Goal: Information Seeking & Learning: Learn about a topic

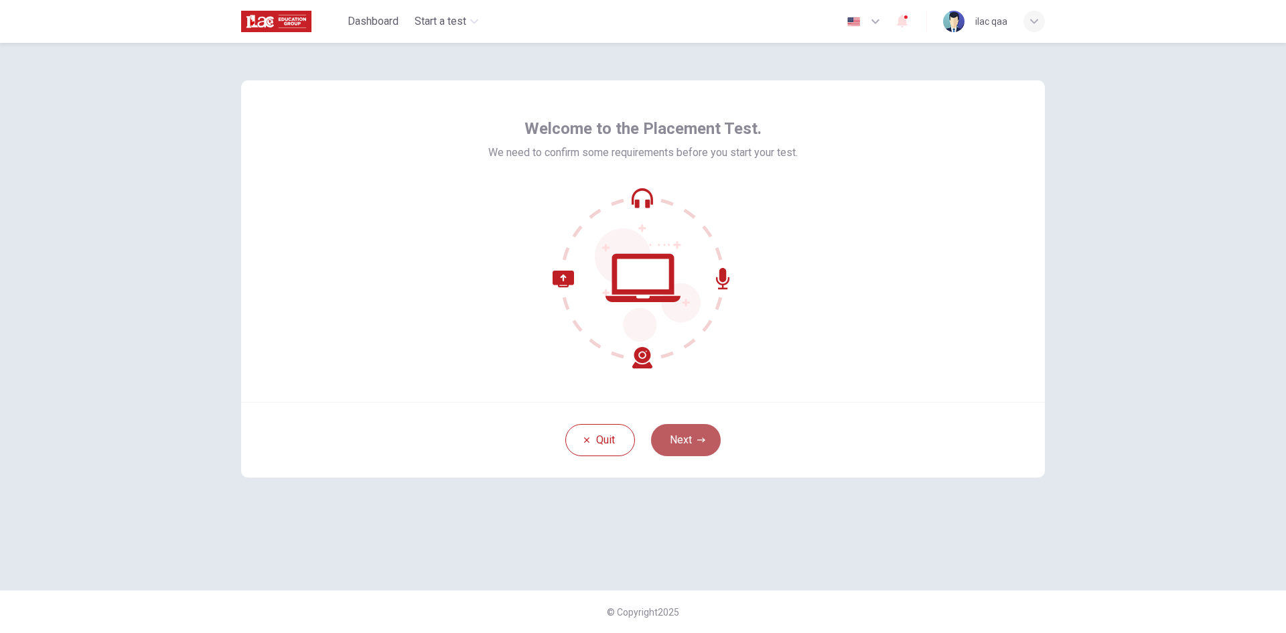
click at [690, 441] on button "Next" at bounding box center [686, 440] width 70 height 32
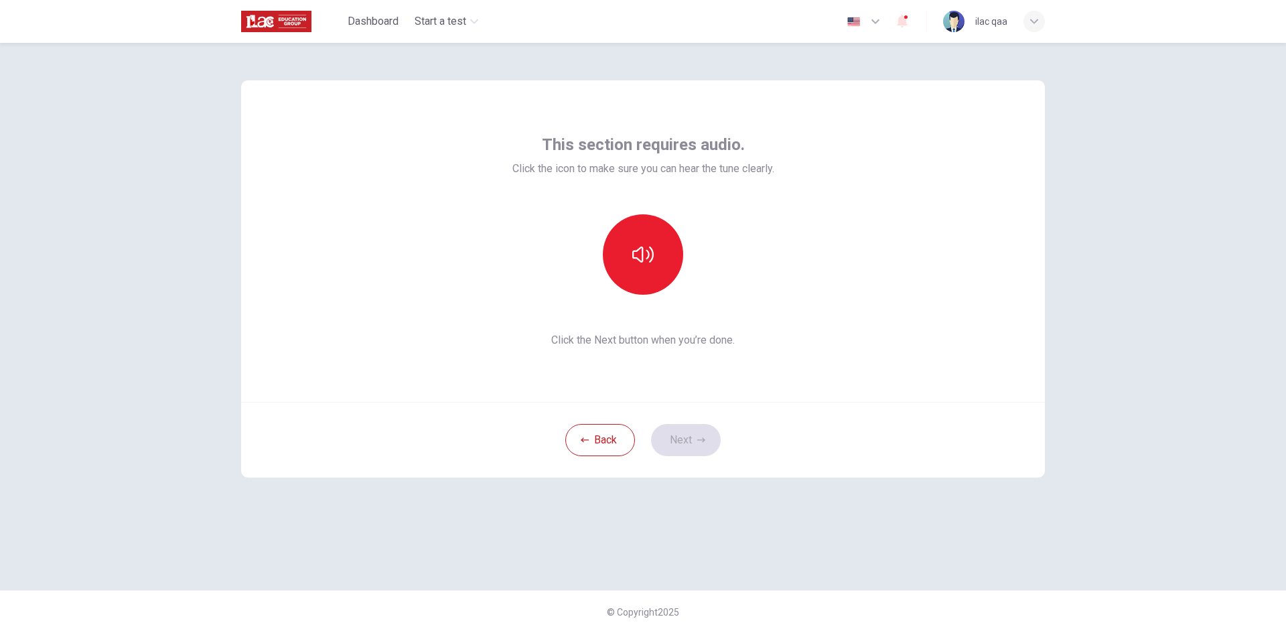
drag, startPoint x: 615, startPoint y: 248, endPoint x: 648, endPoint y: 337, distance: 94.9
click at [615, 248] on button "button" at bounding box center [643, 254] width 80 height 80
click at [680, 436] on button "Next" at bounding box center [686, 440] width 70 height 32
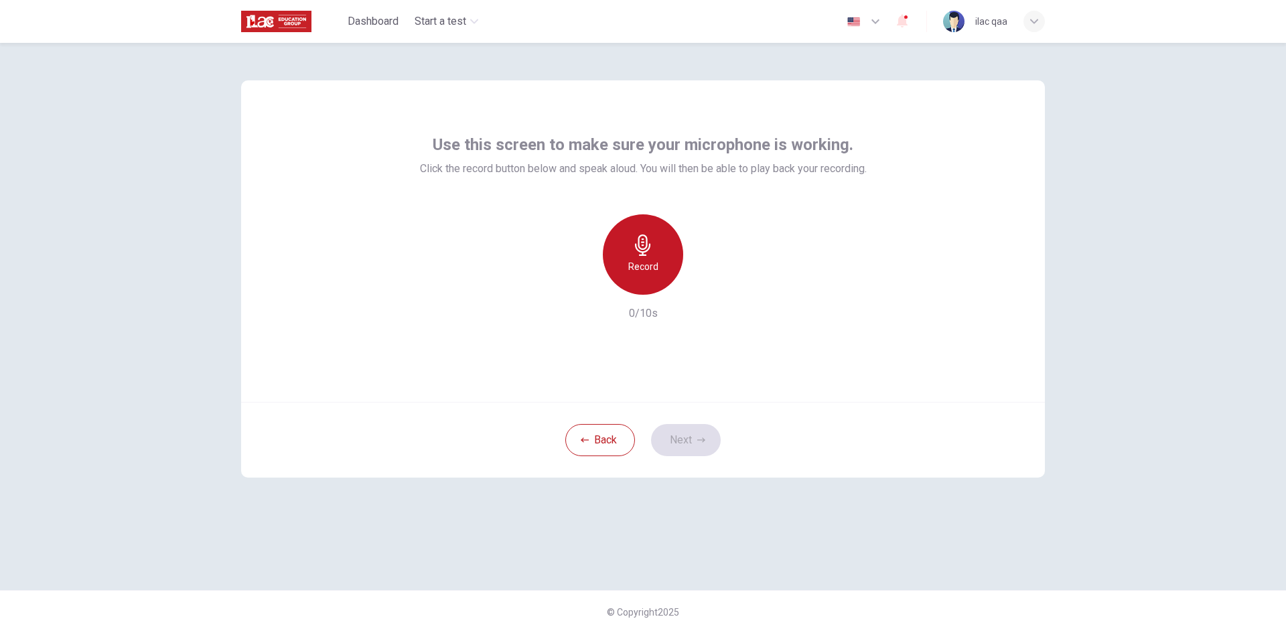
click at [653, 270] on h6 "Record" at bounding box center [643, 266] width 30 height 16
click at [653, 270] on div "Stop" at bounding box center [643, 254] width 80 height 80
click at [694, 451] on button "Next" at bounding box center [686, 440] width 70 height 32
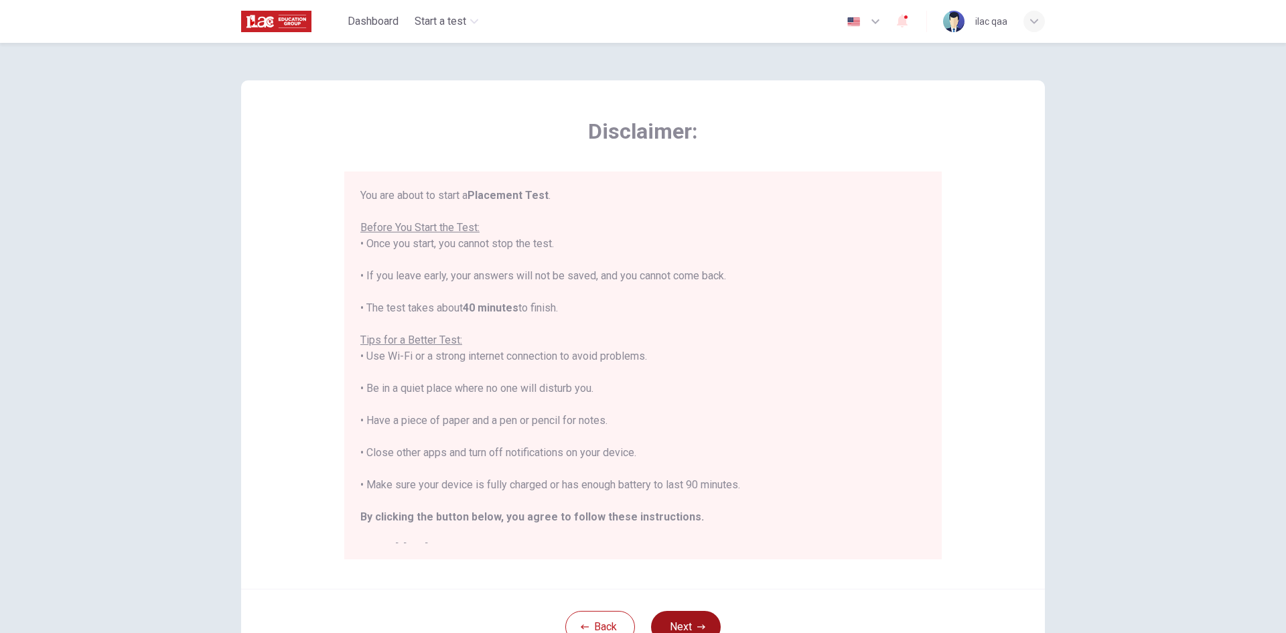
click at [690, 619] on button "Next" at bounding box center [686, 627] width 70 height 32
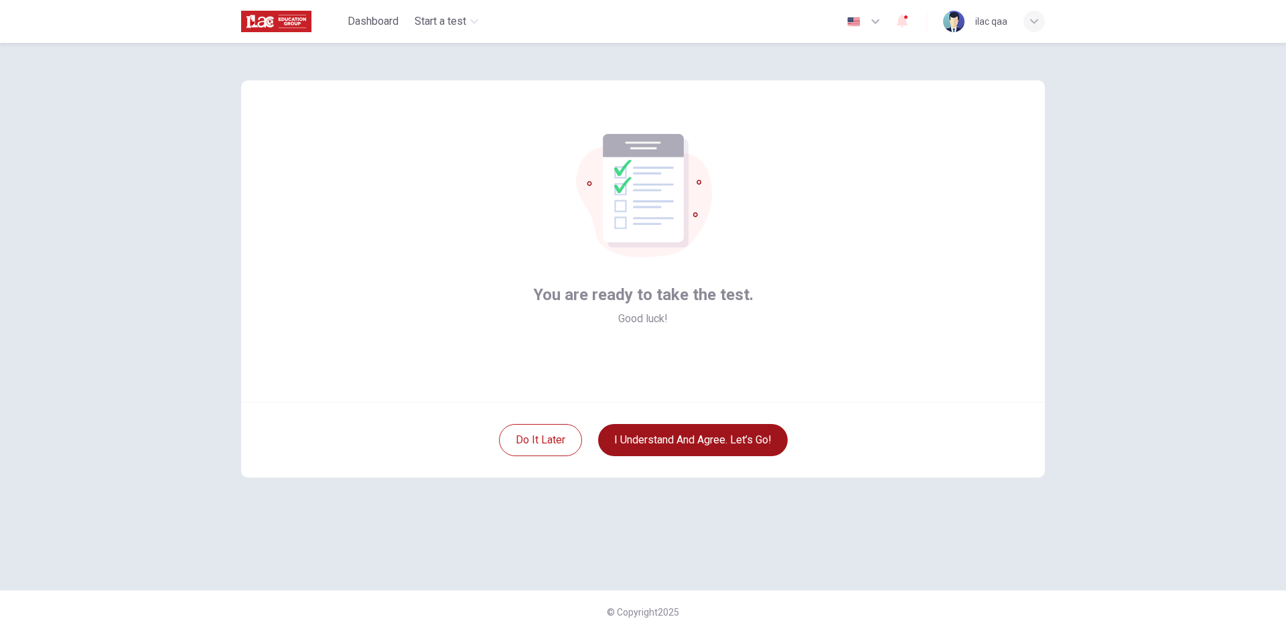
click at [680, 445] on button "I understand and agree. Let’s go!" at bounding box center [692, 440] width 189 height 32
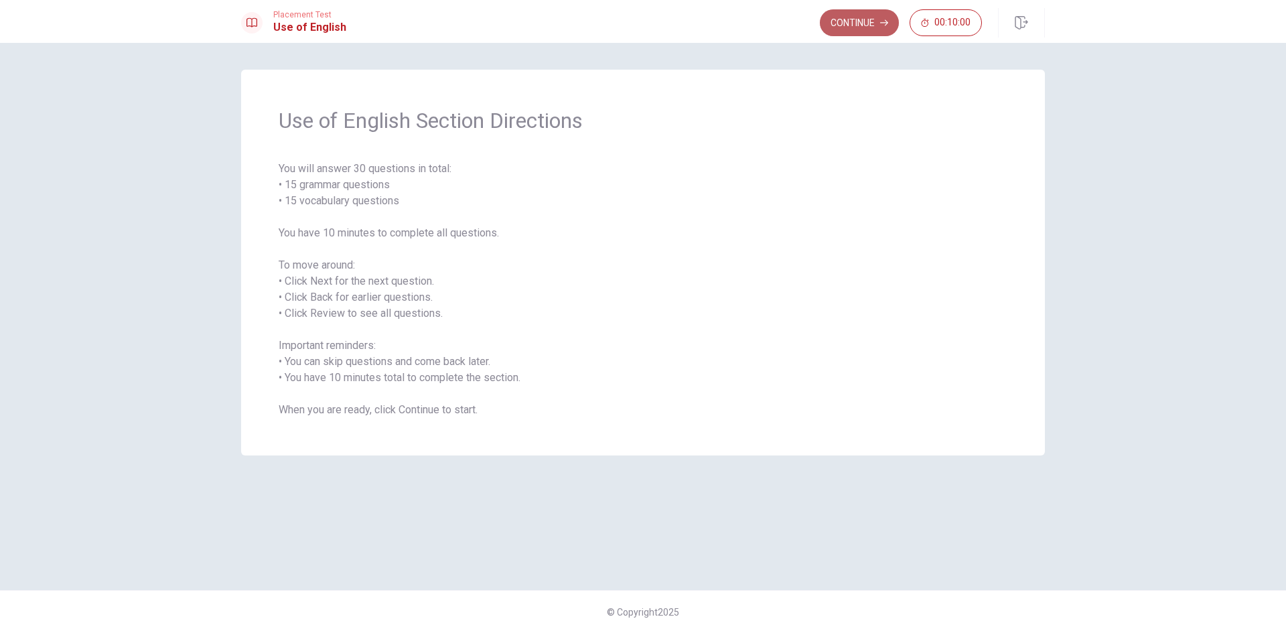
click at [862, 15] on button "Continue" at bounding box center [859, 22] width 79 height 27
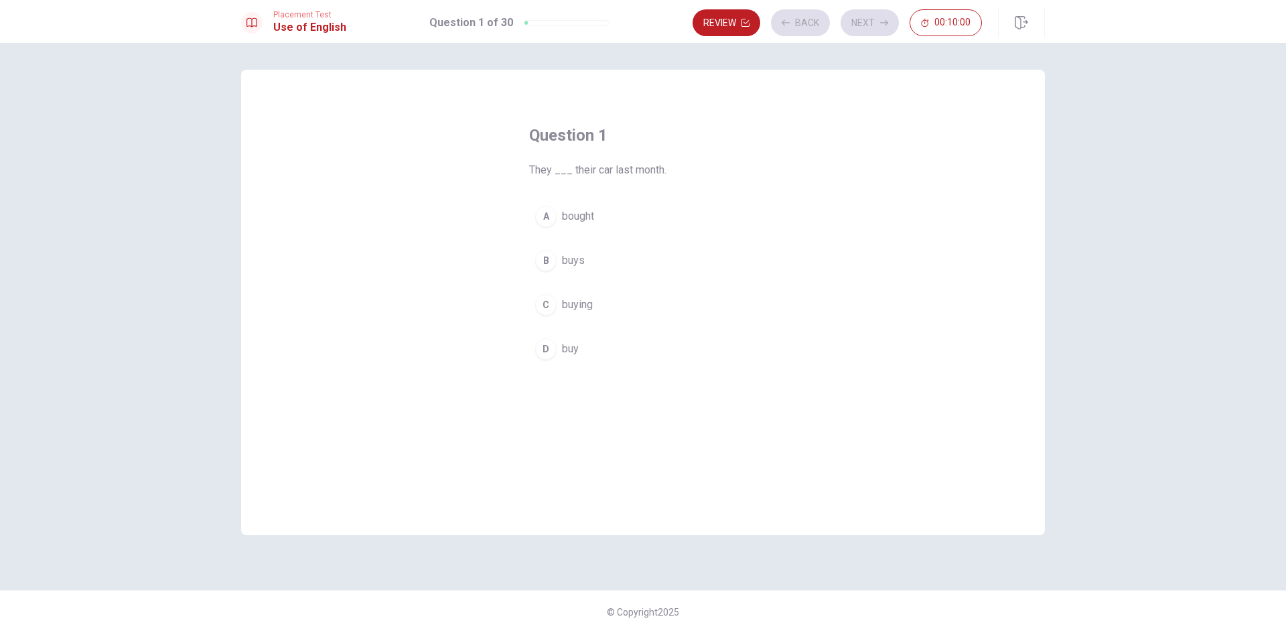
click at [616, 212] on button "A bought" at bounding box center [643, 216] width 228 height 33
click at [884, 25] on icon "button" at bounding box center [884, 23] width 8 height 8
click at [663, 293] on button "C cleans" at bounding box center [643, 304] width 228 height 33
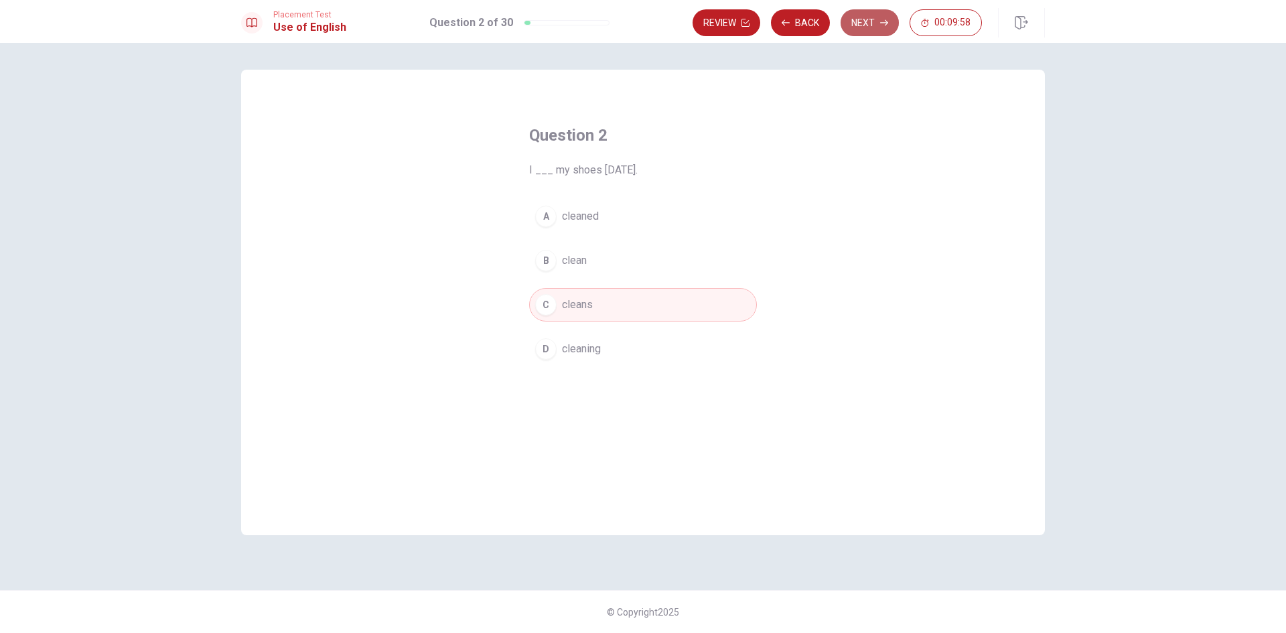
click at [856, 21] on button "Next" at bounding box center [869, 22] width 58 height 27
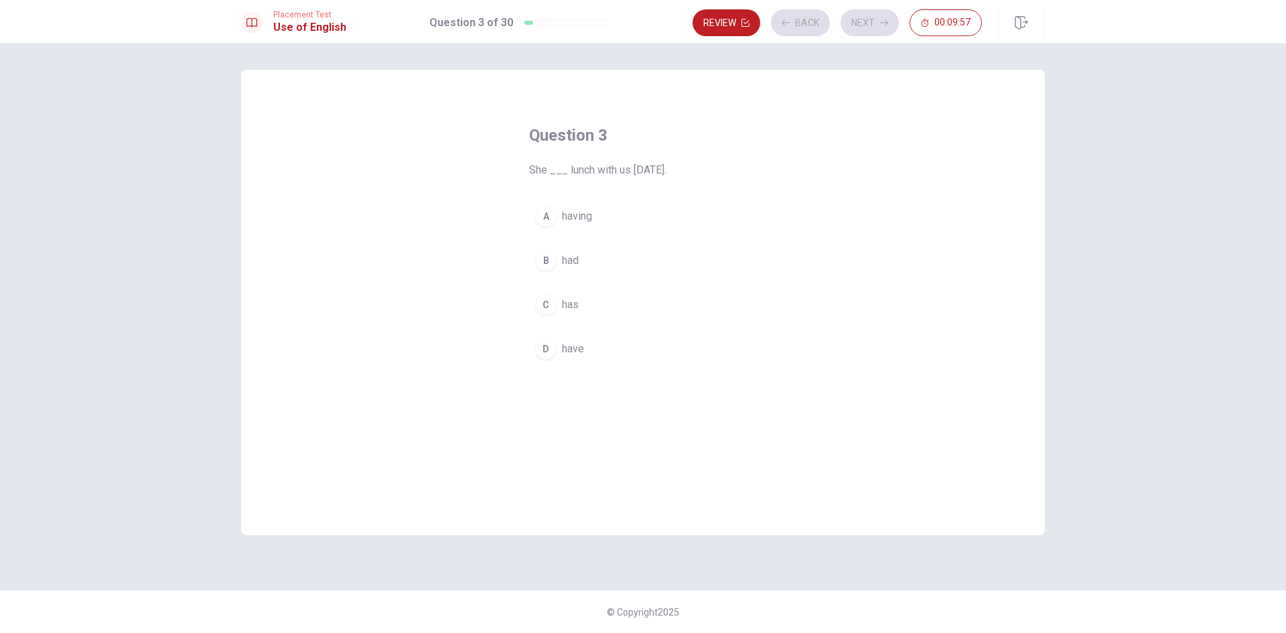
click at [646, 233] on div "A having B had C has D have" at bounding box center [643, 283] width 228 height 166
click at [663, 217] on button "A having" at bounding box center [643, 216] width 228 height 33
click at [866, 17] on button "Next" at bounding box center [869, 22] width 58 height 27
click at [629, 242] on div "A sock B shoe C knife D hat" at bounding box center [643, 283] width 228 height 166
click at [663, 250] on button "B shoe" at bounding box center [643, 260] width 228 height 33
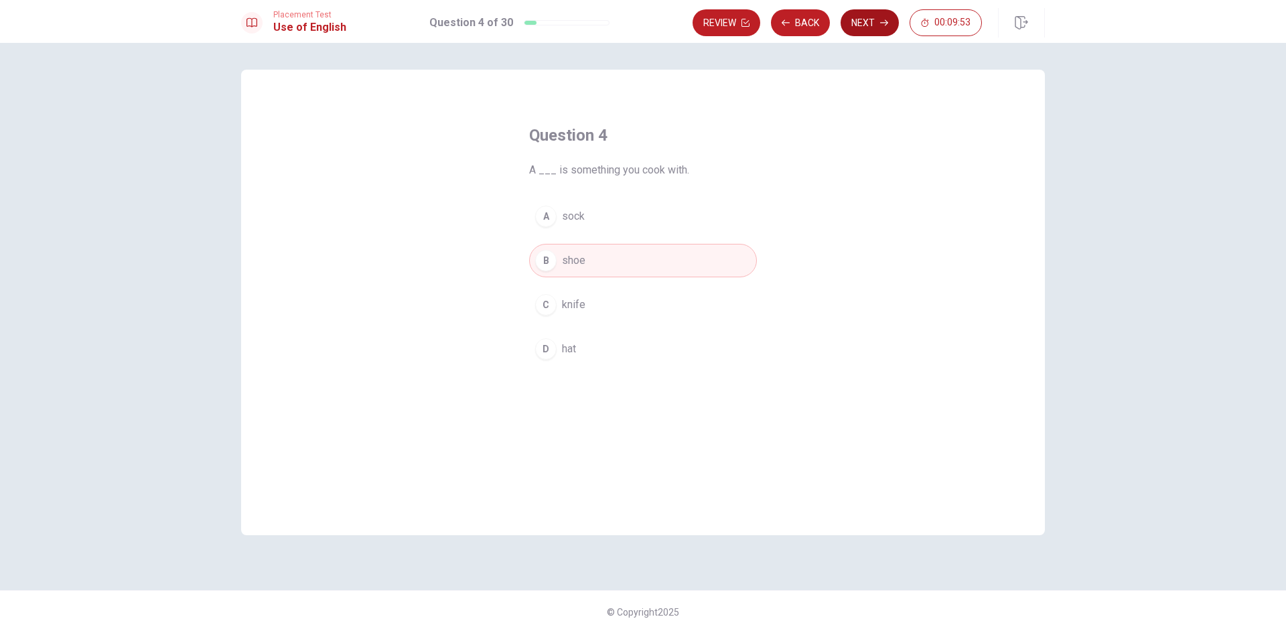
drag, startPoint x: 875, startPoint y: 22, endPoint x: 756, endPoint y: 168, distance: 188.5
click at [876, 22] on button "Next" at bounding box center [869, 22] width 58 height 27
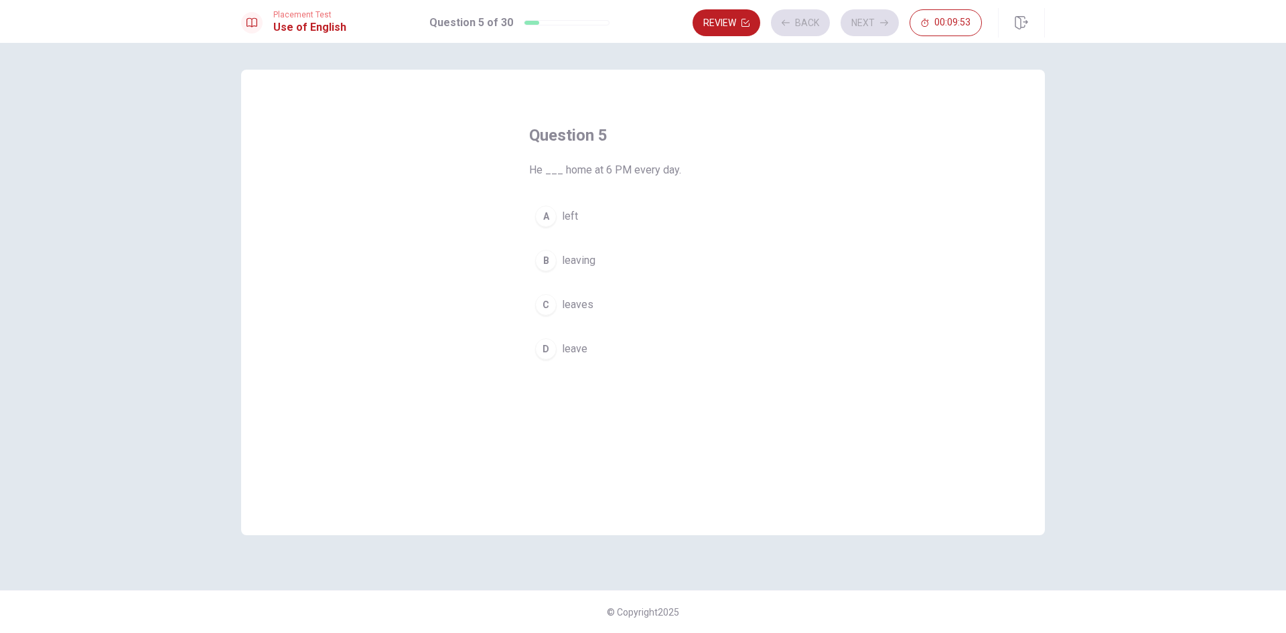
click at [603, 218] on button "A left" at bounding box center [643, 216] width 228 height 33
click at [858, 21] on button "Next" at bounding box center [869, 22] width 58 height 27
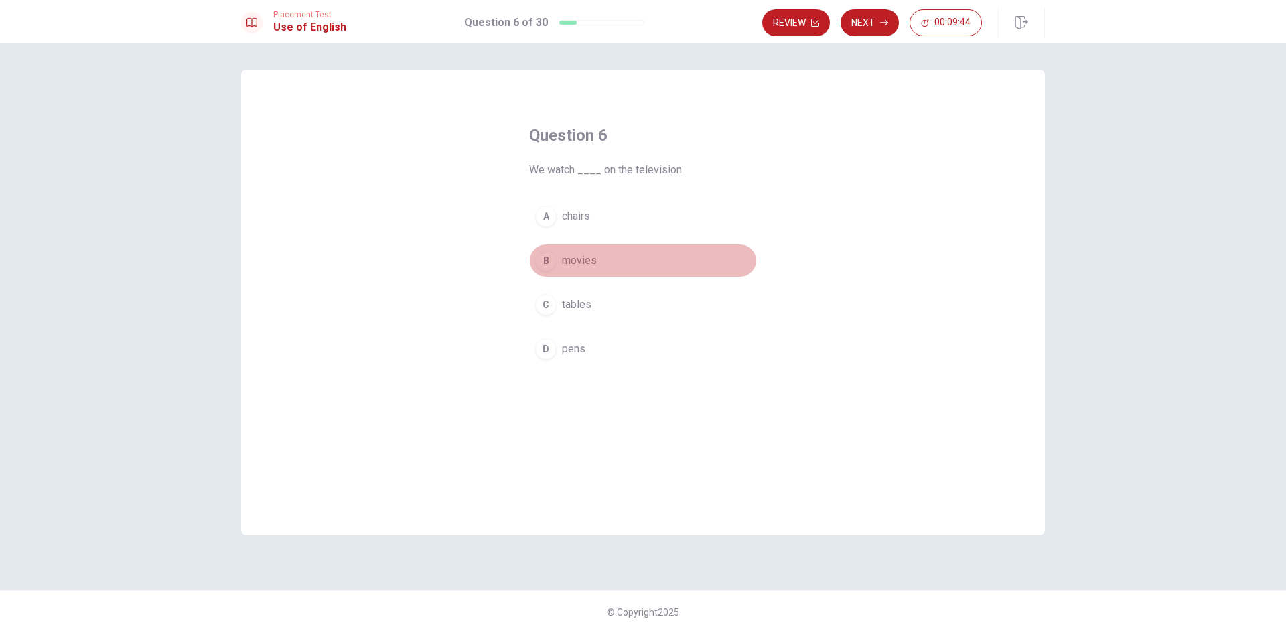
click at [623, 262] on button "B movies" at bounding box center [643, 260] width 228 height 33
click at [871, 16] on button "Next" at bounding box center [869, 22] width 58 height 27
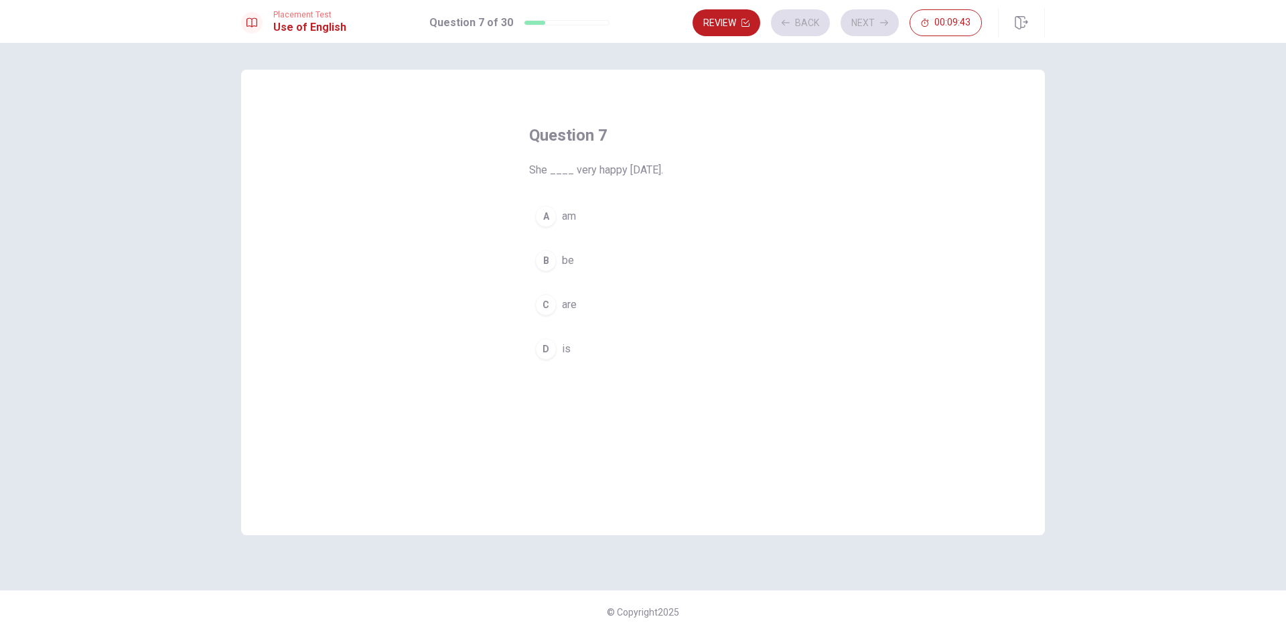
click at [612, 234] on div "A am B be C are D is" at bounding box center [643, 283] width 228 height 166
click at [633, 228] on button "A am" at bounding box center [643, 216] width 228 height 33
click at [884, 25] on icon "button" at bounding box center [884, 23] width 8 height 8
click at [668, 256] on button "B watches" at bounding box center [643, 260] width 228 height 33
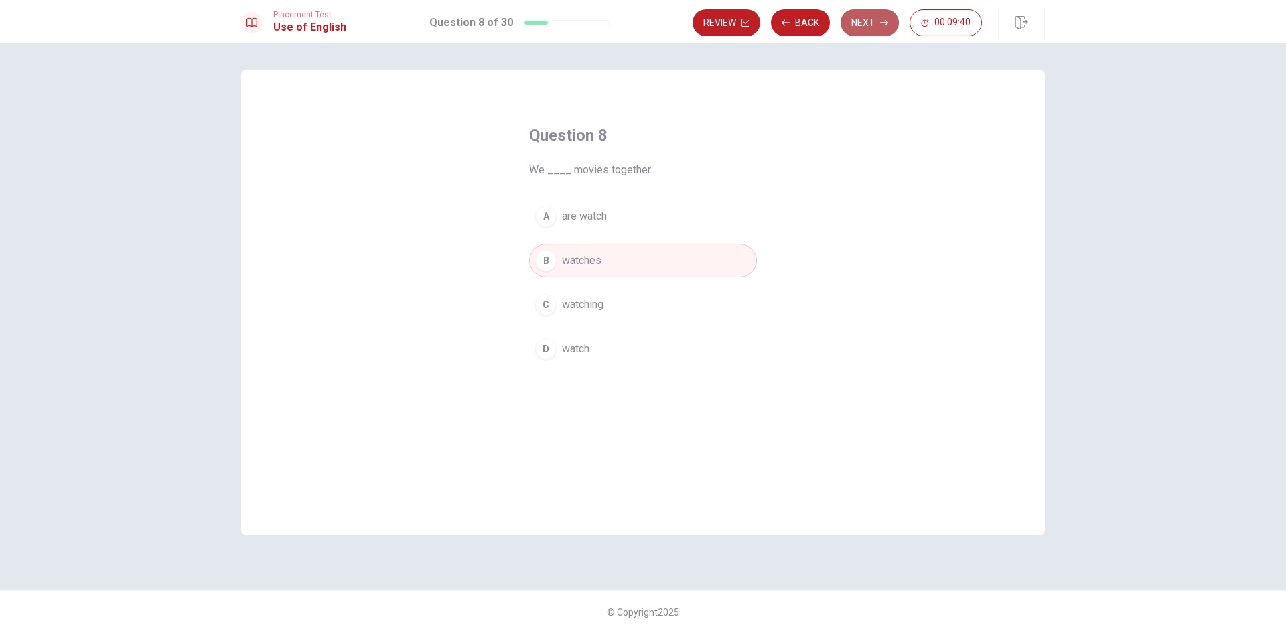
click at [880, 29] on button "Next" at bounding box center [869, 22] width 58 height 27
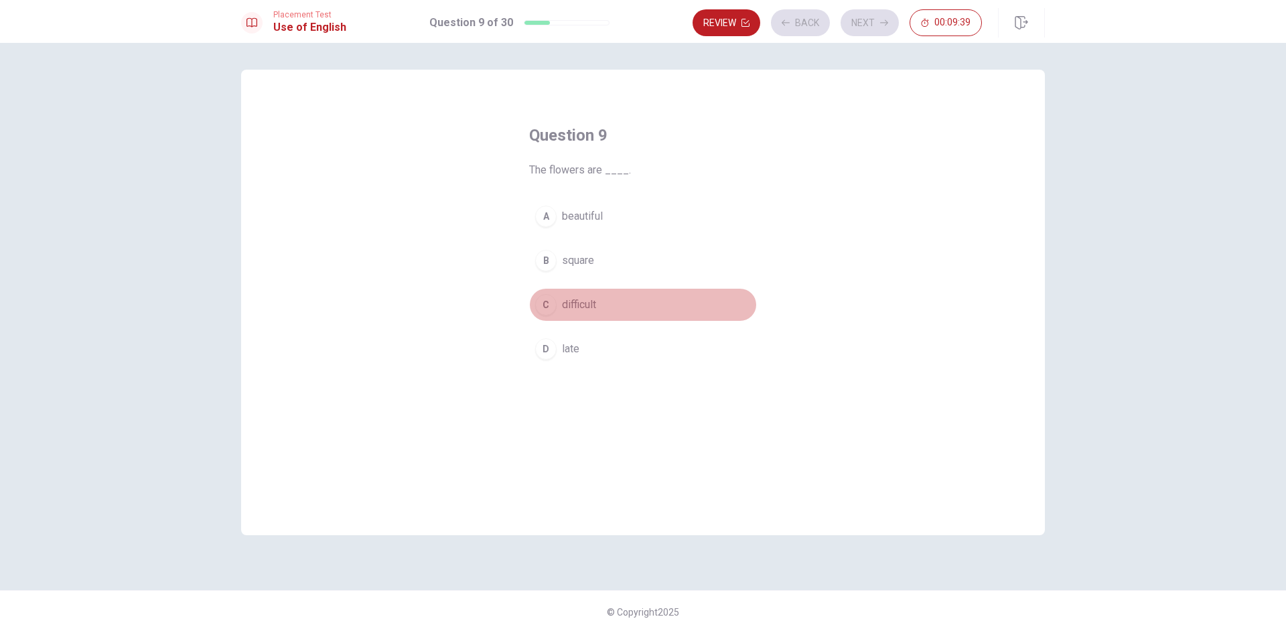
click at [654, 307] on button "C difficult" at bounding box center [643, 304] width 228 height 33
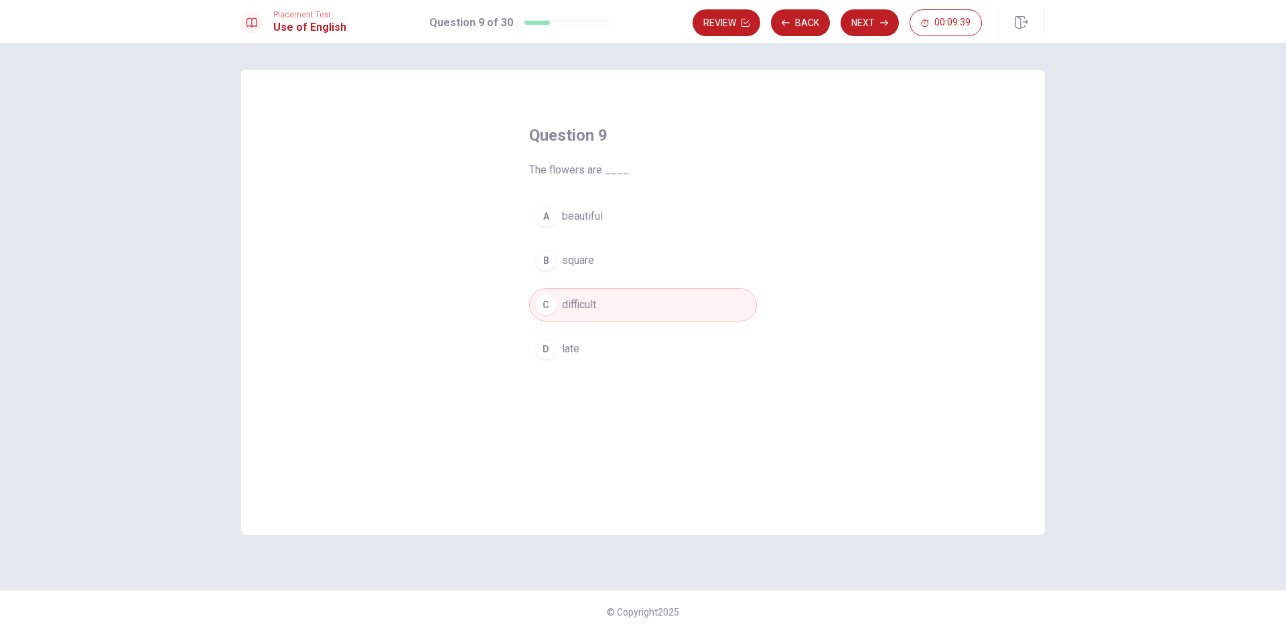
click at [852, 9] on div "Review Back Next 00:09:39" at bounding box center [868, 22] width 352 height 29
click at [872, 29] on button "Next" at bounding box center [869, 22] width 58 height 27
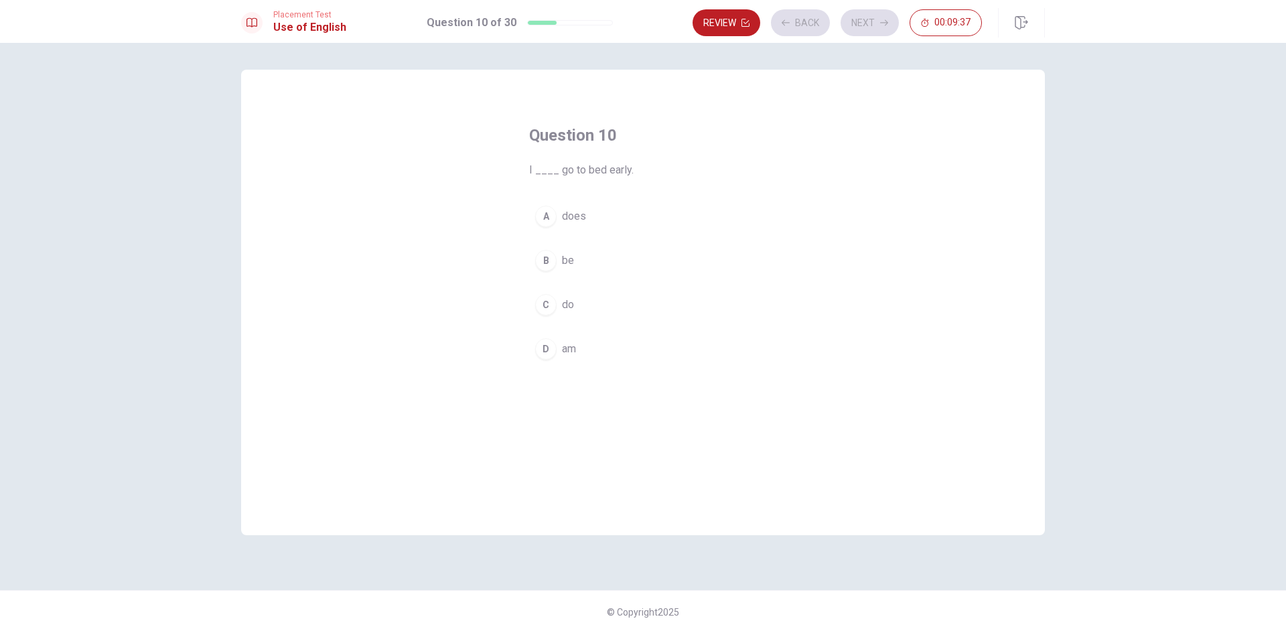
click at [629, 210] on button "A does" at bounding box center [643, 216] width 228 height 33
click at [858, 23] on button "Next" at bounding box center [869, 22] width 58 height 27
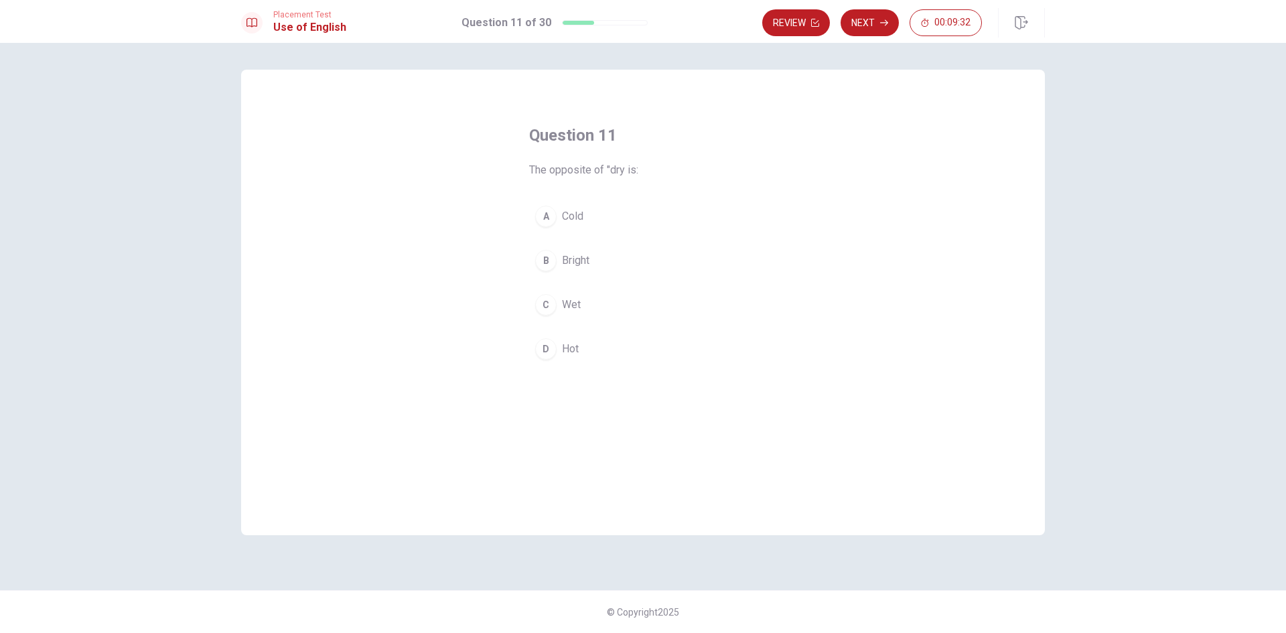
click at [589, 260] on span "Bright" at bounding box center [575, 260] width 27 height 16
click at [863, 24] on button "Next" at bounding box center [869, 22] width 58 height 27
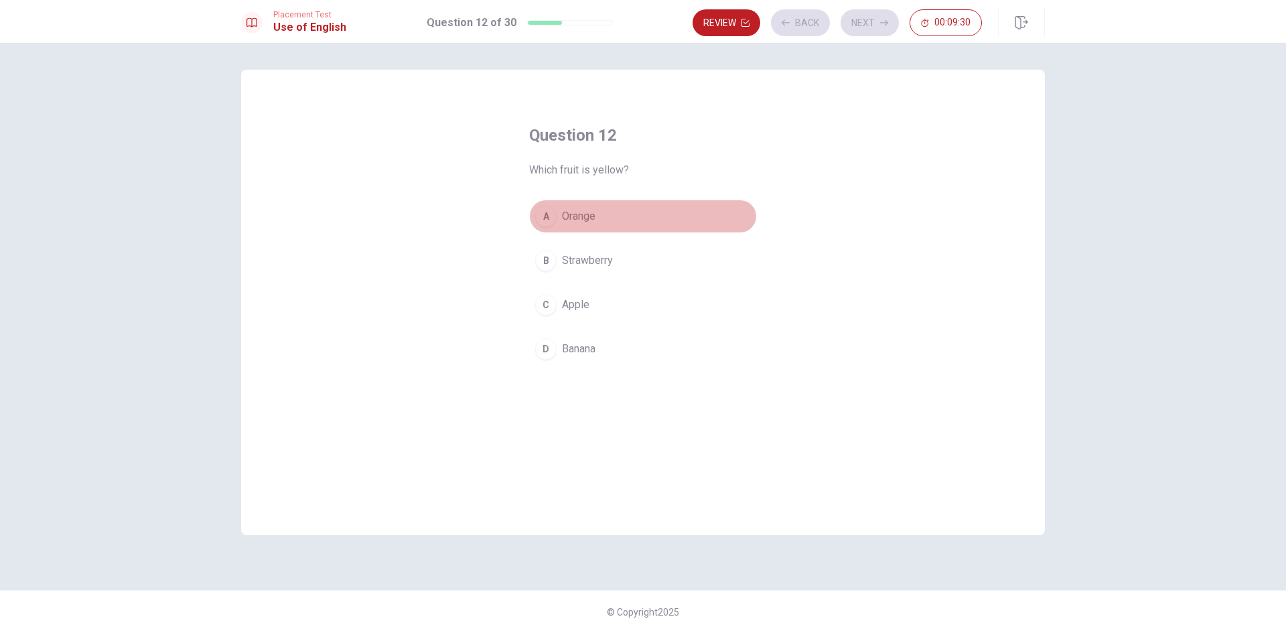
click at [631, 214] on button "A Orange" at bounding box center [643, 216] width 228 height 33
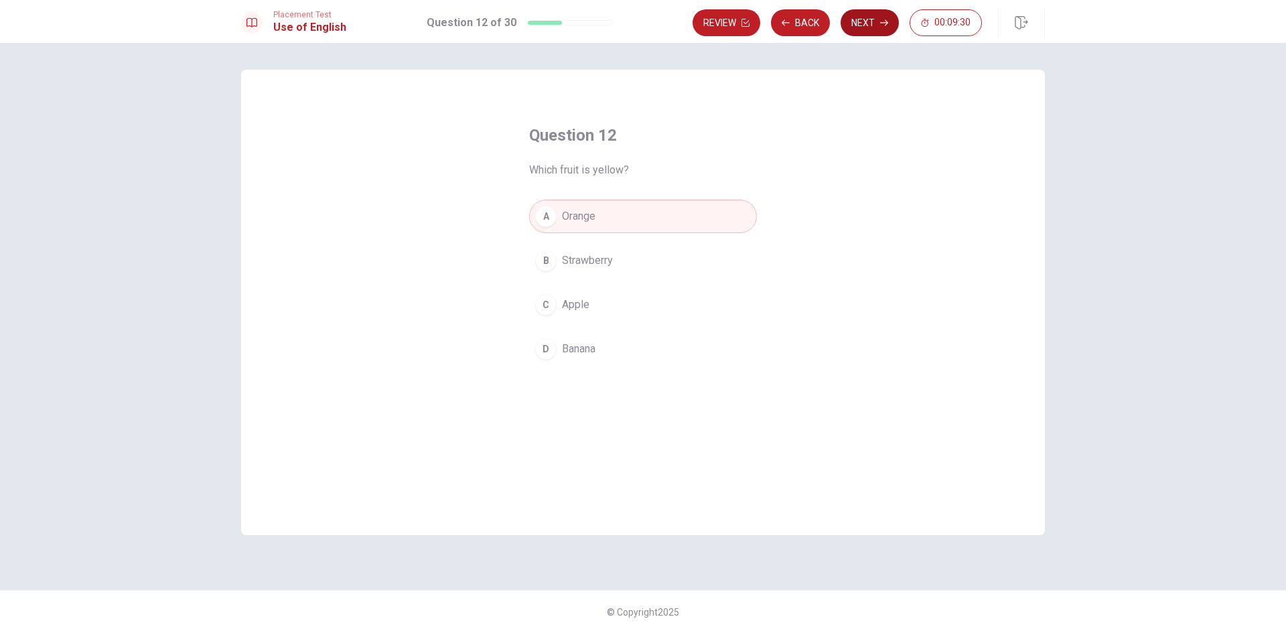
click at [859, 29] on button "Next" at bounding box center [869, 22] width 58 height 27
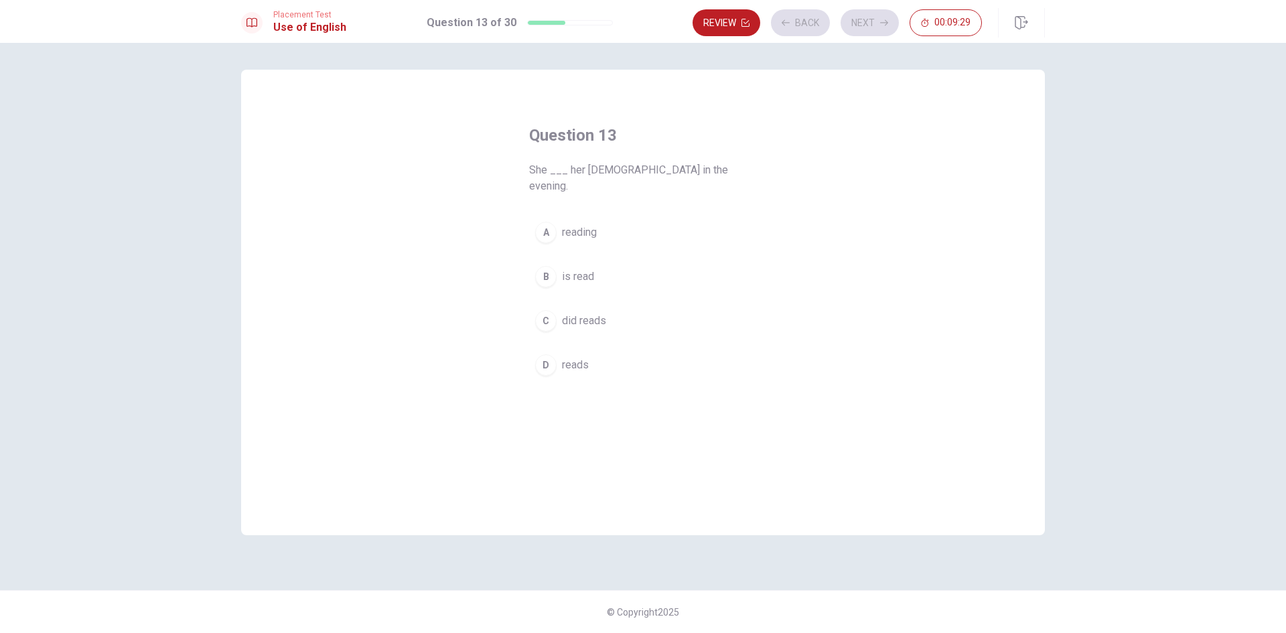
click at [579, 269] on span "is read" at bounding box center [578, 277] width 32 height 16
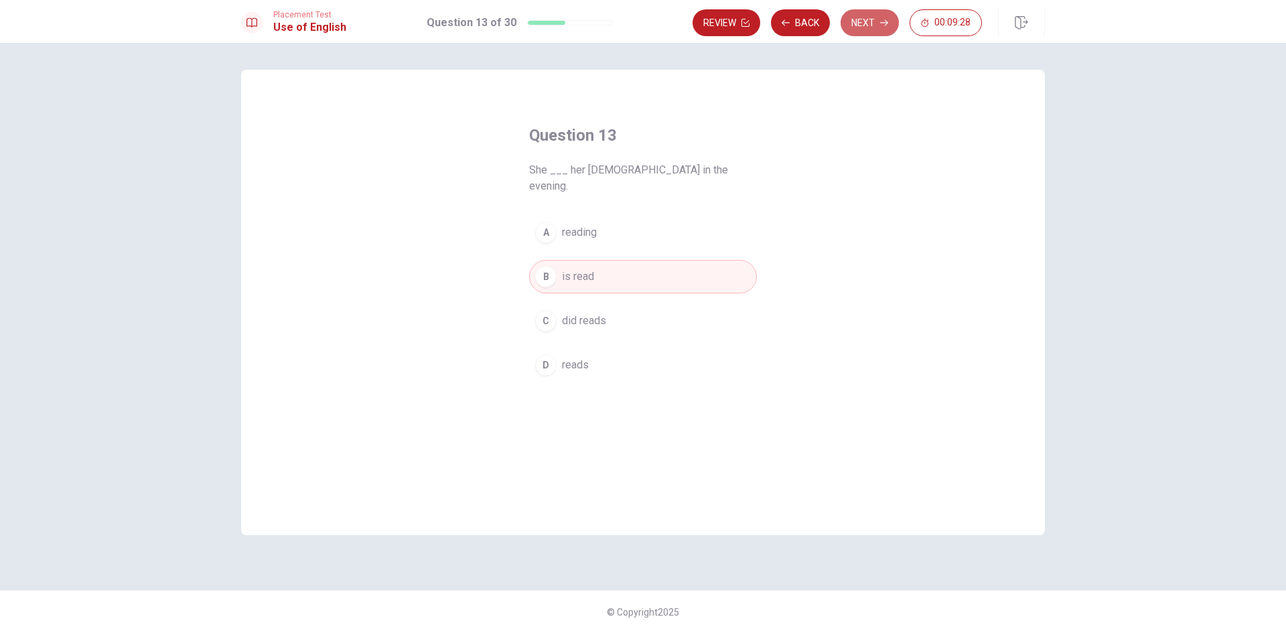
drag, startPoint x: 871, startPoint y: 18, endPoint x: 728, endPoint y: 185, distance: 220.4
click at [872, 18] on button "Next" at bounding box center [869, 22] width 58 height 27
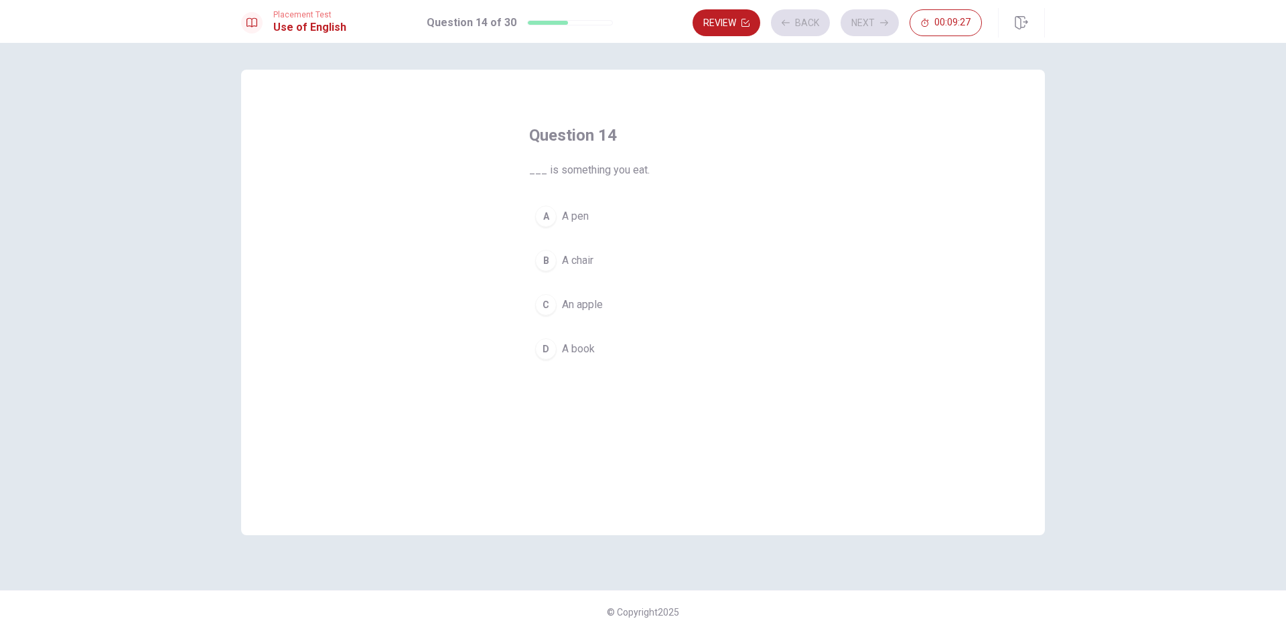
drag, startPoint x: 597, startPoint y: 348, endPoint x: 611, endPoint y: 344, distance: 14.0
click at [599, 348] on button "D A book" at bounding box center [643, 348] width 228 height 33
click at [877, 12] on button "Next" at bounding box center [869, 22] width 58 height 27
click at [644, 202] on button "A are" at bounding box center [643, 216] width 228 height 33
click at [866, 31] on button "Next" at bounding box center [869, 22] width 58 height 27
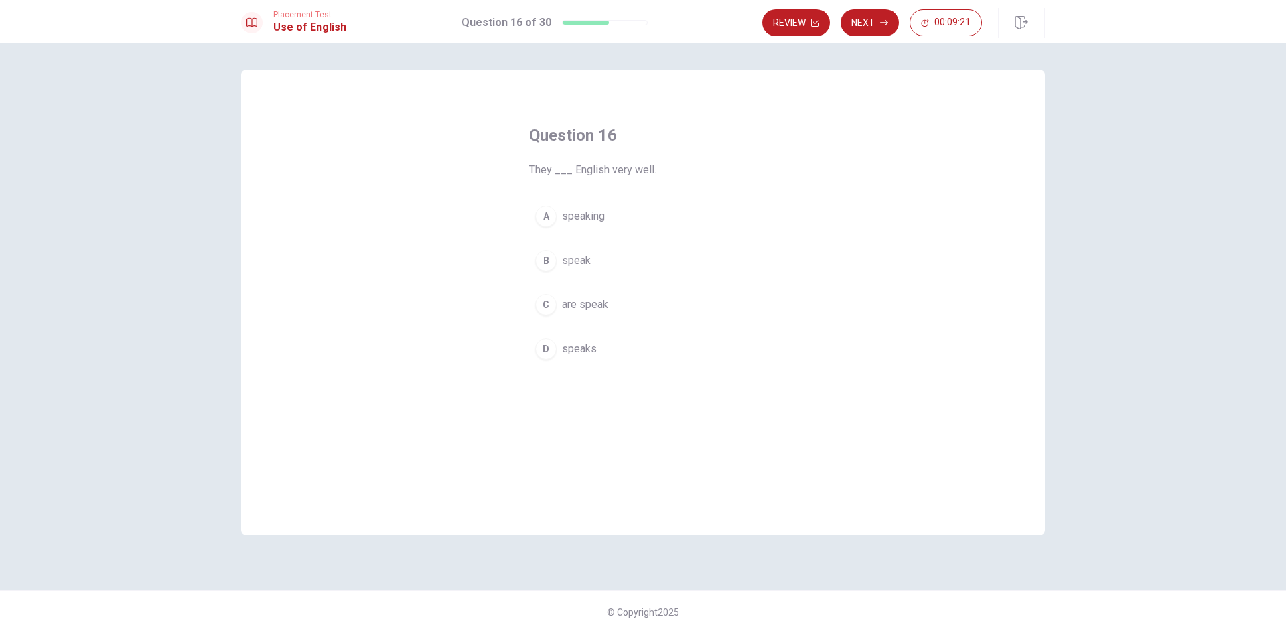
click at [627, 311] on button "C are speak" at bounding box center [643, 304] width 228 height 33
click at [887, 24] on icon "button" at bounding box center [884, 23] width 8 height 8
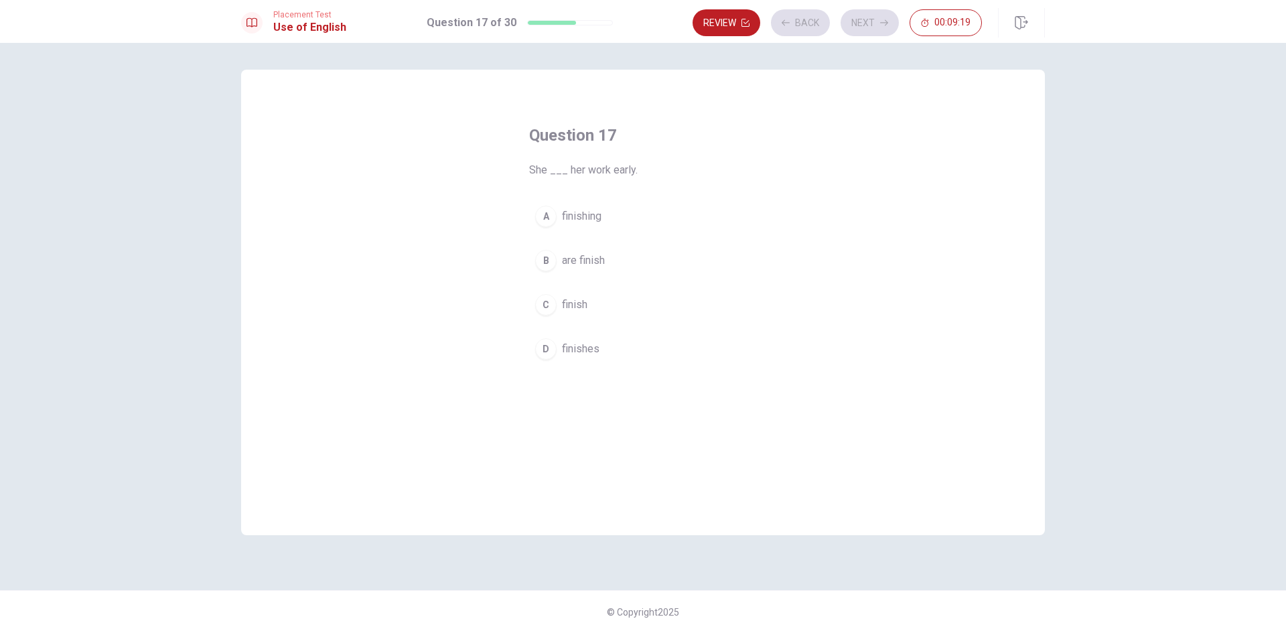
click at [666, 212] on button "A finishing" at bounding box center [643, 216] width 228 height 33
click at [858, 32] on button "Next" at bounding box center [869, 22] width 58 height 27
drag, startPoint x: 641, startPoint y: 260, endPoint x: 761, endPoint y: 227, distance: 125.1
click at [640, 260] on button "B cleaner" at bounding box center [643, 260] width 228 height 33
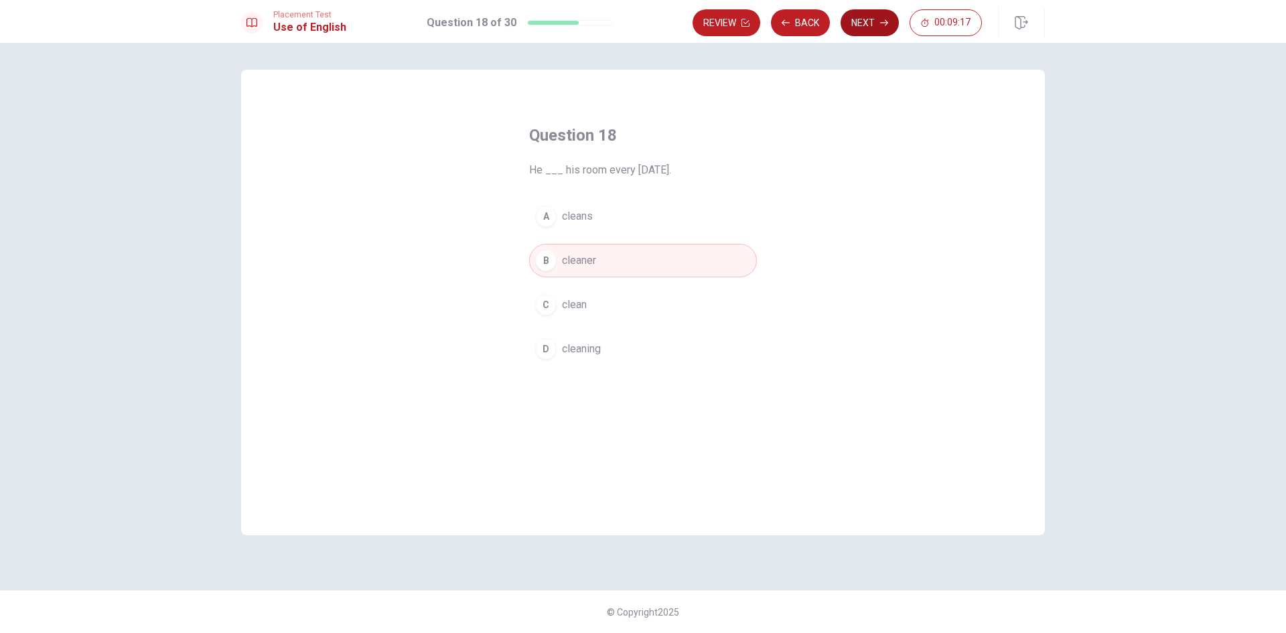
click at [865, 25] on button "Next" at bounding box center [869, 22] width 58 height 27
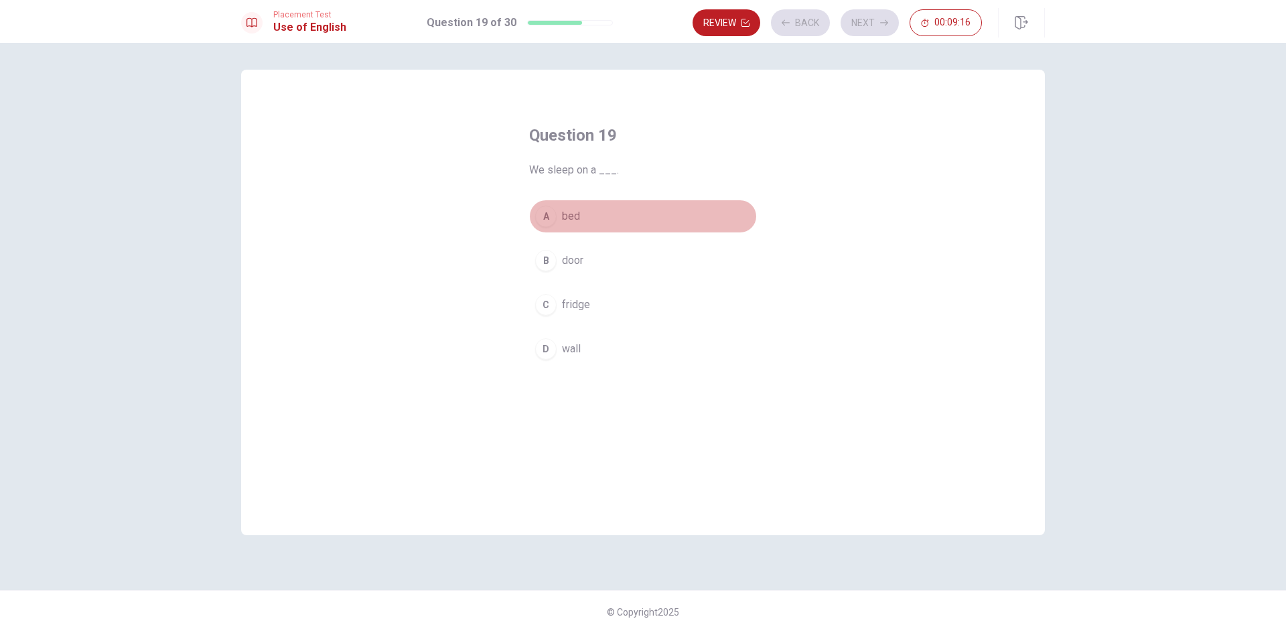
click at [590, 222] on button "A bed" at bounding box center [643, 216] width 228 height 33
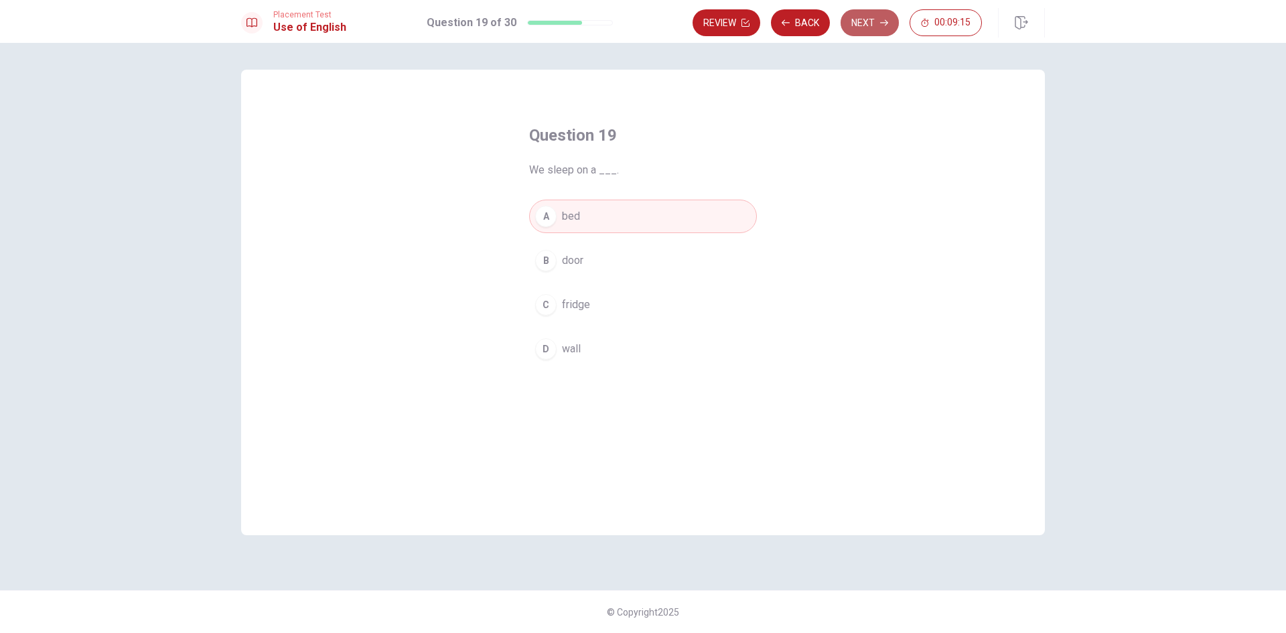
click at [875, 17] on button "Next" at bounding box center [869, 22] width 58 height 27
click at [619, 316] on button "C pencil" at bounding box center [643, 304] width 228 height 33
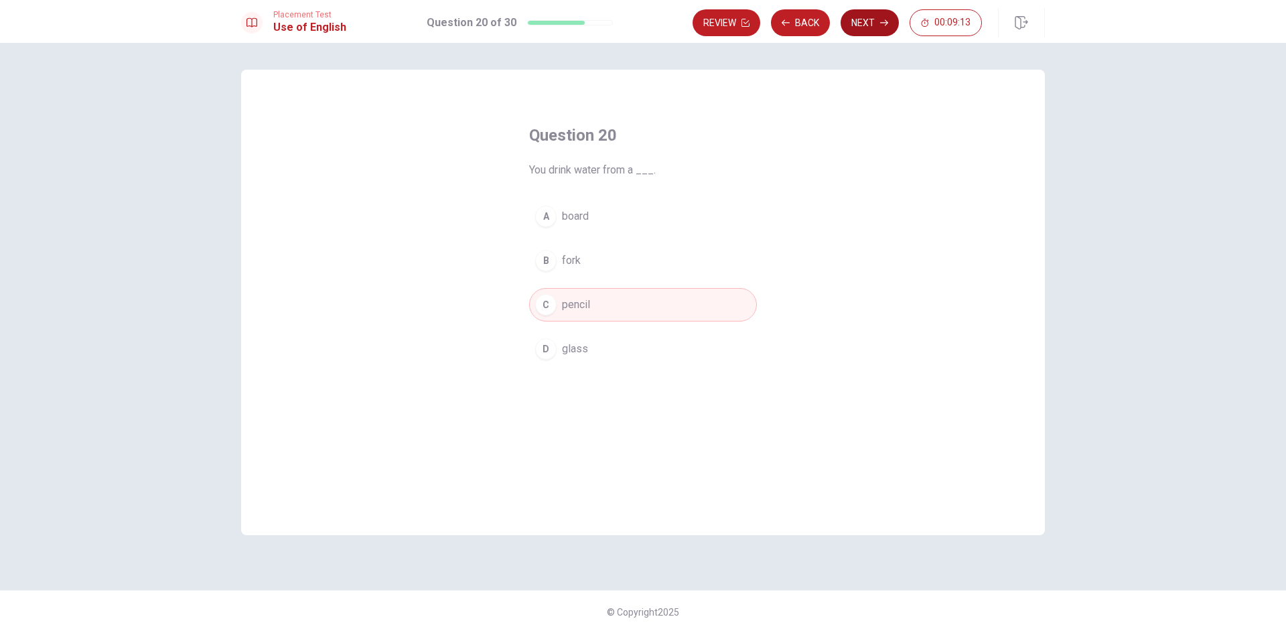
click at [858, 29] on button "Next" at bounding box center [869, 22] width 58 height 27
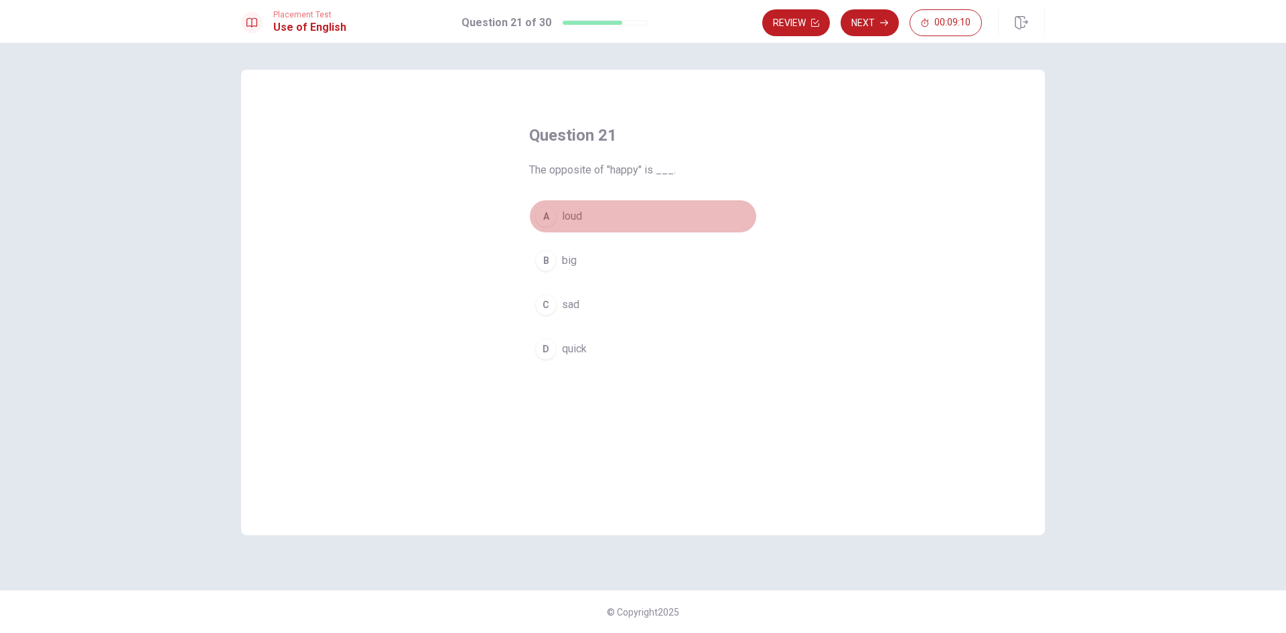
click at [601, 232] on button "A loud" at bounding box center [643, 216] width 228 height 33
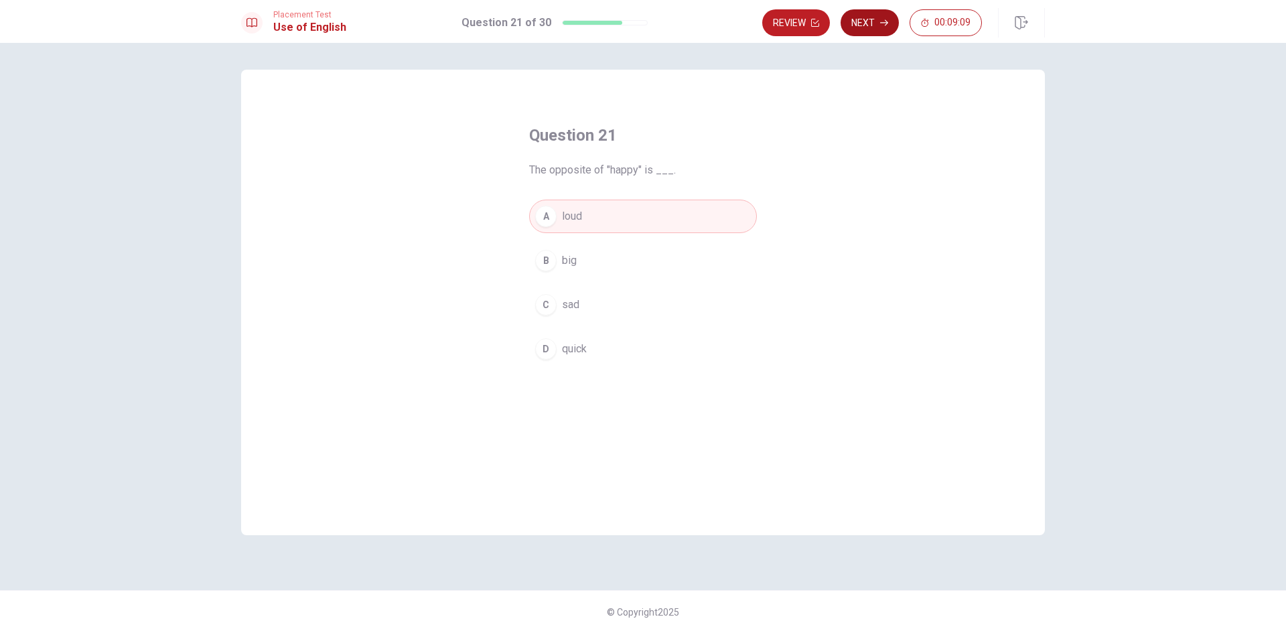
click at [882, 14] on button "Next" at bounding box center [869, 22] width 58 height 27
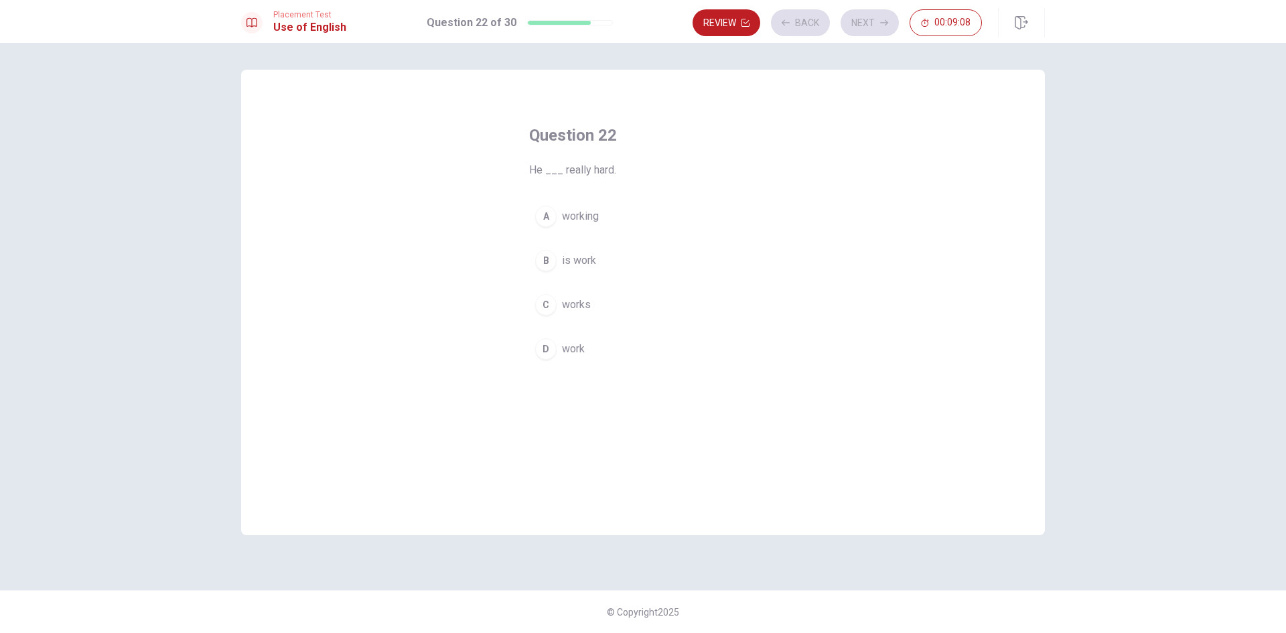
click at [670, 252] on button "B is work" at bounding box center [643, 260] width 228 height 33
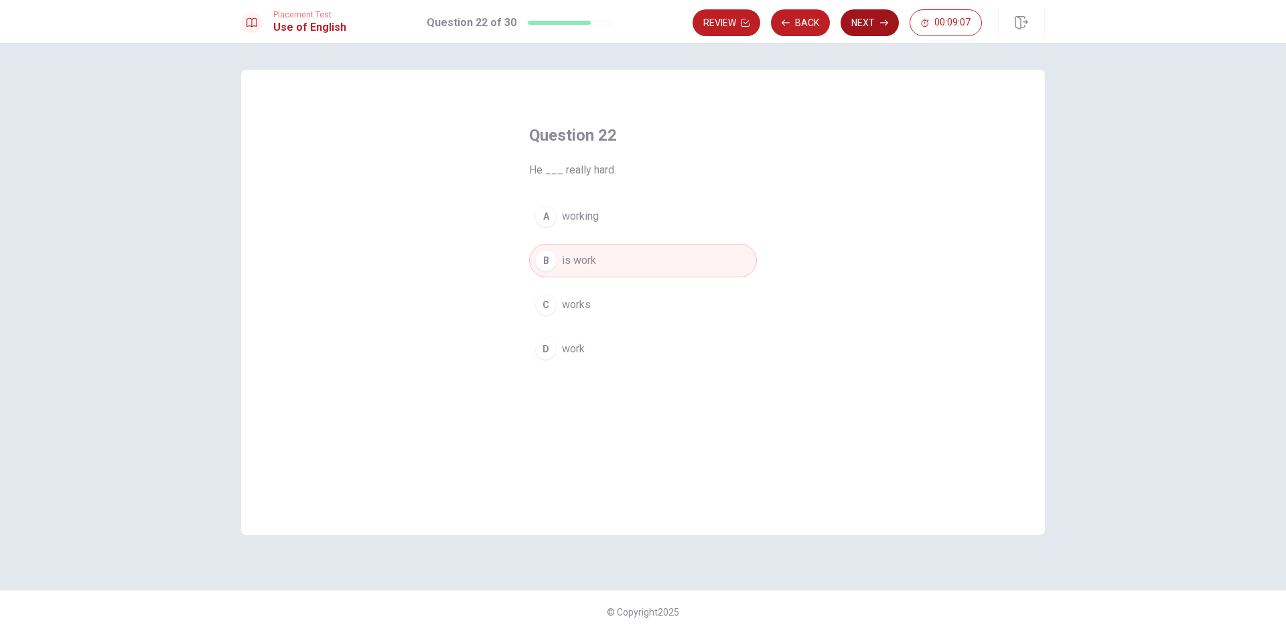
click at [866, 24] on button "Next" at bounding box center [869, 22] width 58 height 27
click at [670, 208] on button "A bed" at bounding box center [643, 216] width 228 height 33
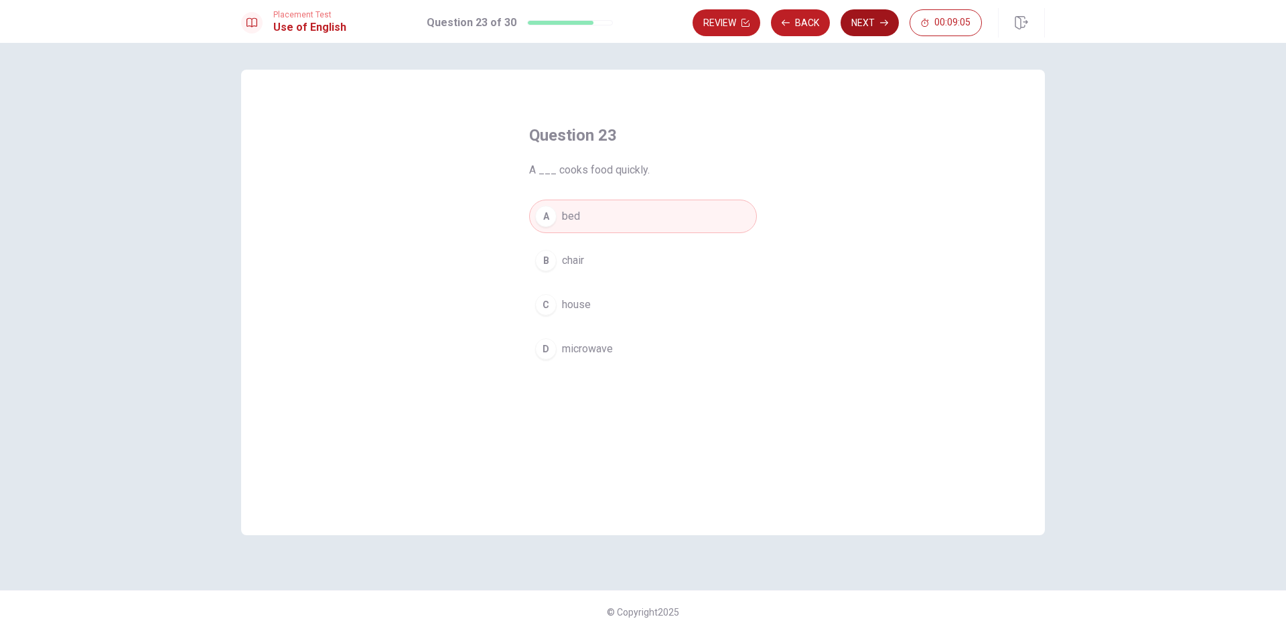
click at [850, 24] on button "Next" at bounding box center [869, 22] width 58 height 27
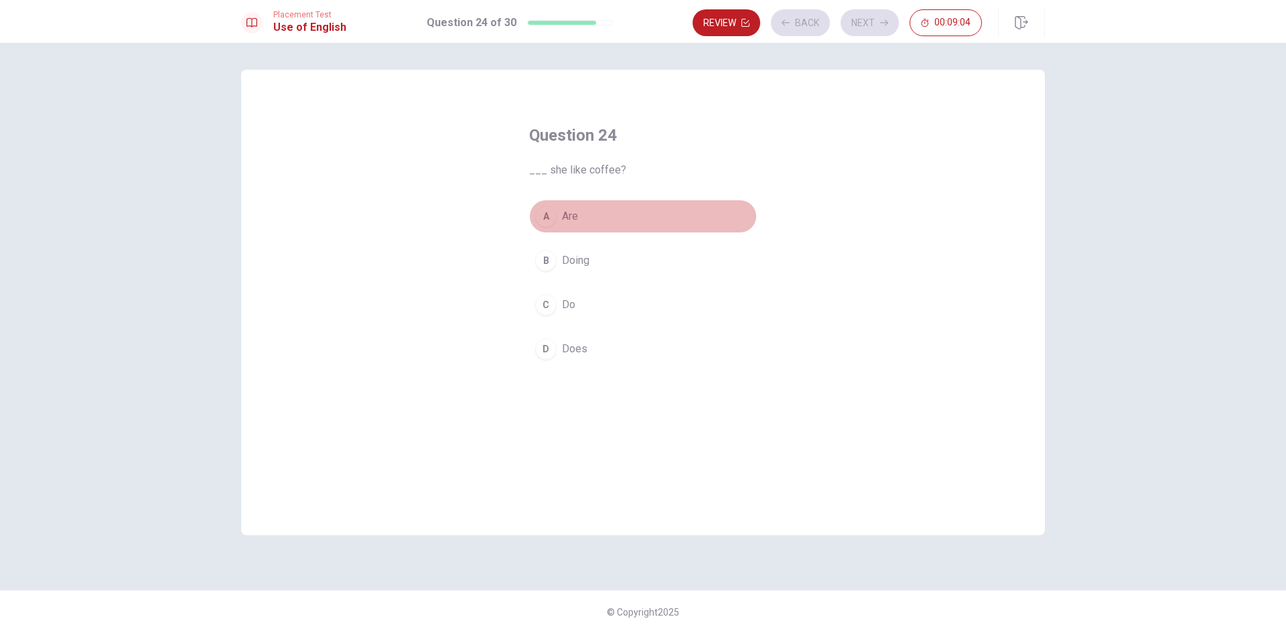
click at [690, 210] on button "A Are" at bounding box center [643, 216] width 228 height 33
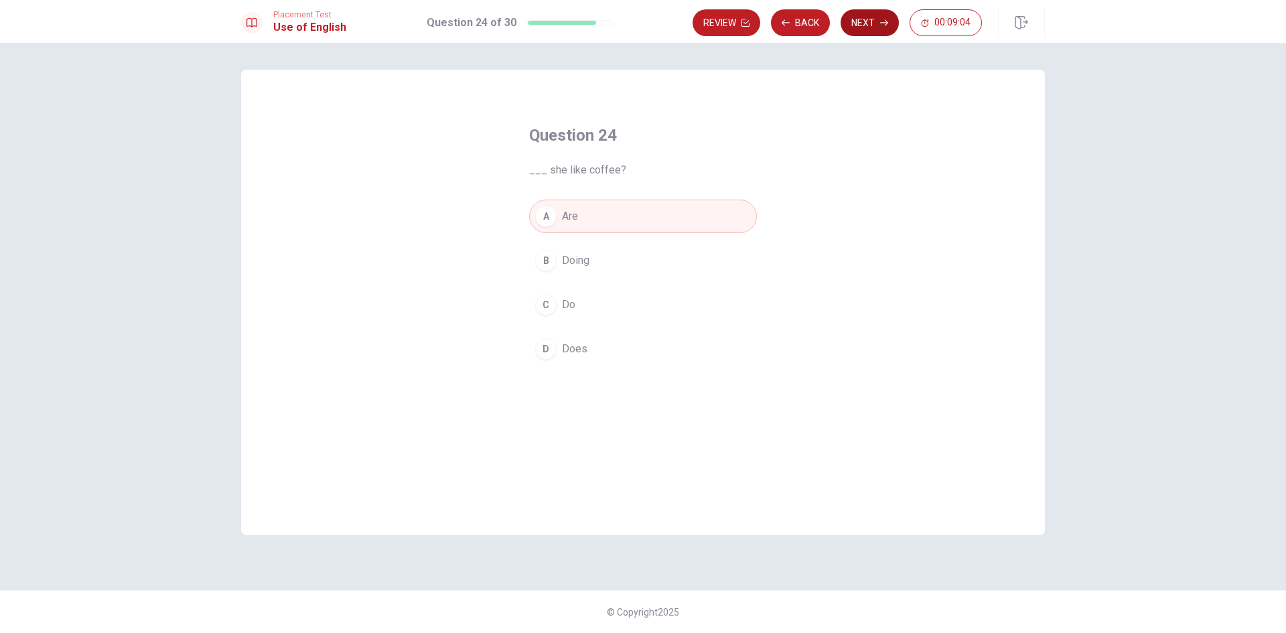
click at [866, 29] on button "Next" at bounding box center [869, 22] width 58 height 27
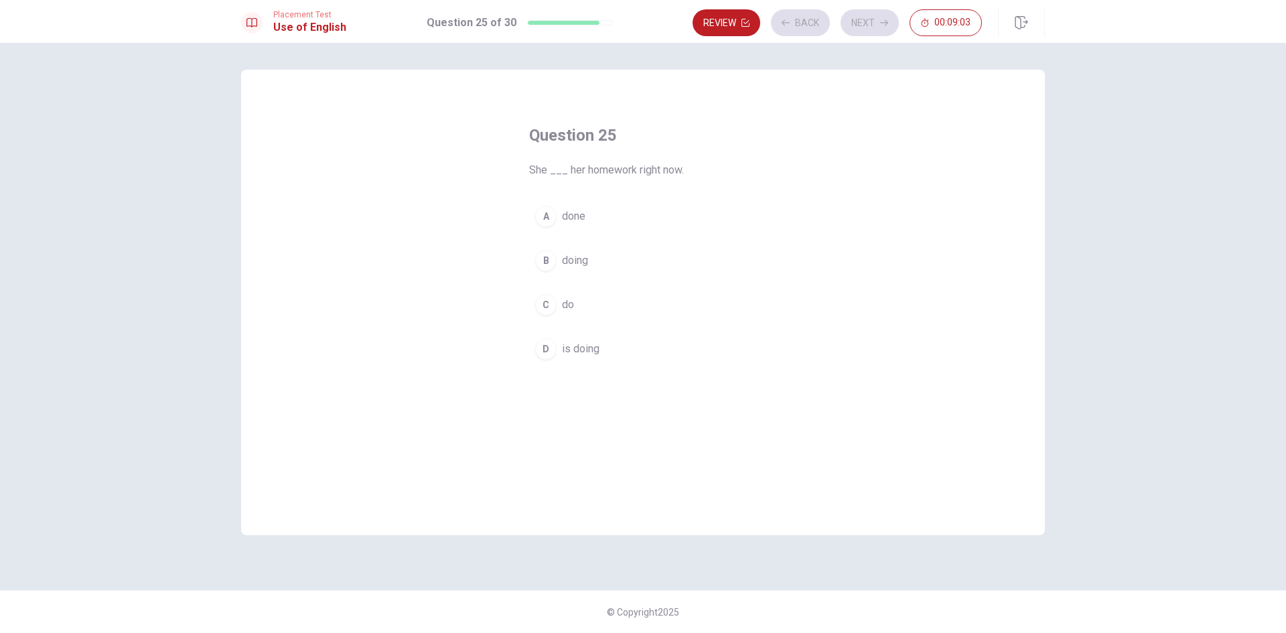
click at [641, 315] on button "C do" at bounding box center [643, 304] width 228 height 33
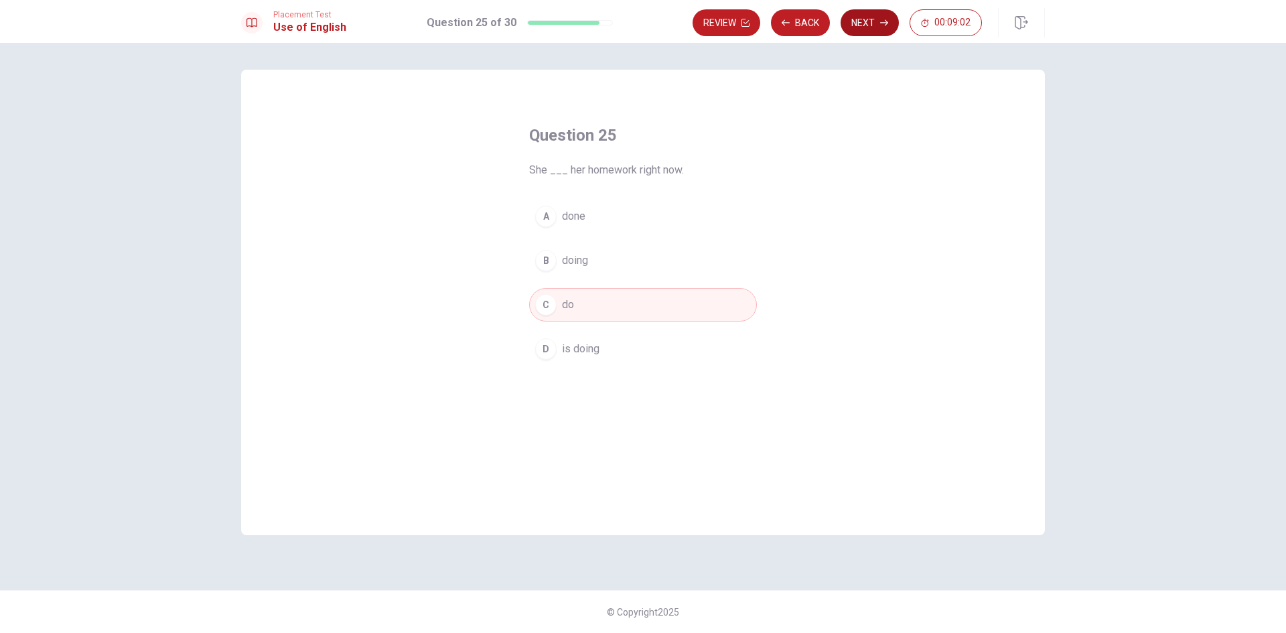
click at [870, 31] on button "Next" at bounding box center [869, 22] width 58 height 27
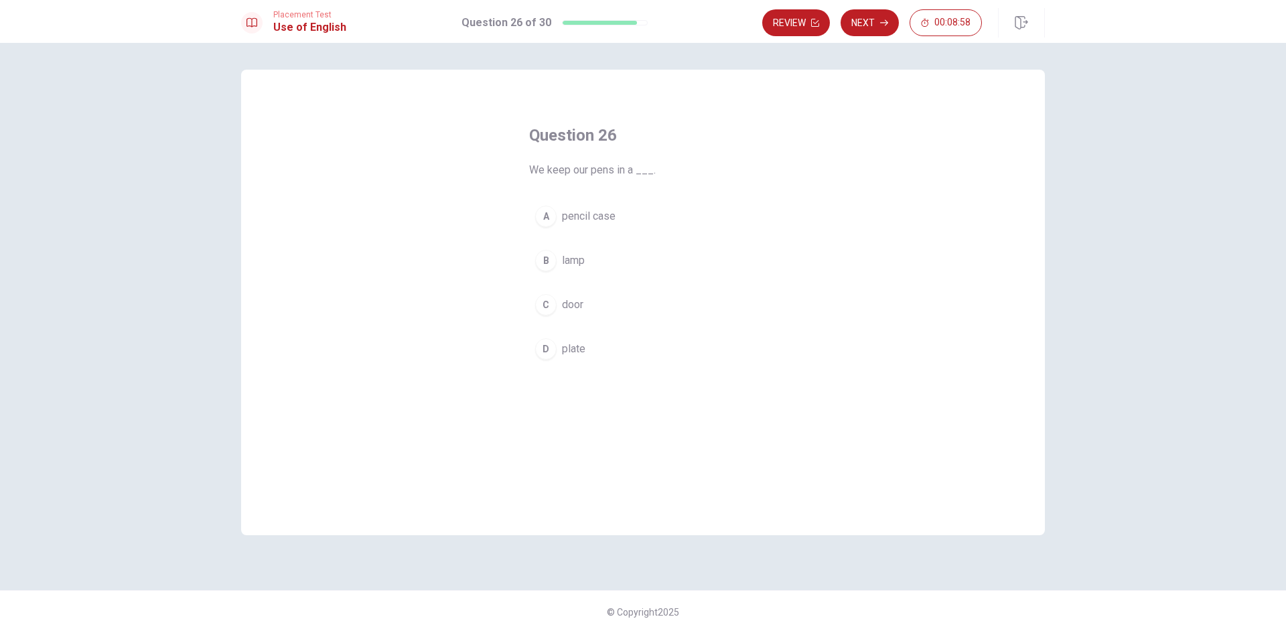
click at [613, 219] on span "pencil case" at bounding box center [589, 216] width 54 height 16
click at [875, 28] on button "Next" at bounding box center [869, 22] width 58 height 27
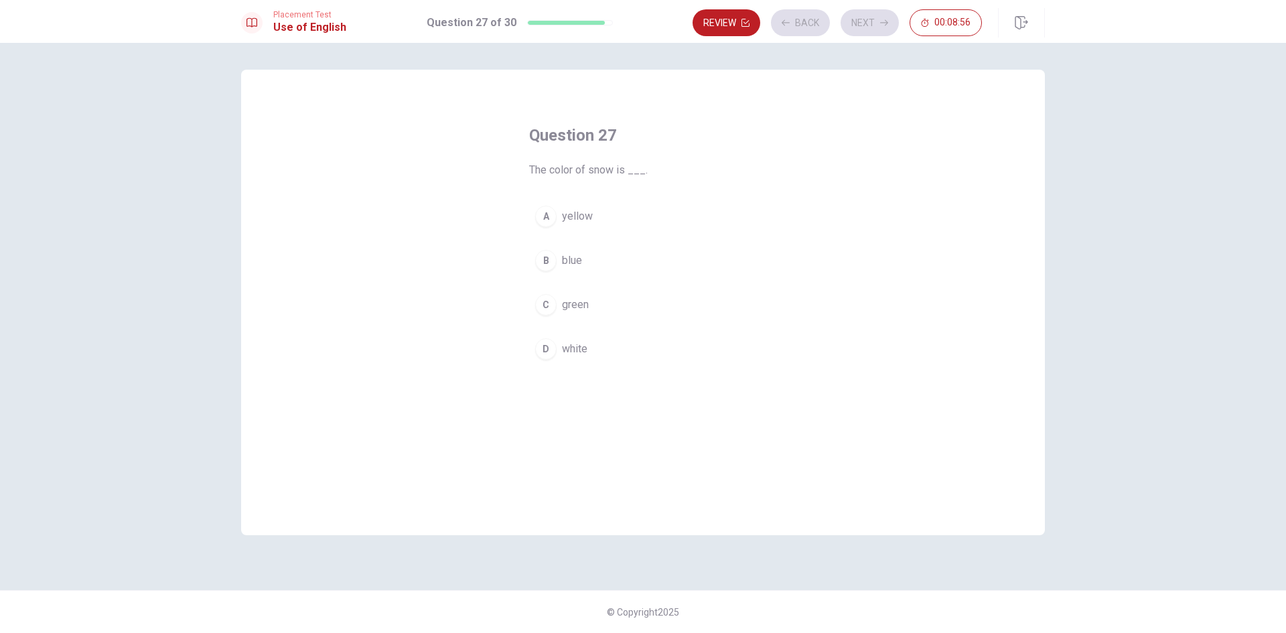
click at [647, 297] on button "C green" at bounding box center [643, 304] width 228 height 33
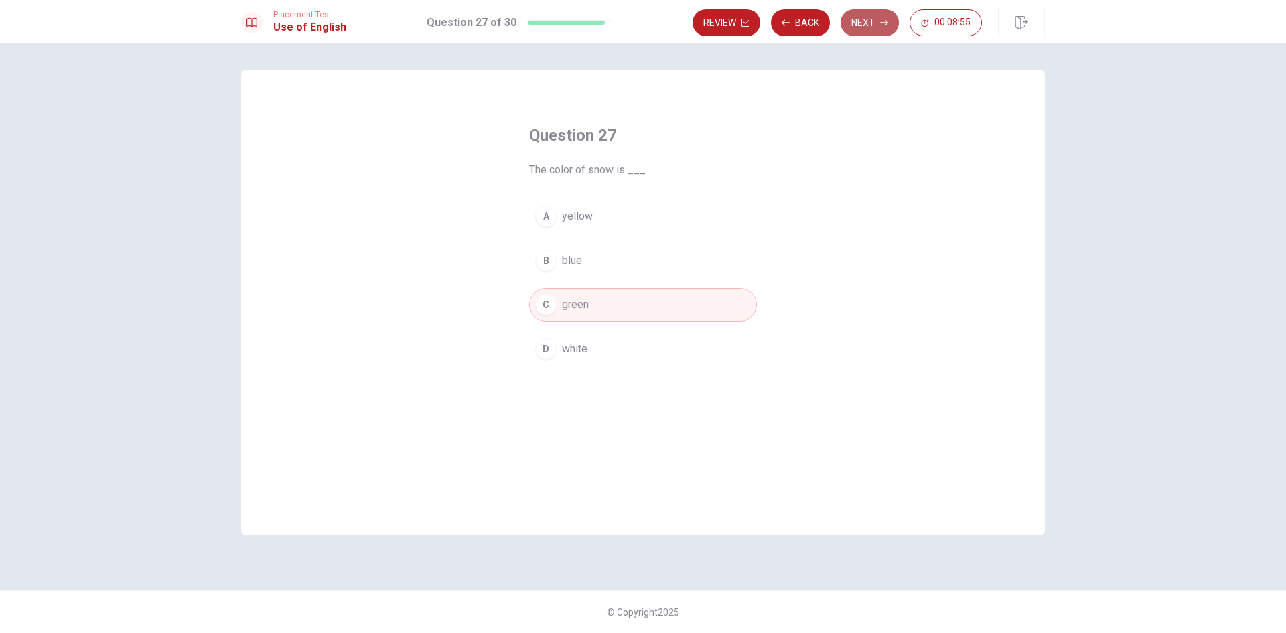
click at [867, 21] on button "Next" at bounding box center [869, 22] width 58 height 27
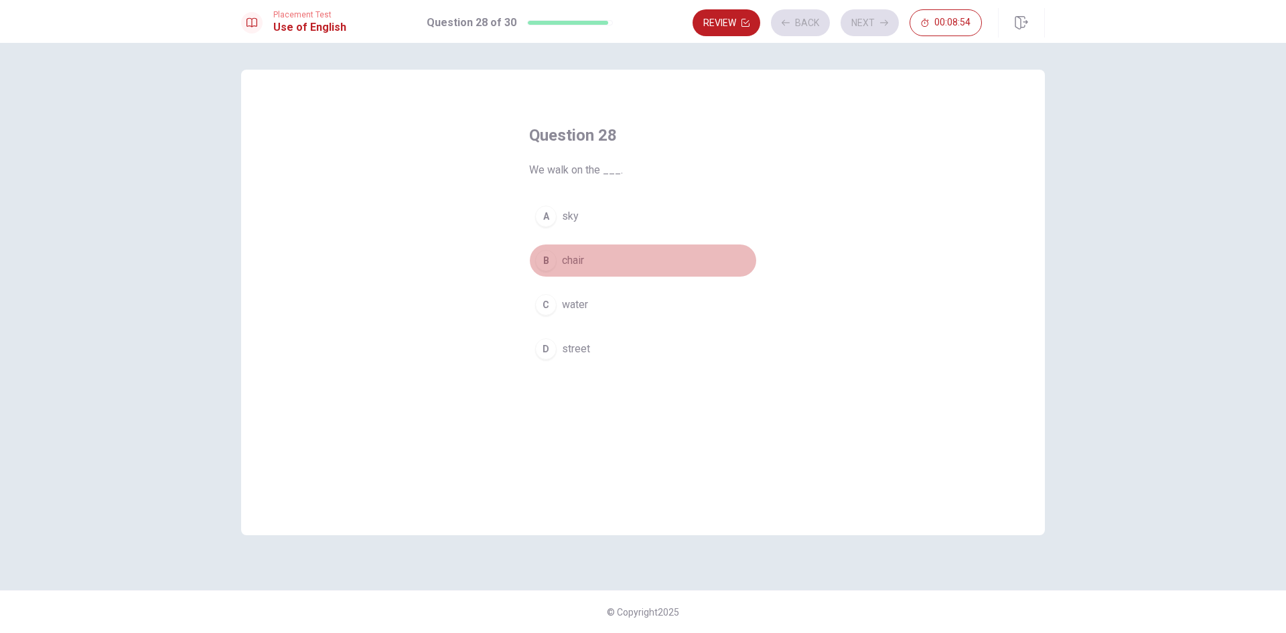
click at [647, 262] on button "B chair" at bounding box center [643, 260] width 228 height 33
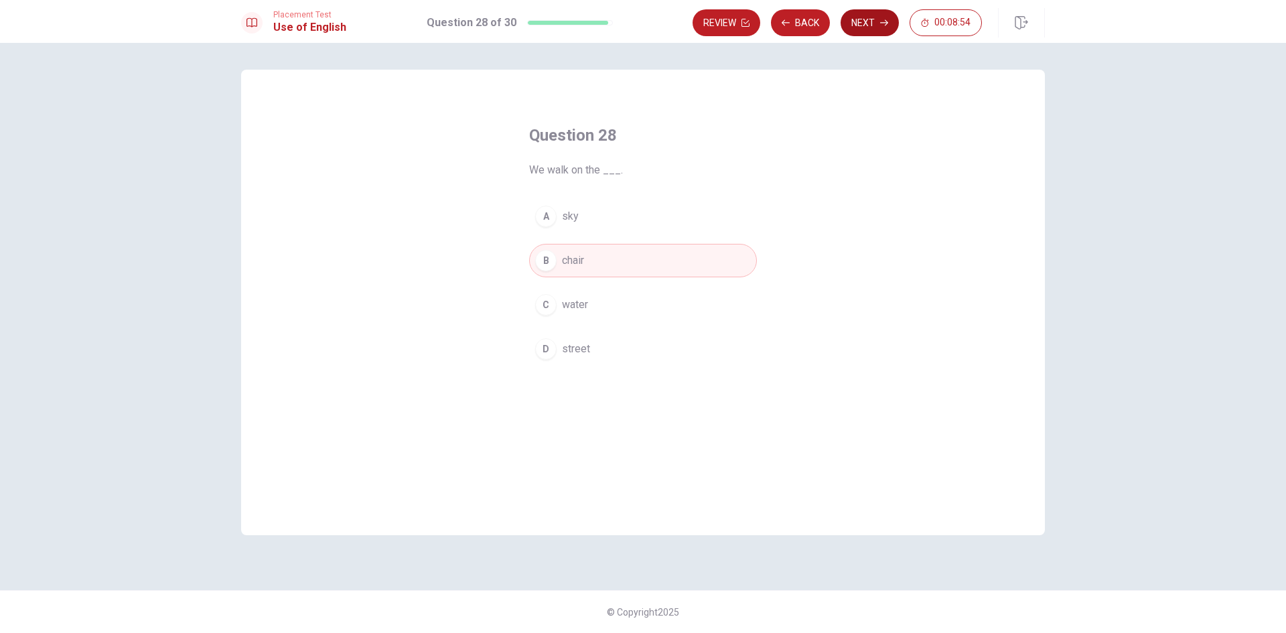
click at [868, 29] on button "Next" at bounding box center [869, 22] width 58 height 27
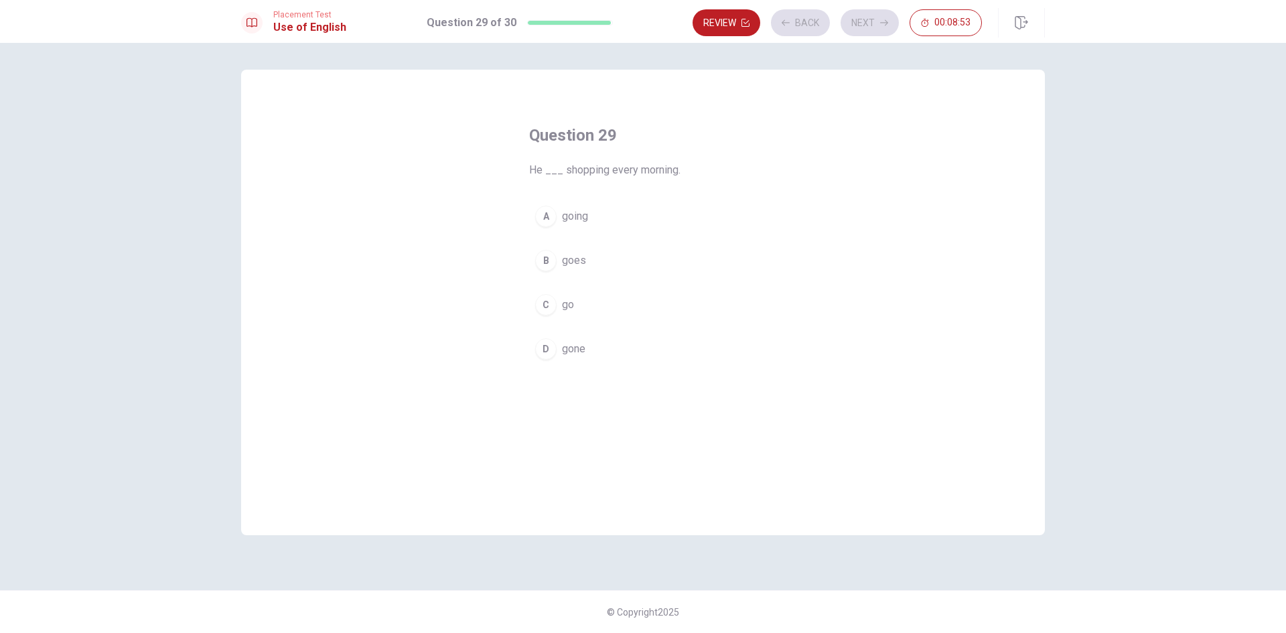
click at [666, 222] on button "A going" at bounding box center [643, 216] width 228 height 33
click at [858, 24] on button "Next" at bounding box center [869, 22] width 58 height 27
click at [651, 291] on button "C calling" at bounding box center [643, 304] width 228 height 33
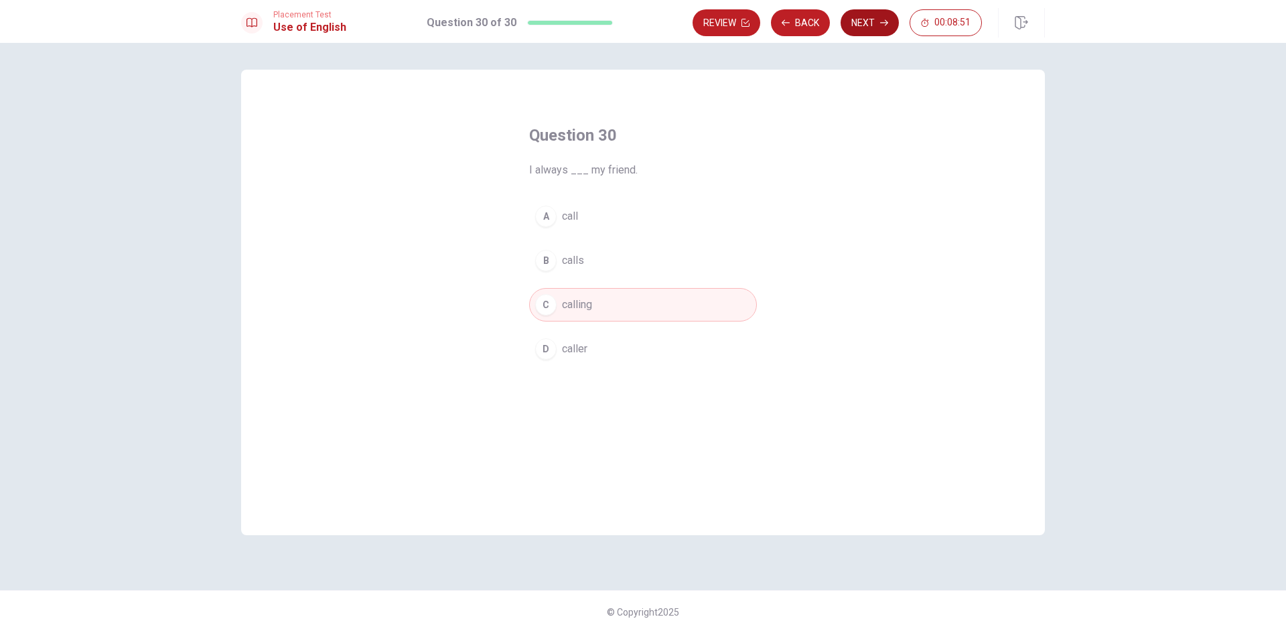
click at [862, 31] on button "Next" at bounding box center [869, 22] width 58 height 27
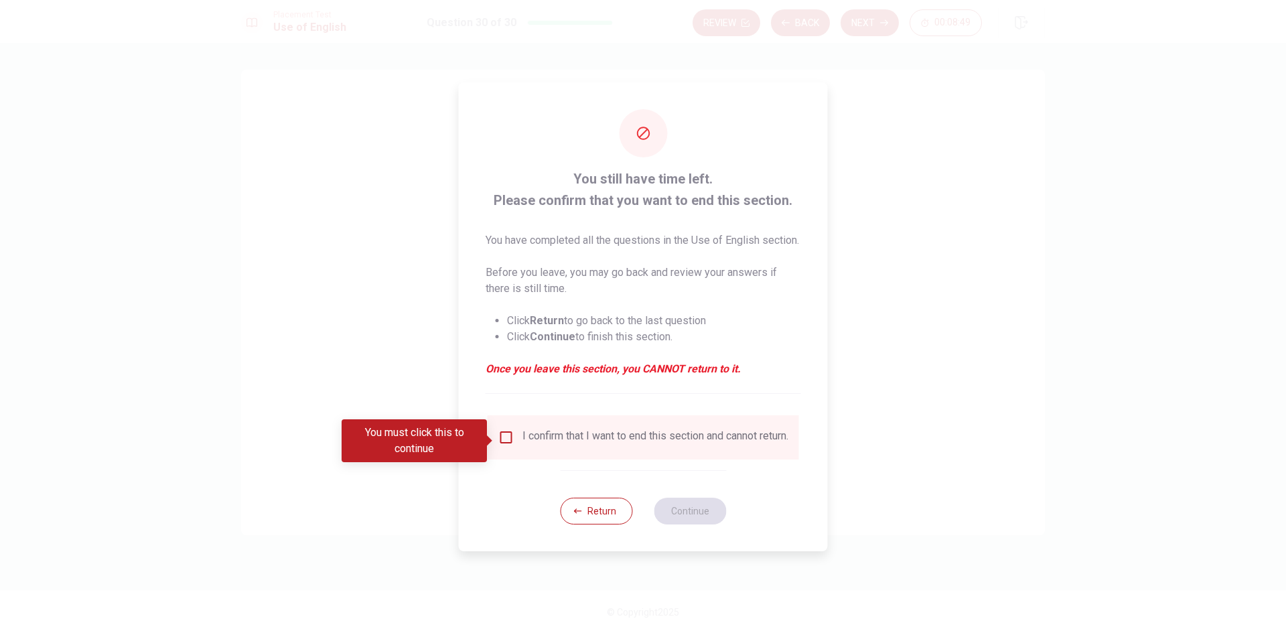
click at [508, 439] on input "You must click this to continue" at bounding box center [506, 437] width 16 height 16
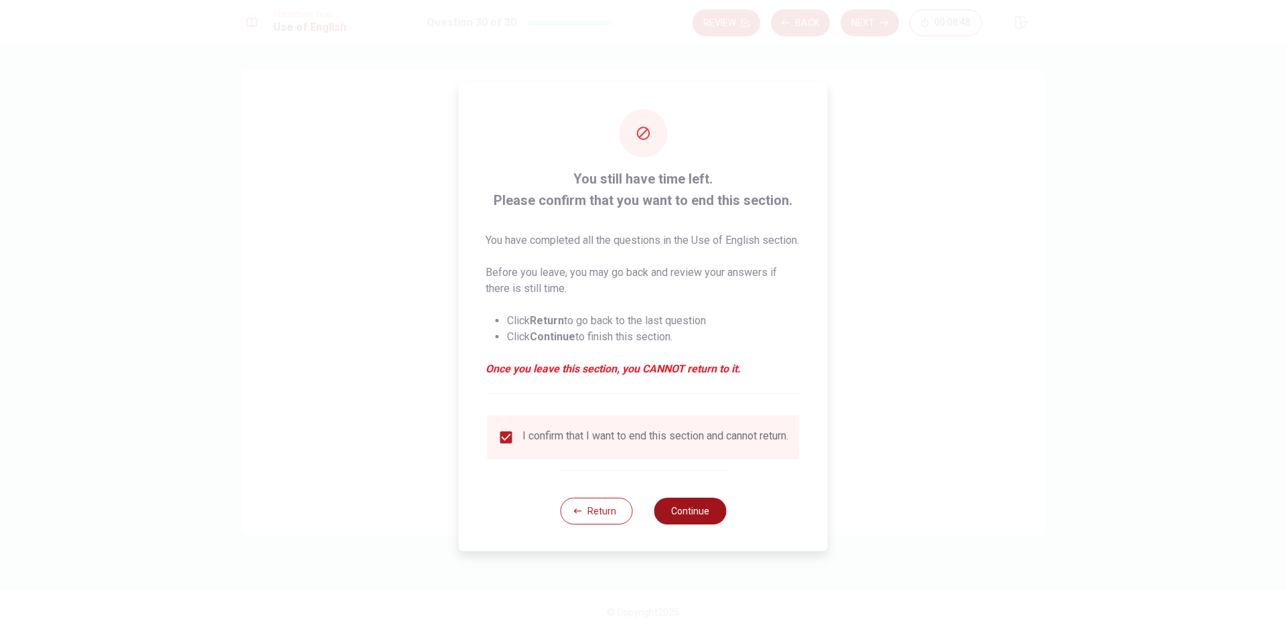
click at [688, 520] on button "Continue" at bounding box center [690, 511] width 72 height 27
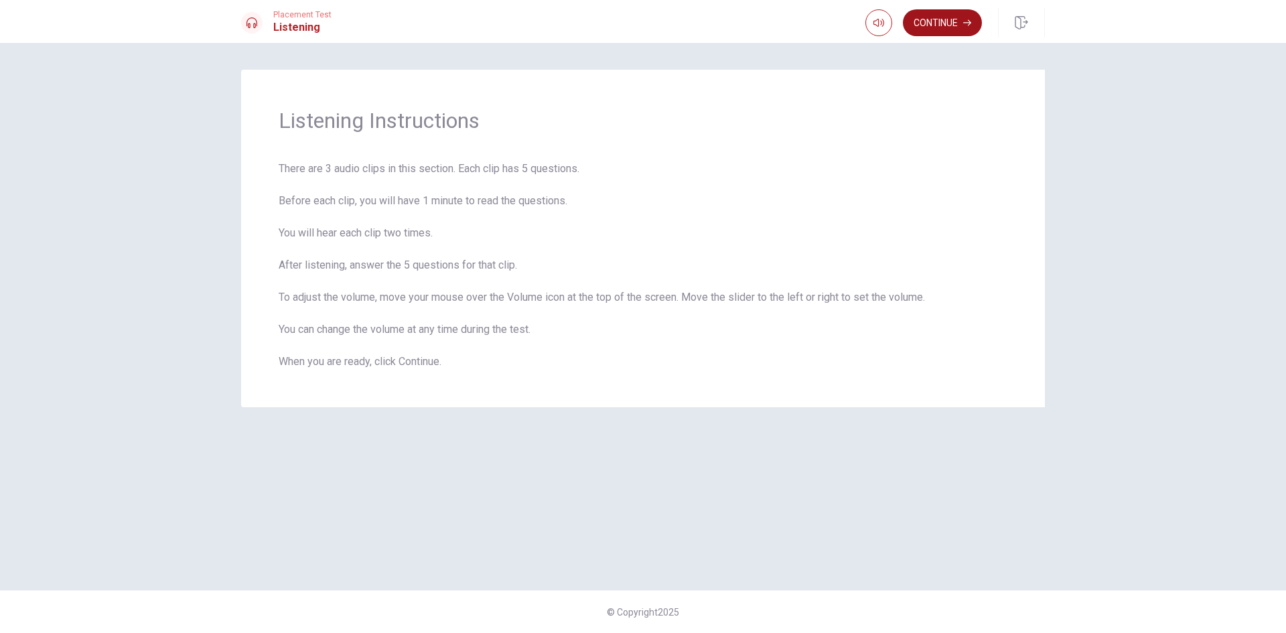
click at [934, 31] on button "Continue" at bounding box center [942, 22] width 79 height 27
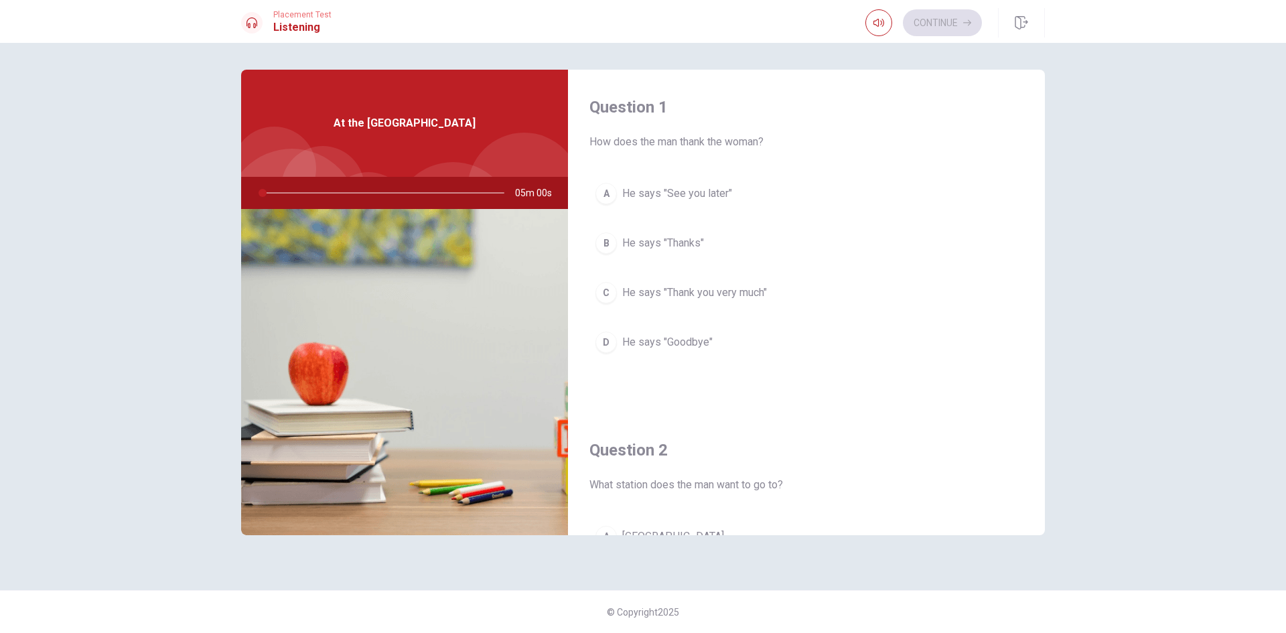
click at [735, 297] on span "He says "Thank you very much"" at bounding box center [694, 293] width 145 height 16
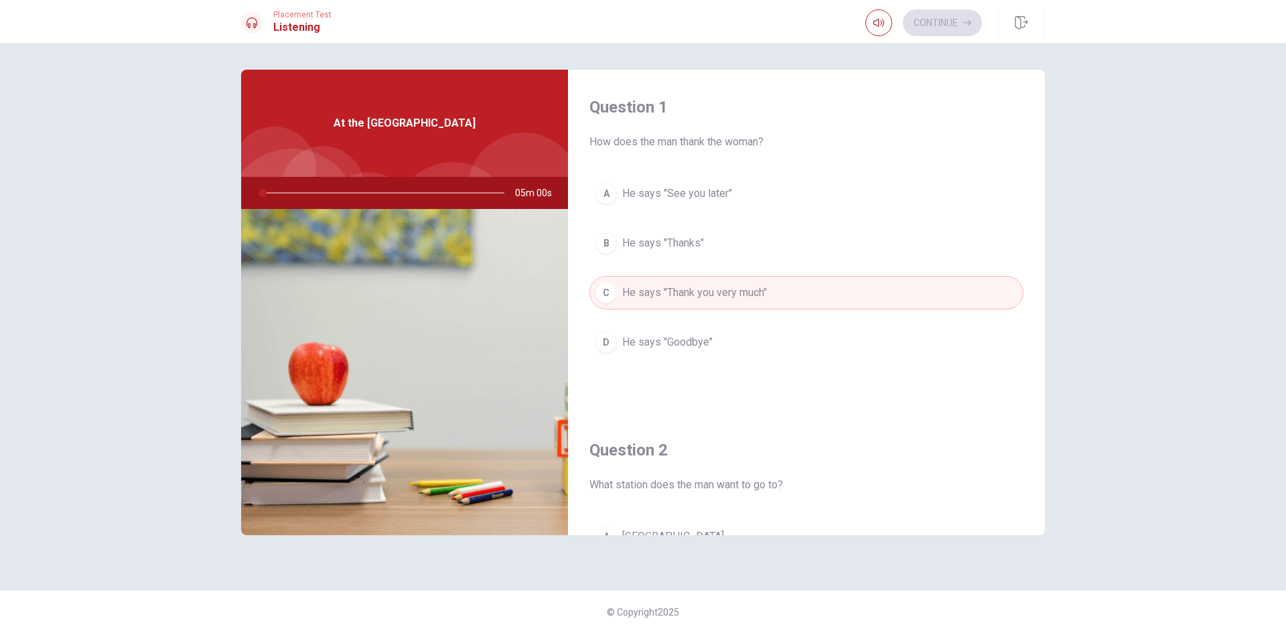
scroll to position [268, 0]
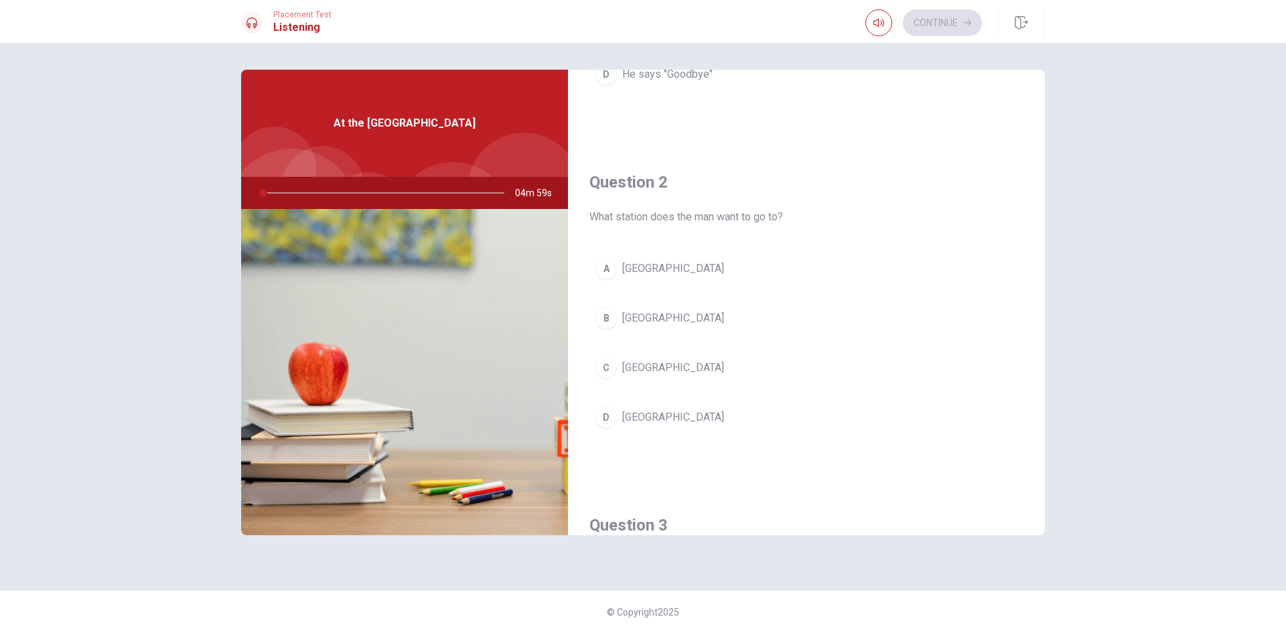
click at [706, 337] on div "A [GEOGRAPHIC_DATA] [GEOGRAPHIC_DATA] [GEOGRAPHIC_DATA] D [GEOGRAPHIC_DATA]" at bounding box center [806, 356] width 434 height 209
click at [706, 327] on button "[GEOGRAPHIC_DATA]" at bounding box center [806, 317] width 434 height 33
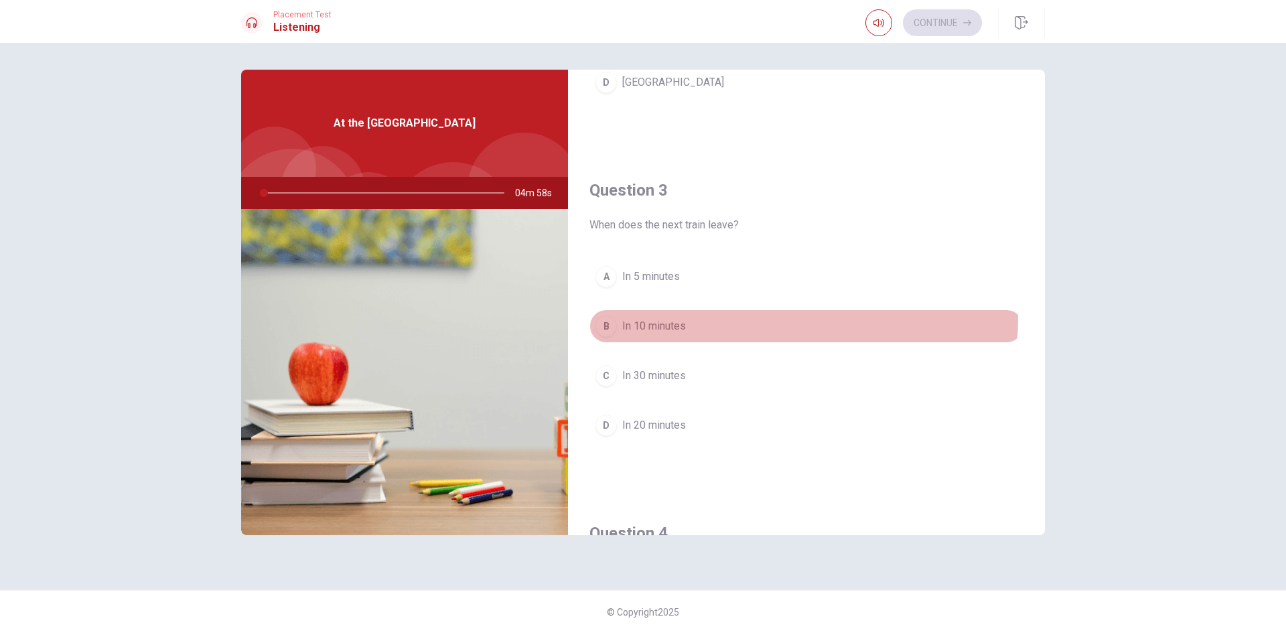
click at [696, 317] on button "B In 10 minutes" at bounding box center [806, 325] width 434 height 33
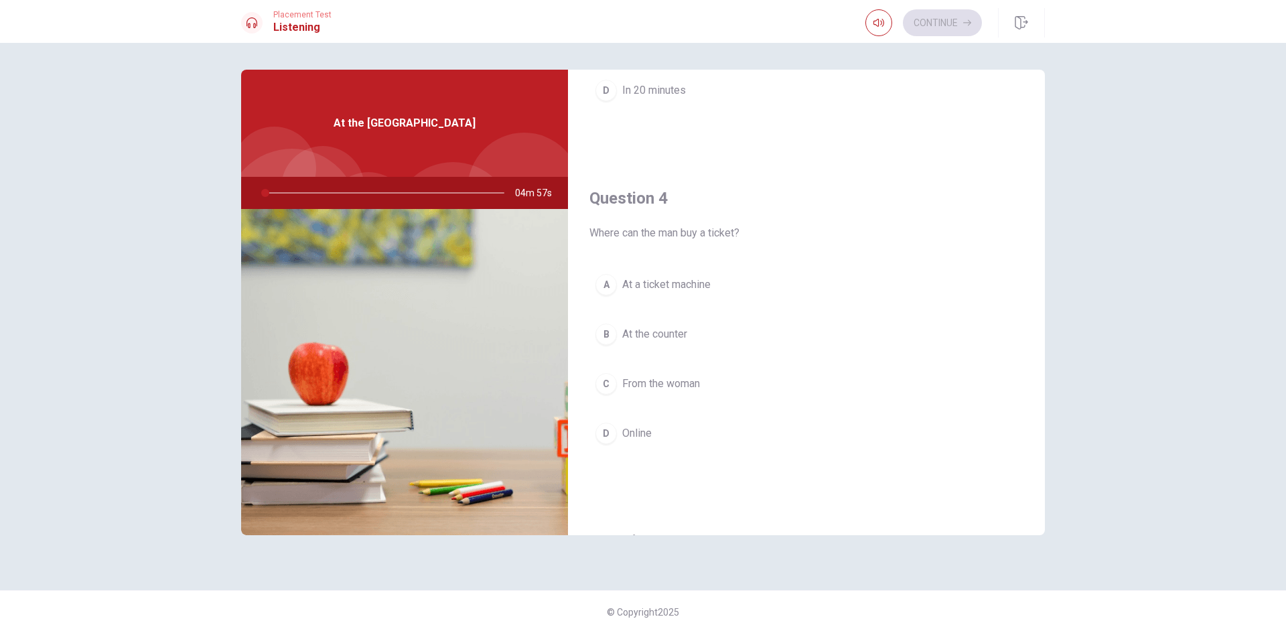
click at [669, 343] on button "B At the counter" at bounding box center [806, 333] width 434 height 33
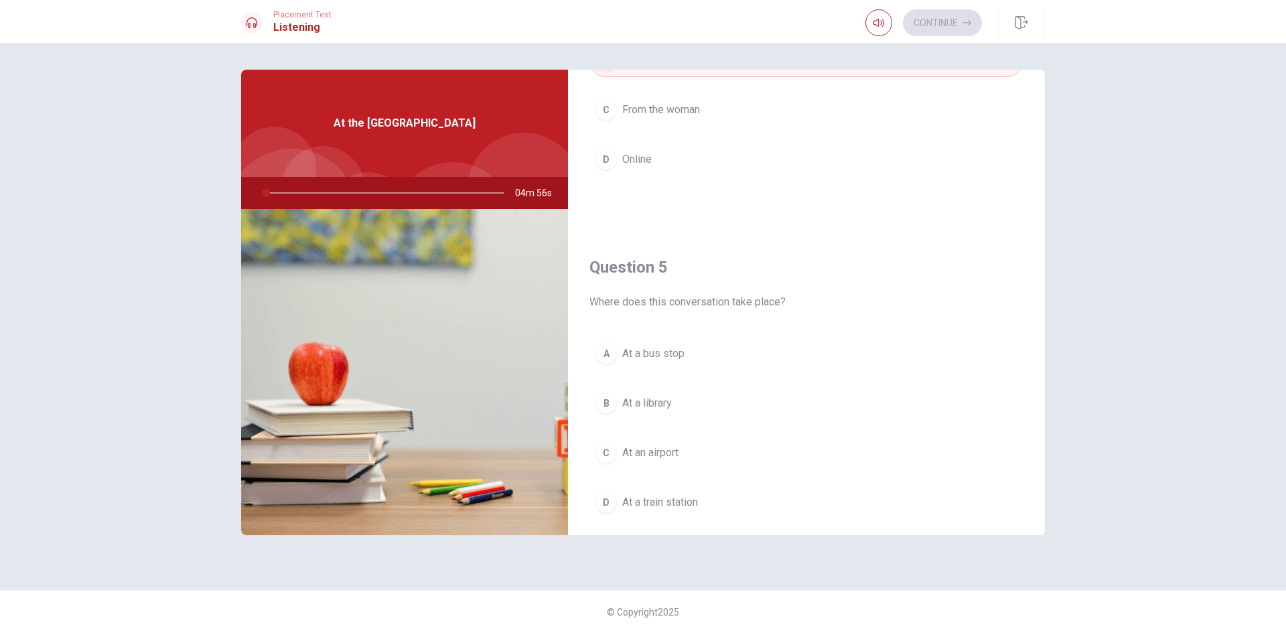
scroll to position [1249, 0]
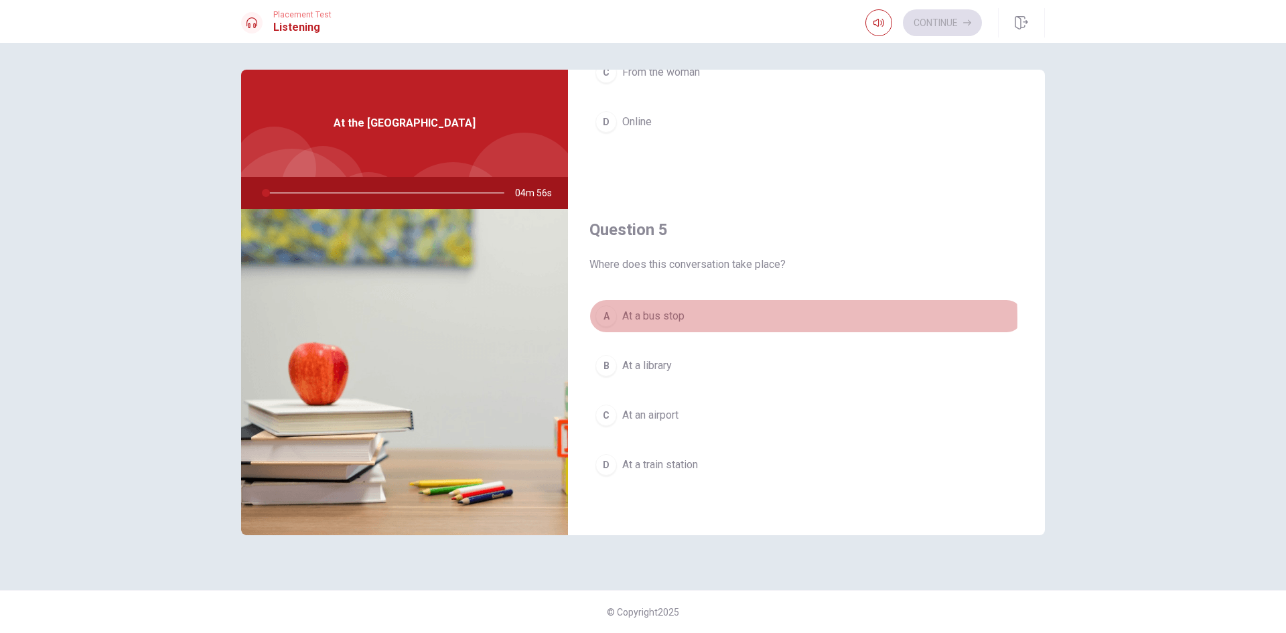
click at [681, 318] on span "At a bus stop" at bounding box center [653, 316] width 62 height 16
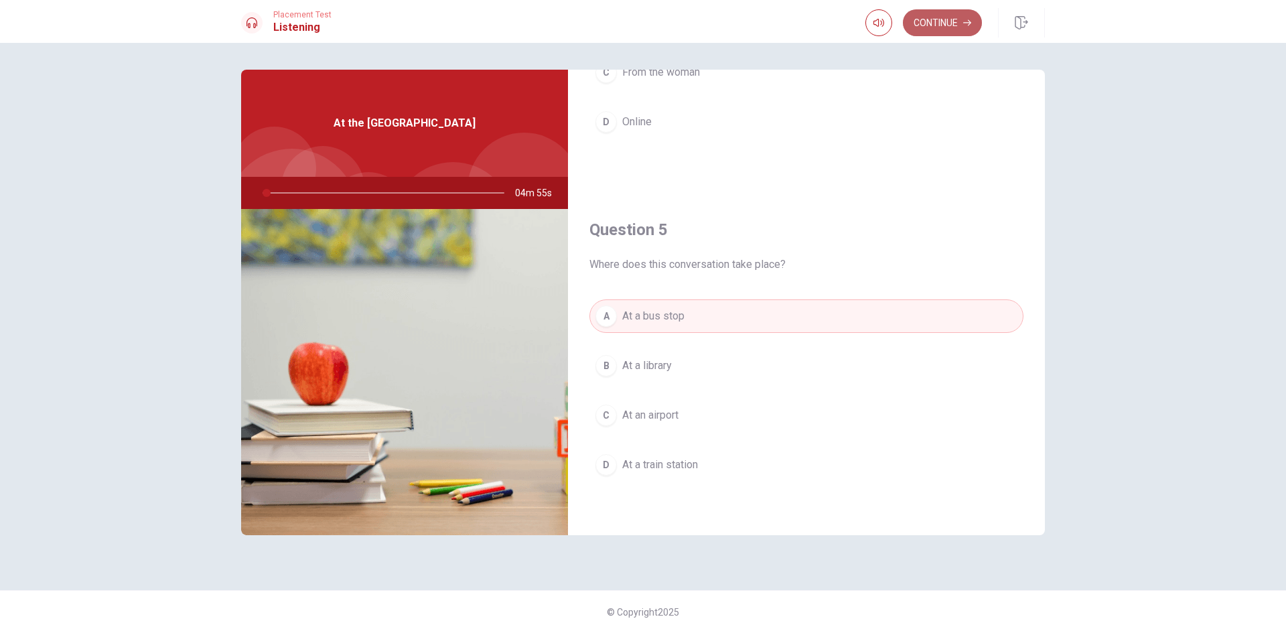
click at [932, 24] on button "Continue" at bounding box center [942, 22] width 79 height 27
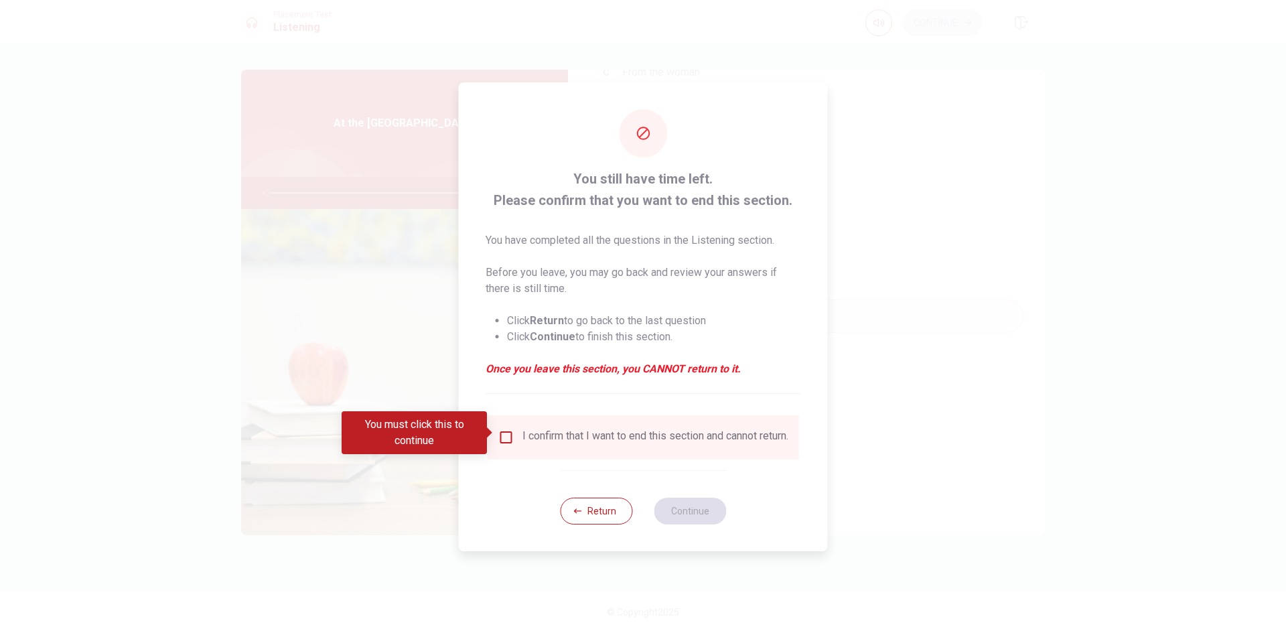
click at [498, 431] on input "You must click this to continue" at bounding box center [506, 437] width 16 height 16
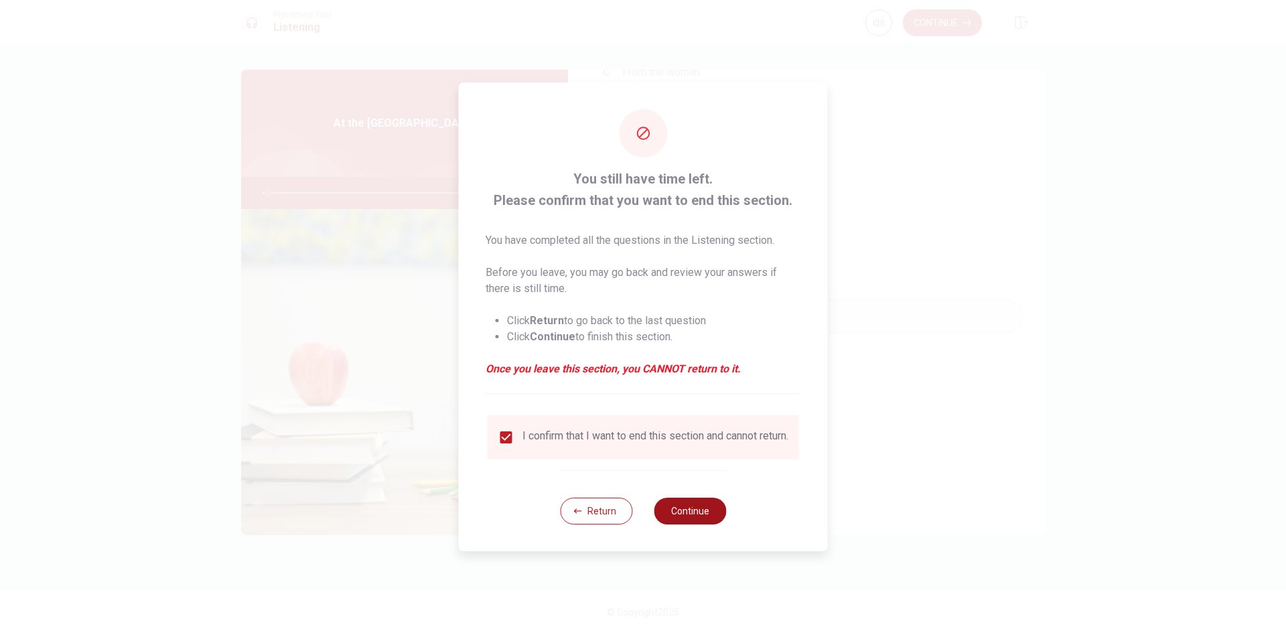
click at [680, 503] on button "Continue" at bounding box center [690, 511] width 72 height 27
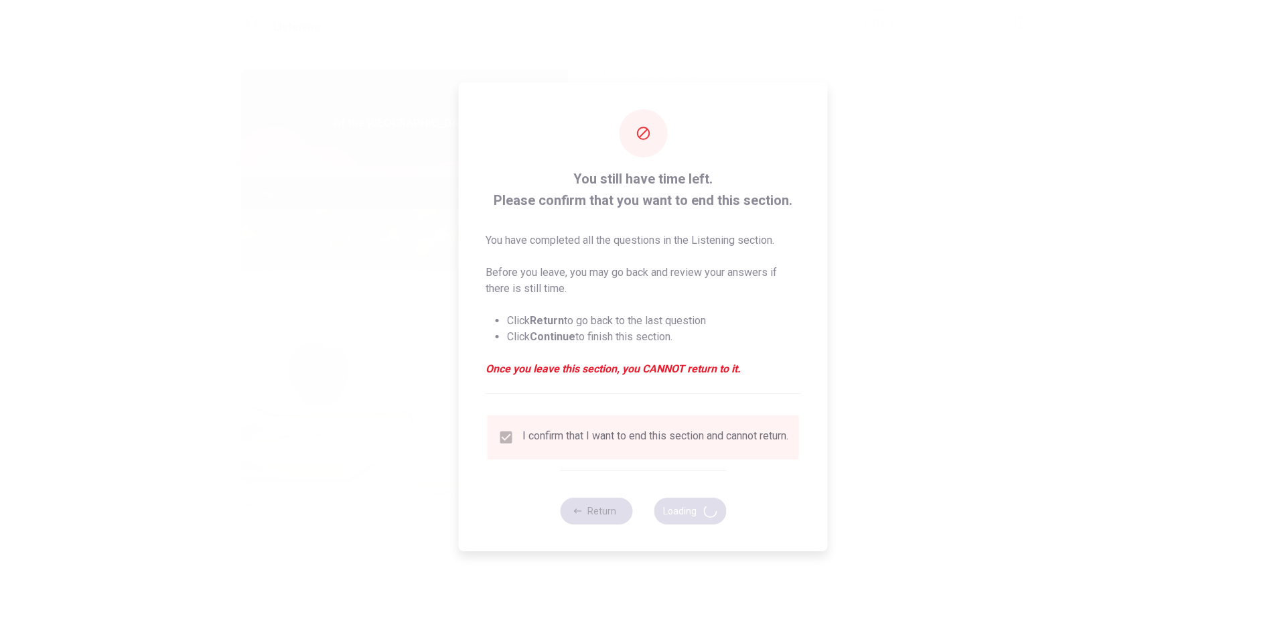
type input "3"
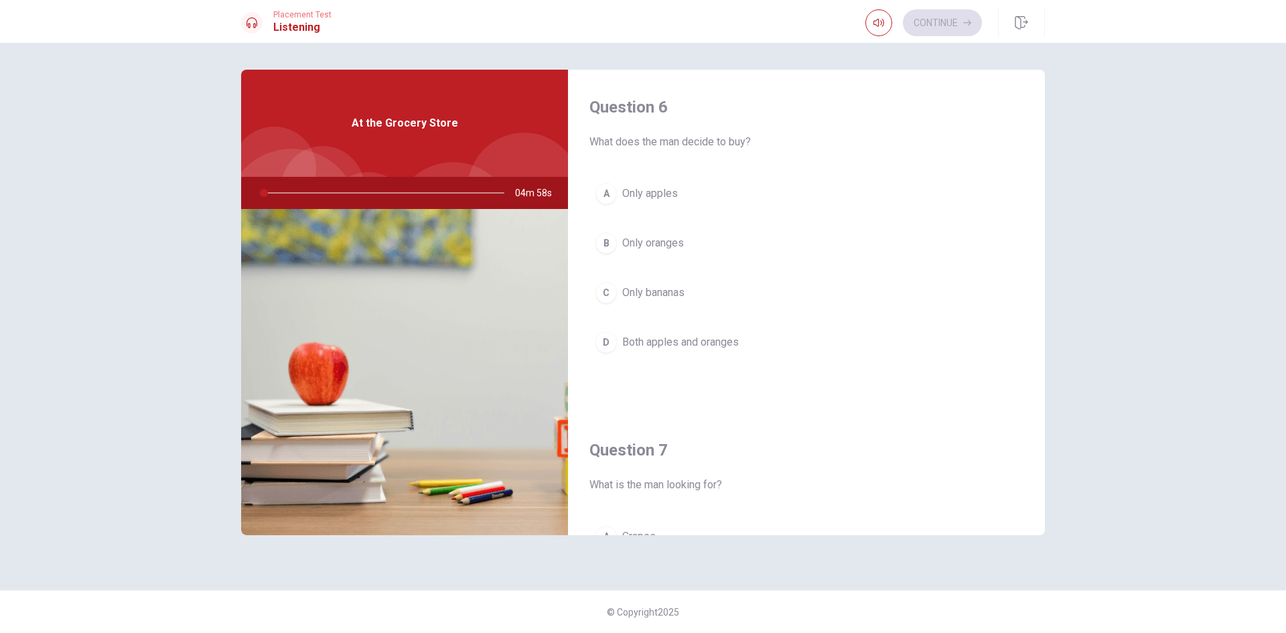
click at [699, 292] on button "C Only bananas" at bounding box center [806, 292] width 434 height 33
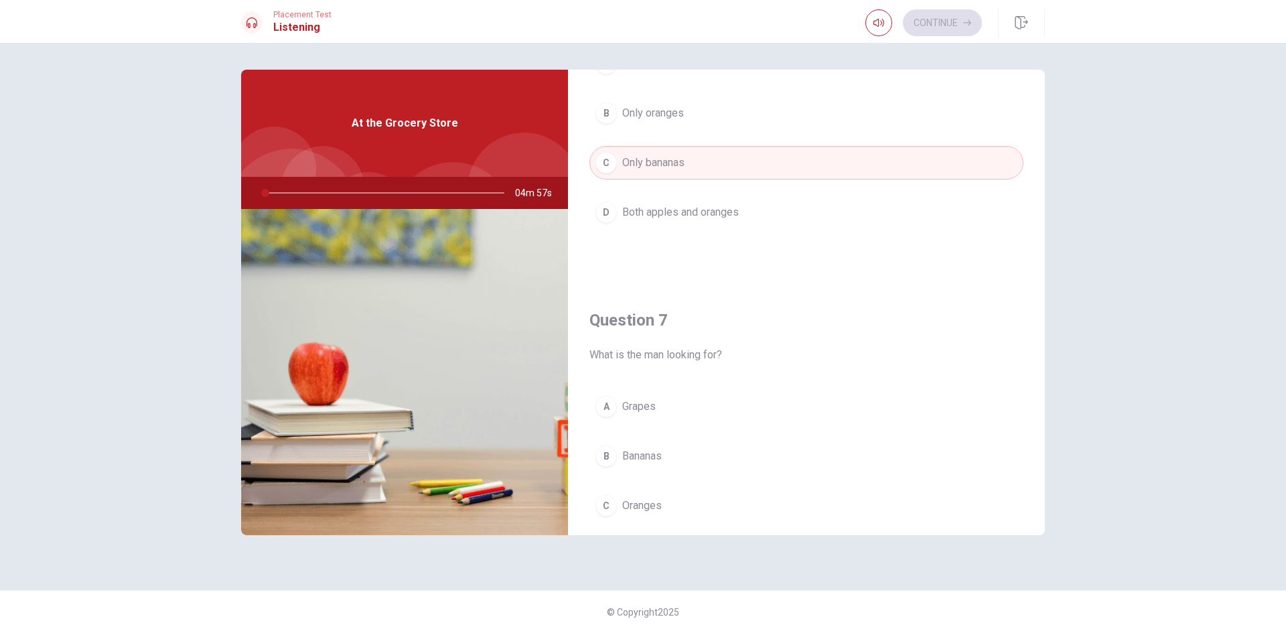
scroll to position [268, 0]
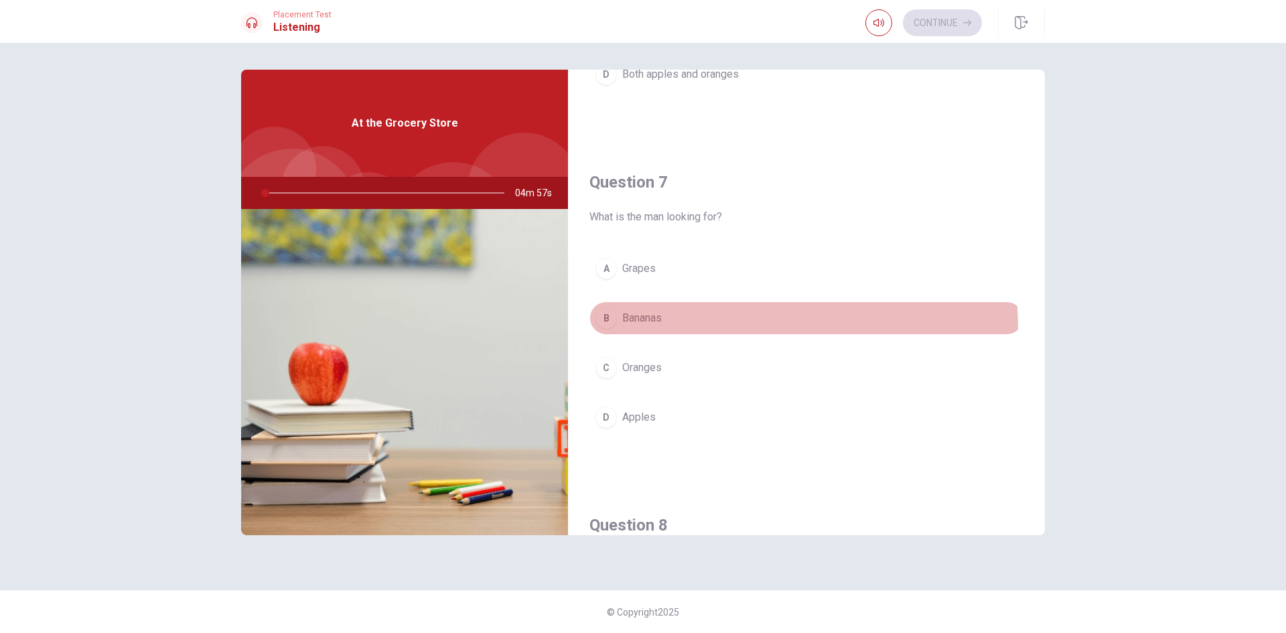
click at [674, 329] on button "B Bananas" at bounding box center [806, 317] width 434 height 33
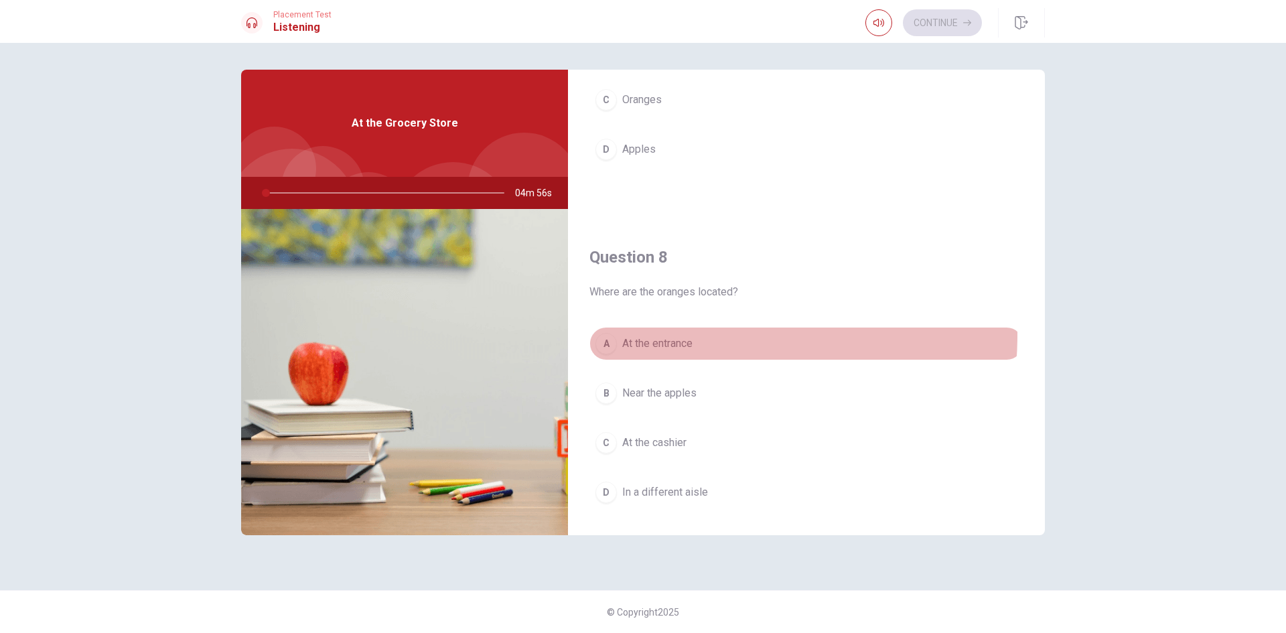
click at [669, 335] on button "A At the entrance" at bounding box center [806, 343] width 434 height 33
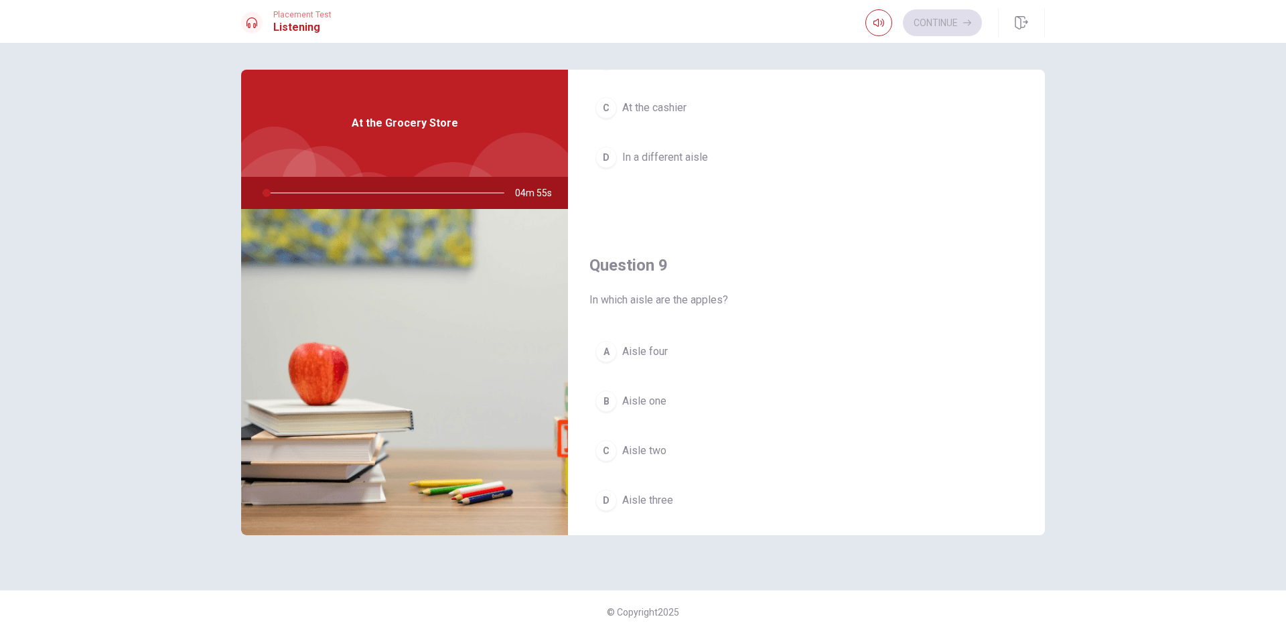
click at [676, 361] on button "A Aisle four" at bounding box center [806, 351] width 434 height 33
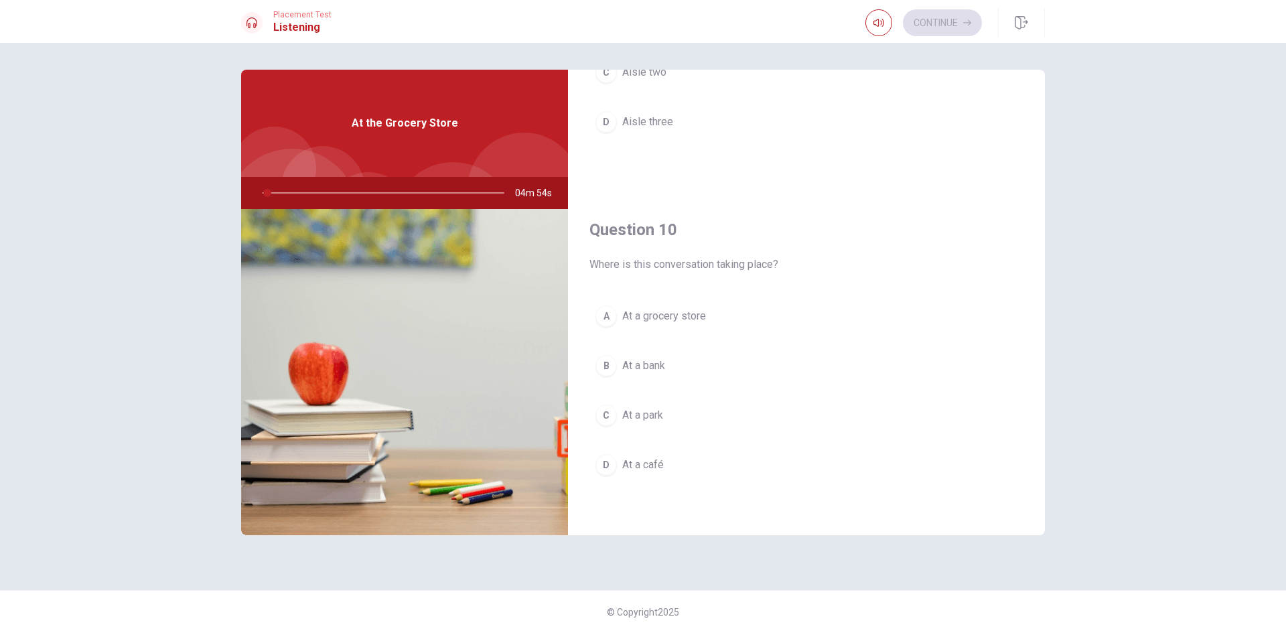
click at [680, 370] on button "B At a bank" at bounding box center [806, 365] width 434 height 33
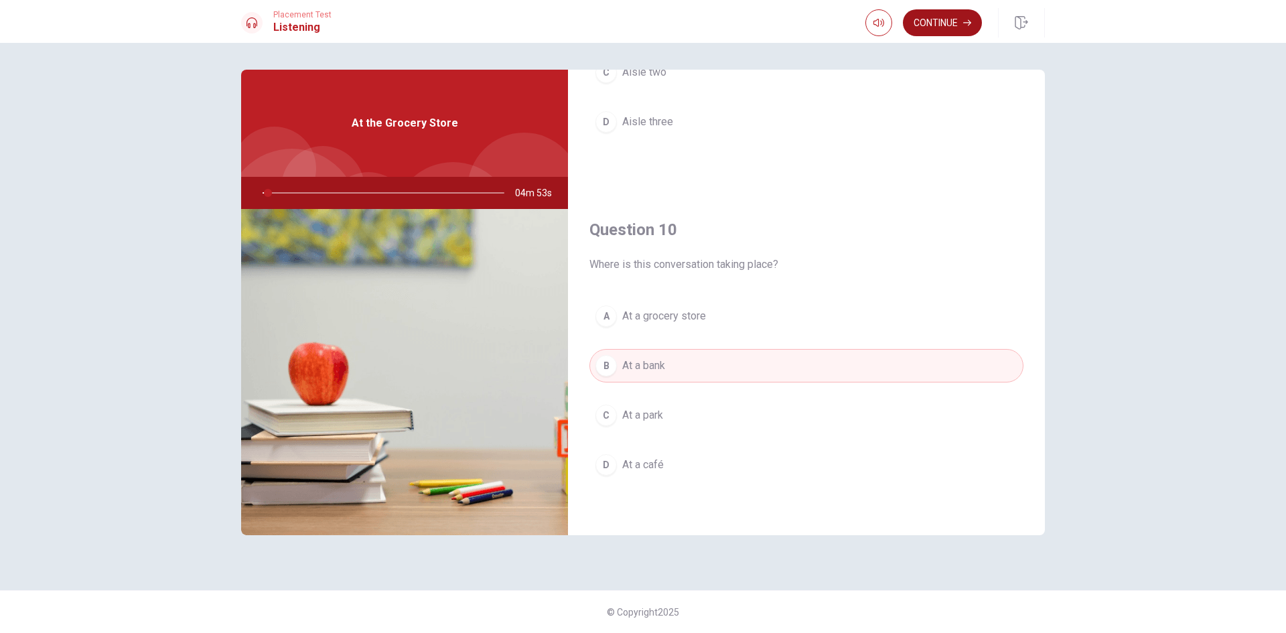
click at [929, 20] on button "Continue" at bounding box center [942, 22] width 79 height 27
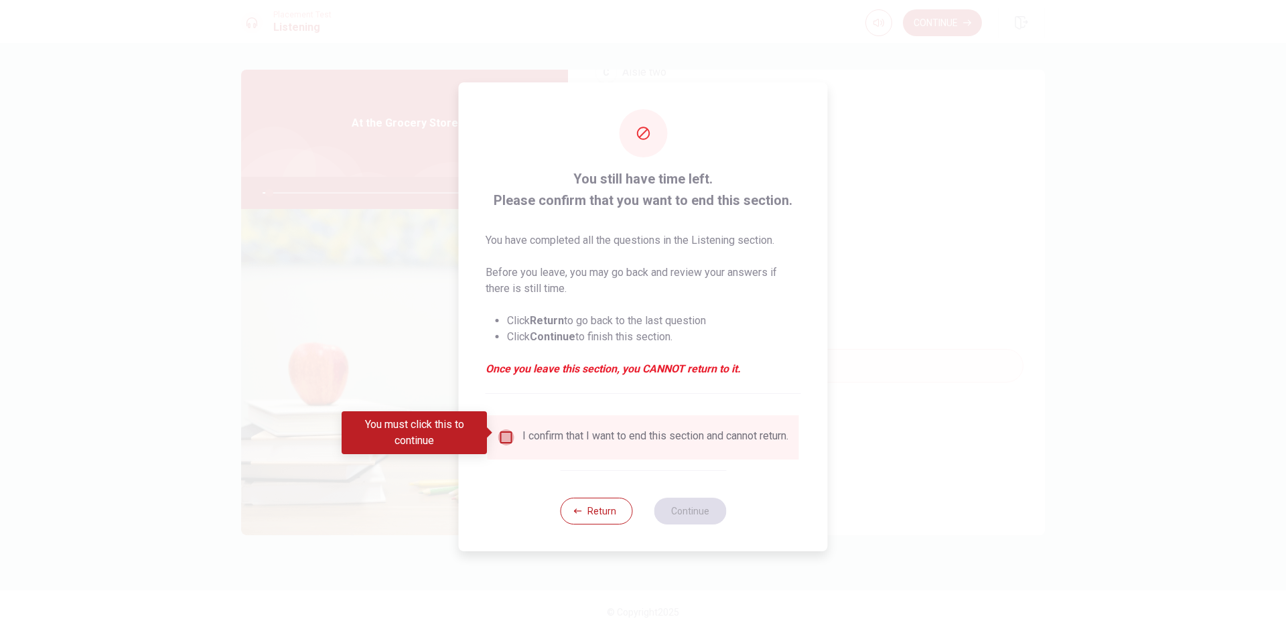
click at [505, 431] on input "You must click this to continue" at bounding box center [506, 437] width 16 height 16
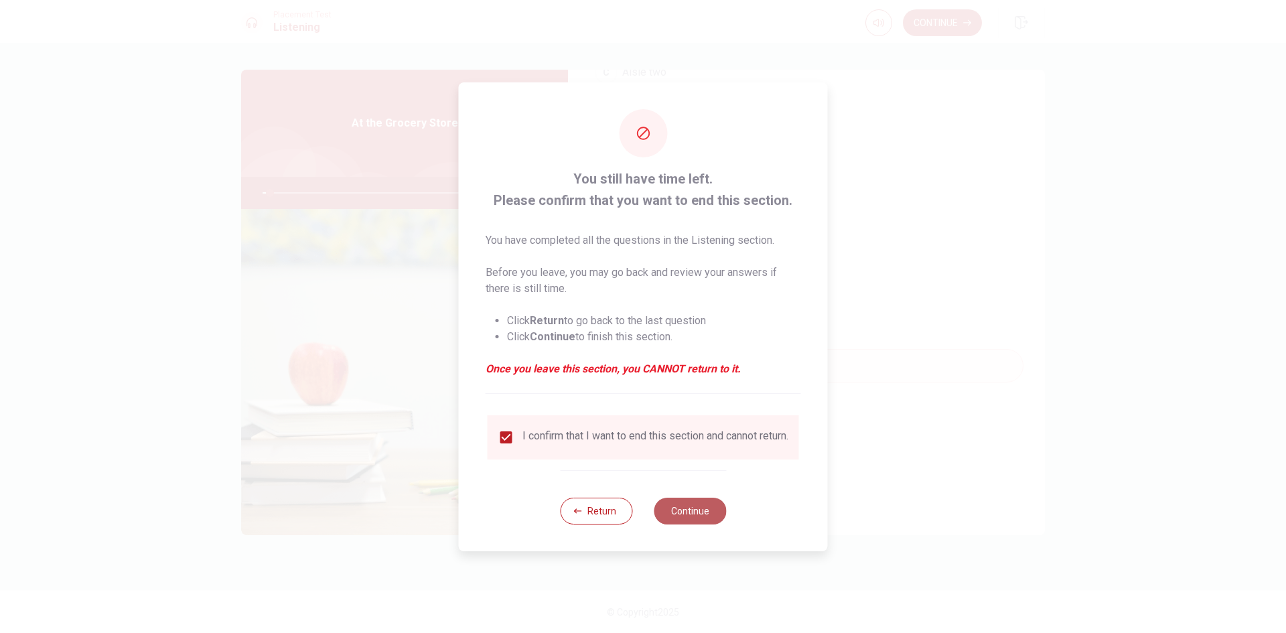
click at [686, 506] on button "Continue" at bounding box center [690, 511] width 72 height 27
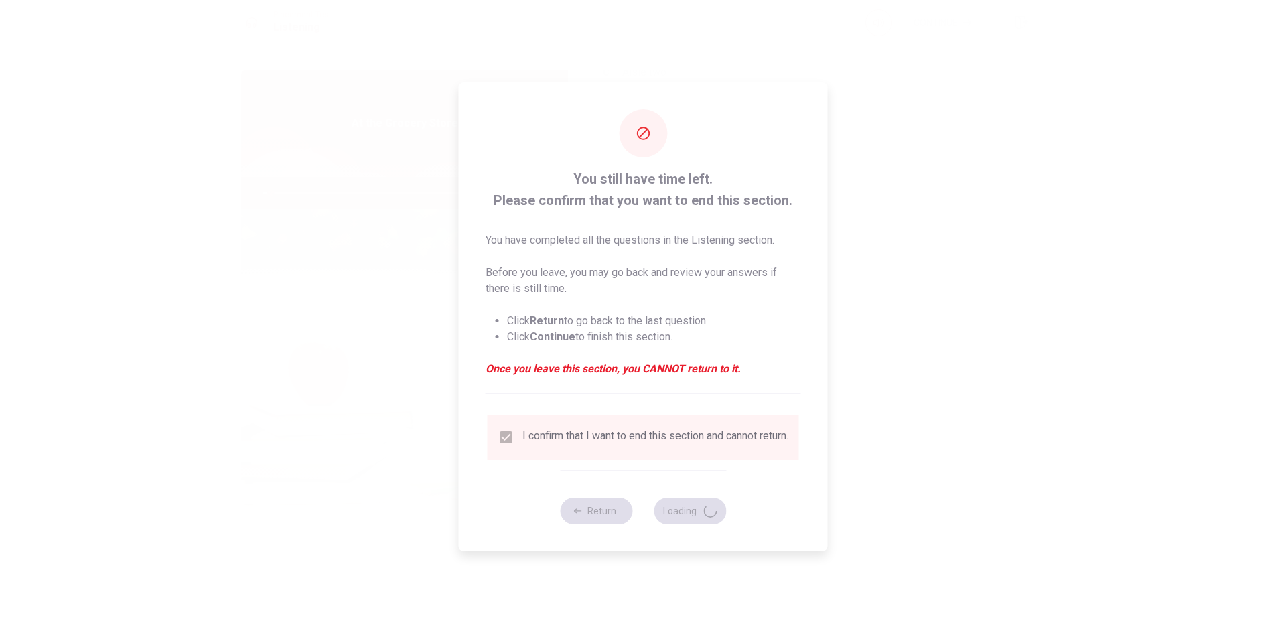
type input "4"
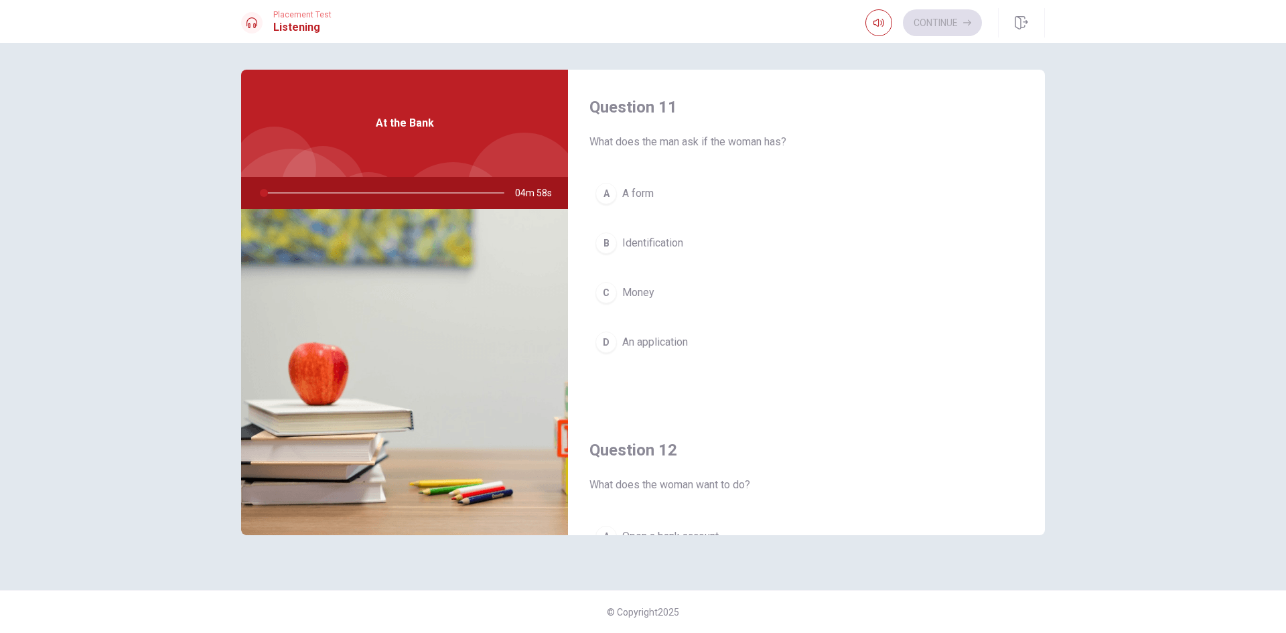
click at [654, 282] on button "C Money" at bounding box center [806, 292] width 434 height 33
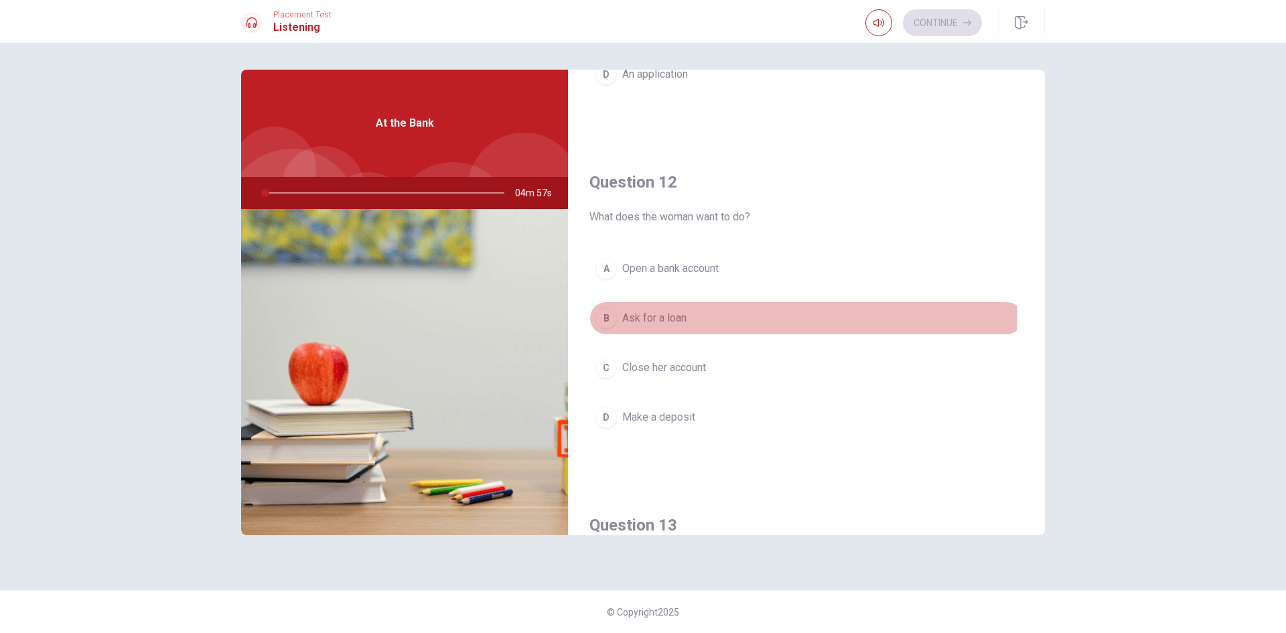
click at [672, 313] on span "Ask for a loan" at bounding box center [654, 318] width 64 height 16
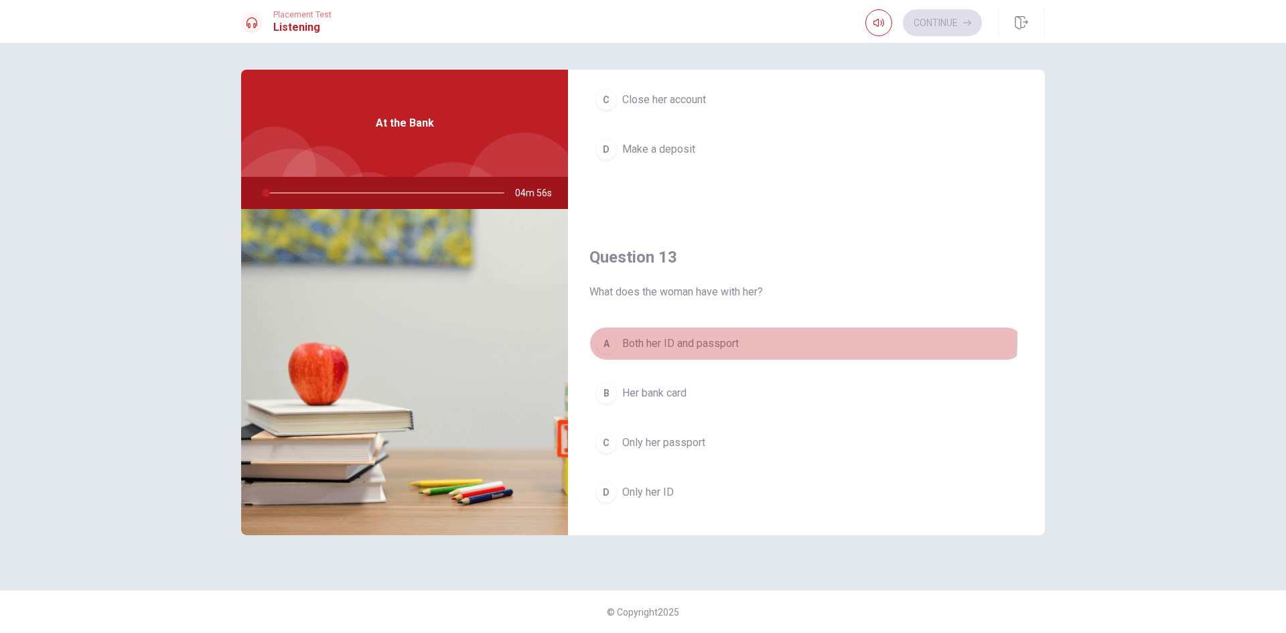
click at [664, 336] on span "Both her ID and passport" at bounding box center [680, 343] width 117 height 16
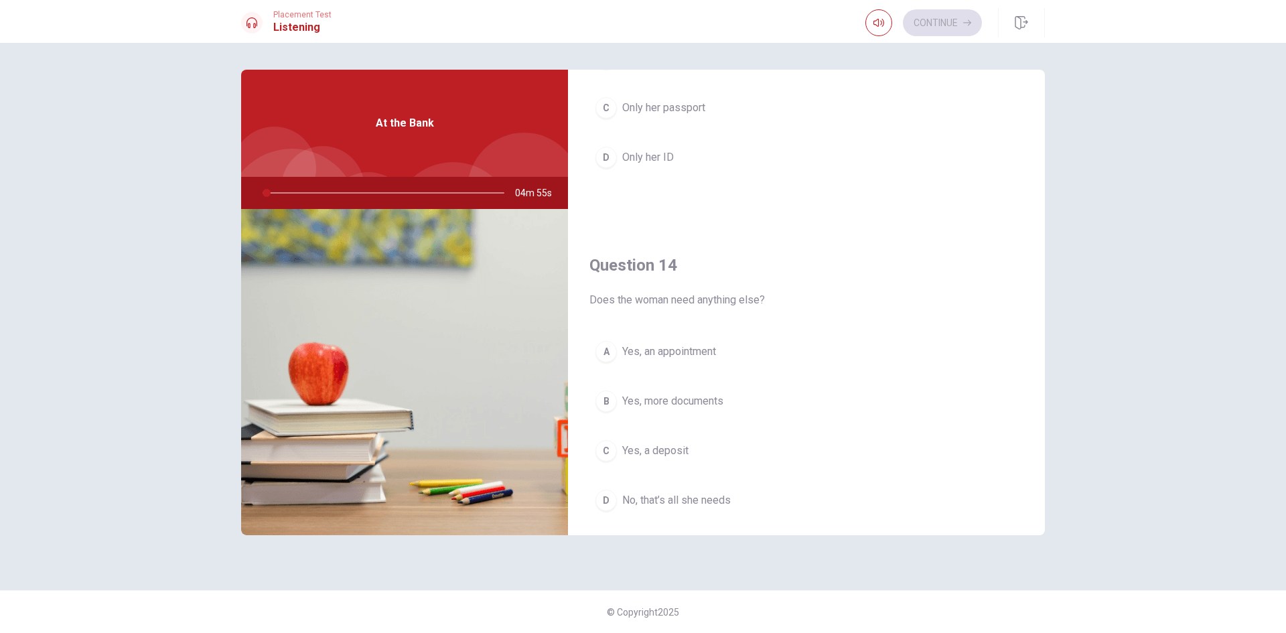
click at [676, 400] on span "Yes, more documents" at bounding box center [672, 401] width 101 height 16
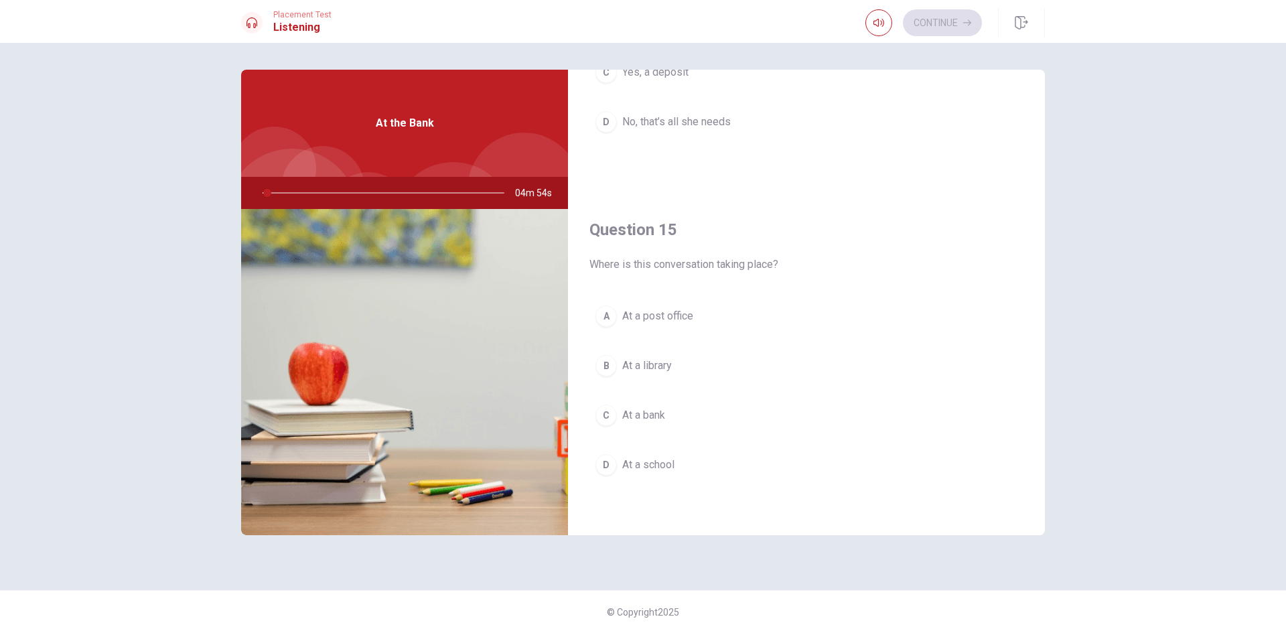
click at [678, 407] on button "C At a bank" at bounding box center [806, 414] width 434 height 33
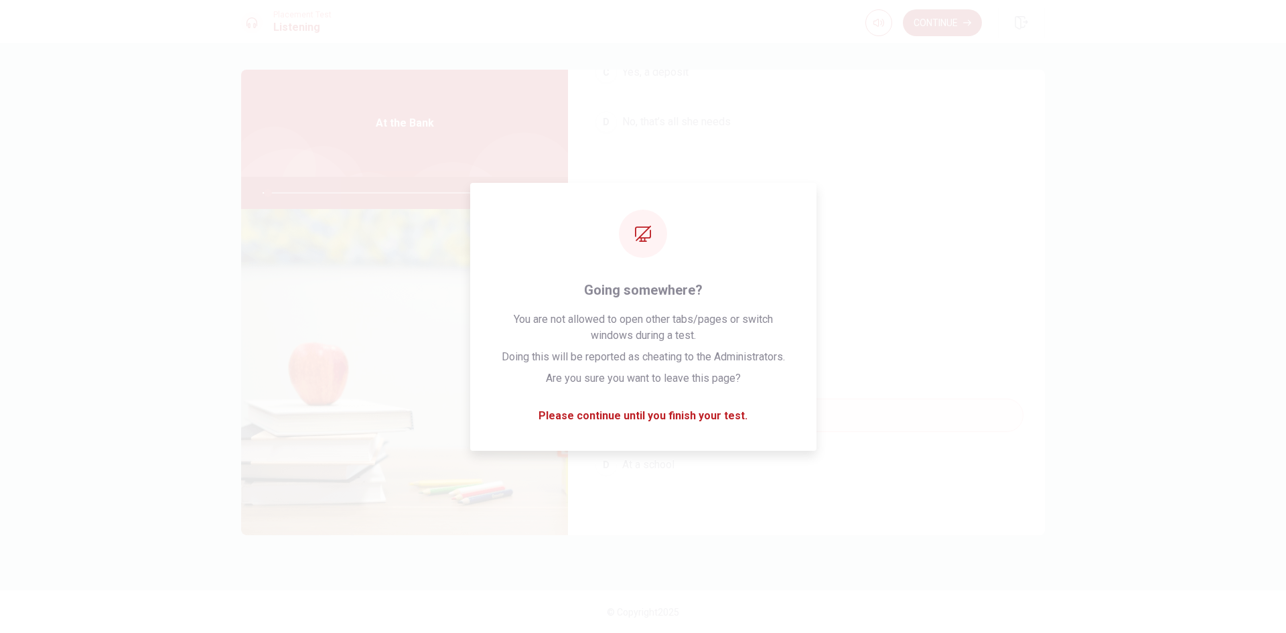
click at [931, 23] on button "Continue" at bounding box center [942, 22] width 79 height 27
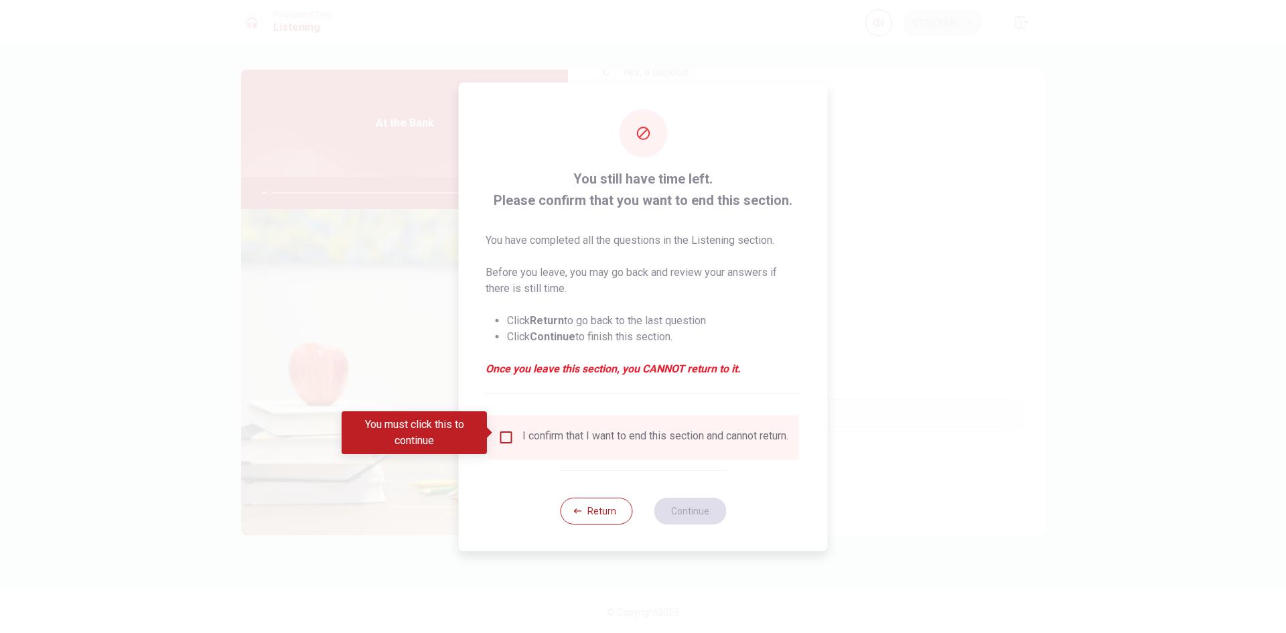
click at [504, 433] on input "You must click this to continue" at bounding box center [506, 437] width 16 height 16
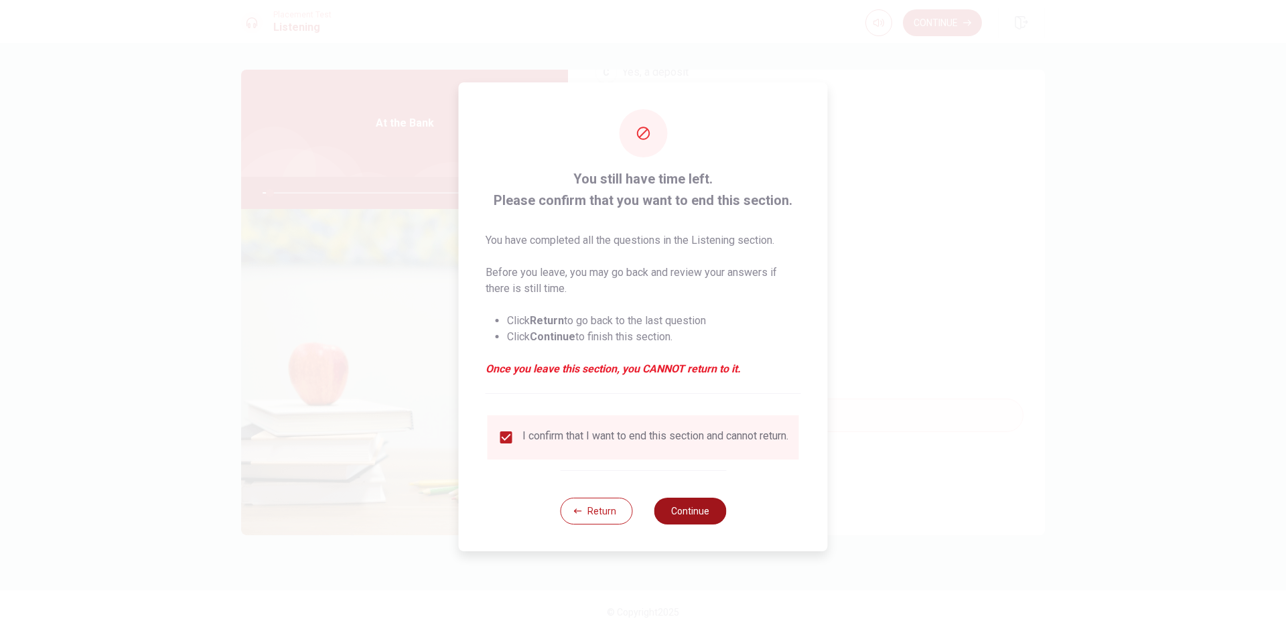
click at [720, 521] on button "Continue" at bounding box center [690, 511] width 72 height 27
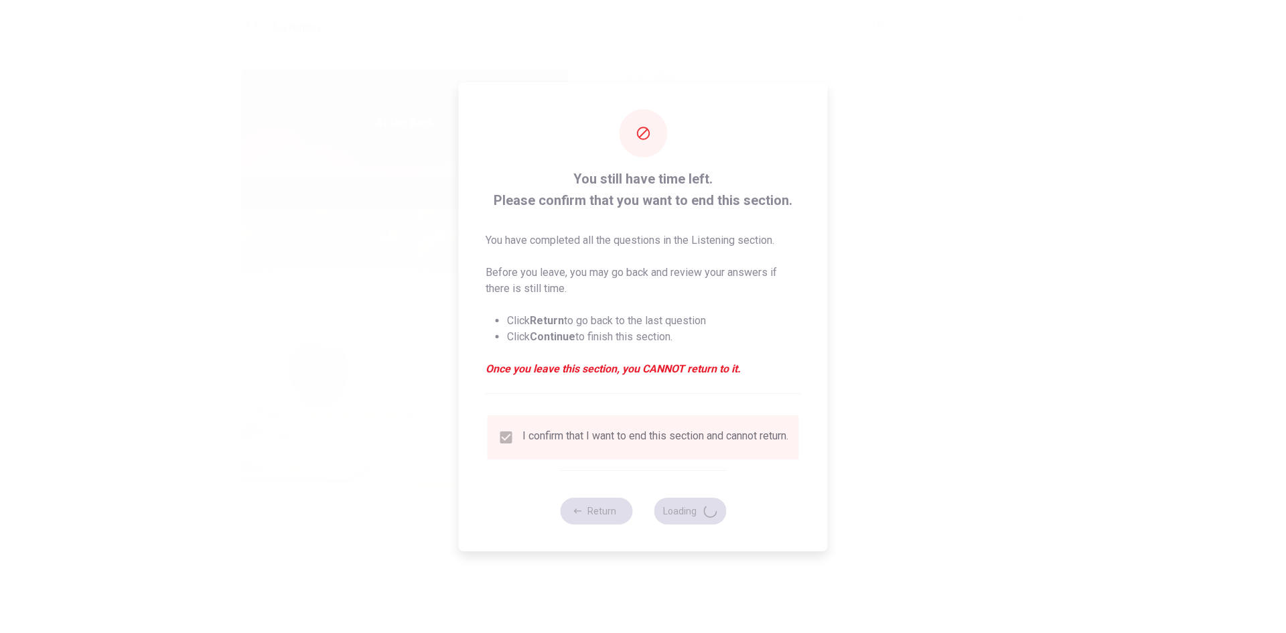
type input "4"
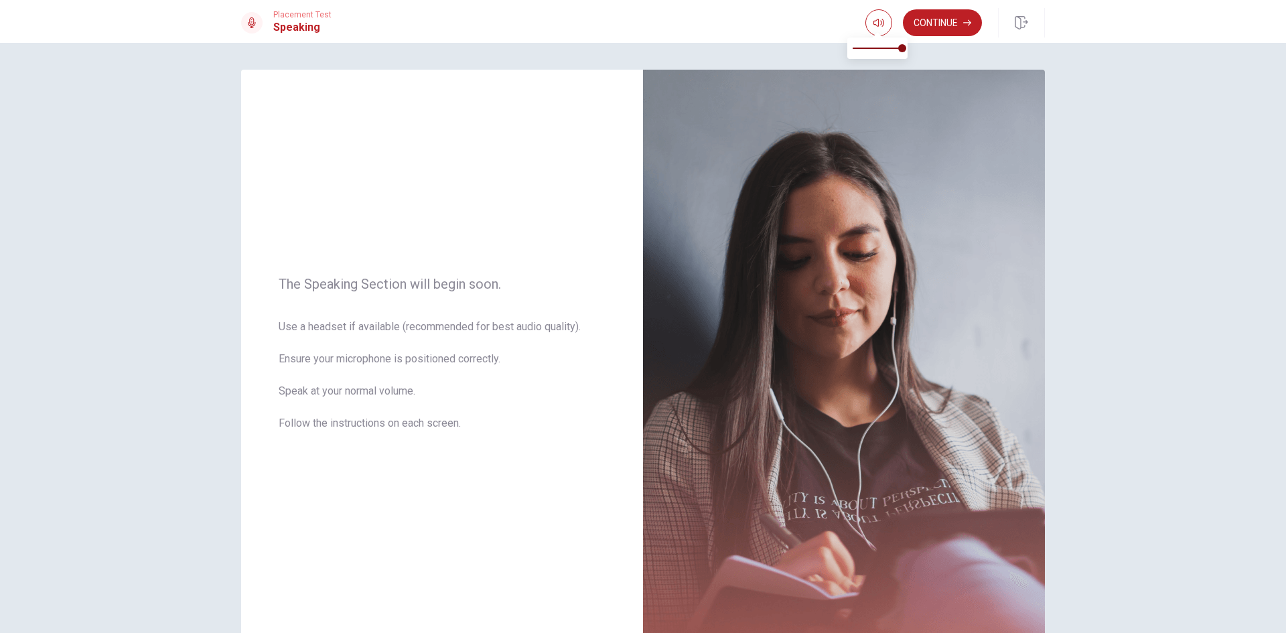
type input "0"
drag, startPoint x: 901, startPoint y: 46, endPoint x: 744, endPoint y: 47, distance: 156.7
click at [747, 47] on body "This site uses cookies, as explained in our Privacy Policy . If you agree to th…" at bounding box center [643, 316] width 1286 height 633
click at [933, 17] on button "Continue" at bounding box center [942, 22] width 79 height 27
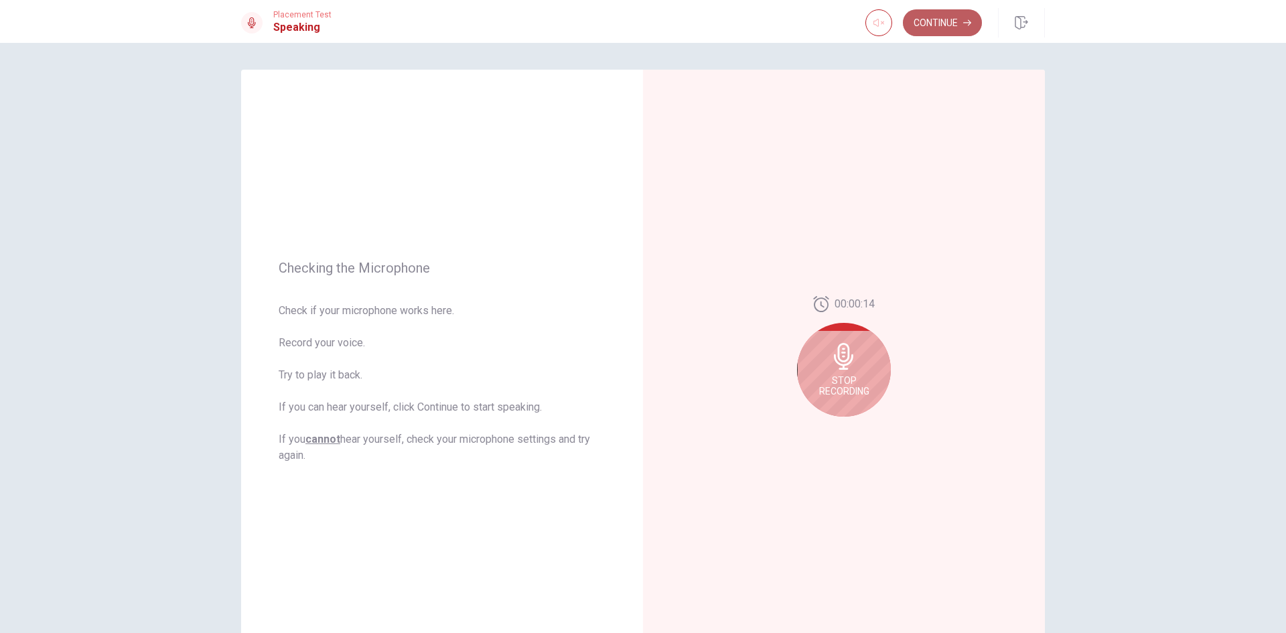
click at [935, 20] on button "Continue" at bounding box center [942, 22] width 79 height 27
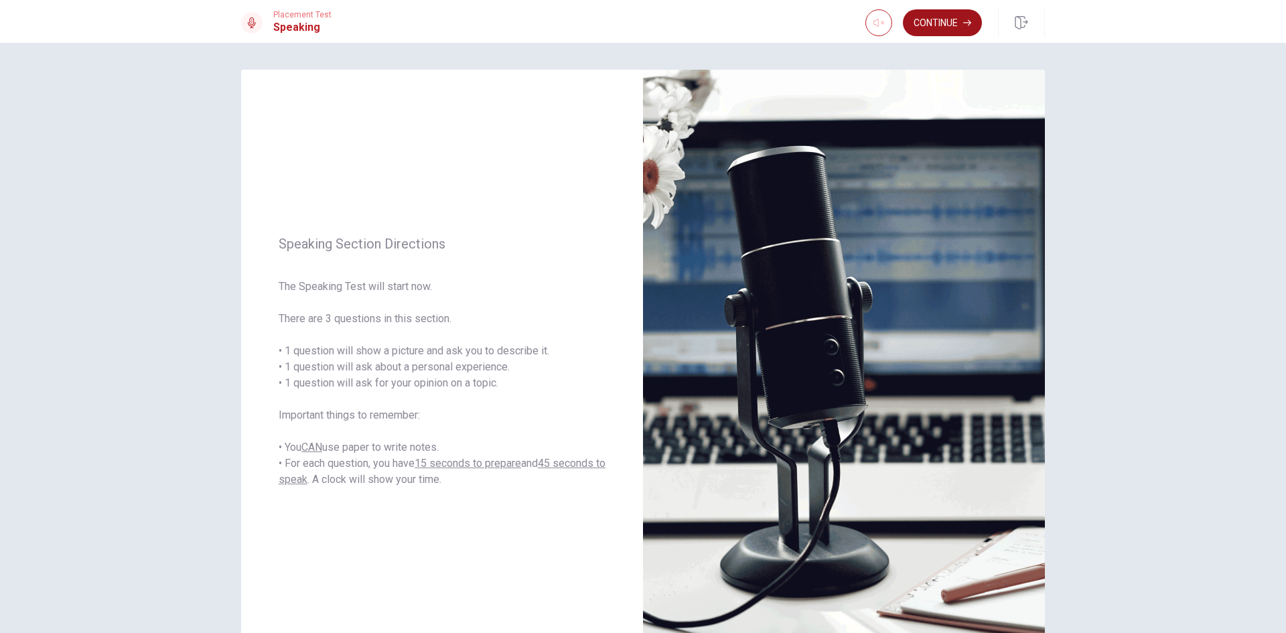
click at [932, 23] on button "Continue" at bounding box center [942, 22] width 79 height 27
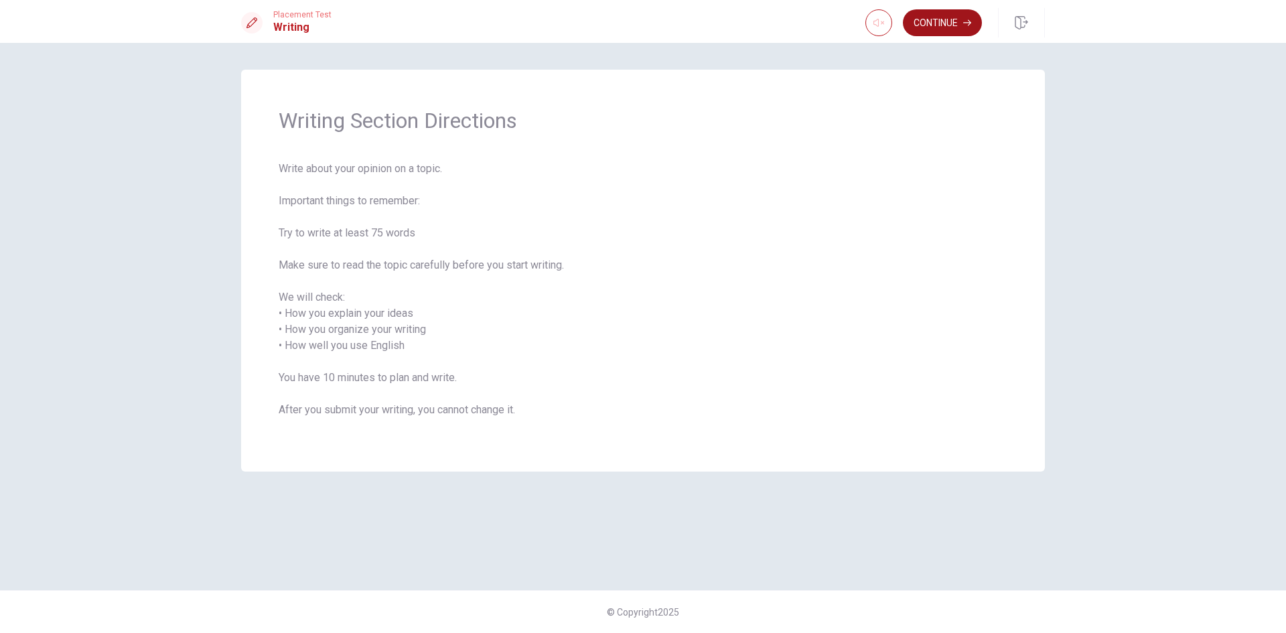
click at [947, 27] on button "Continue" at bounding box center [942, 22] width 79 height 27
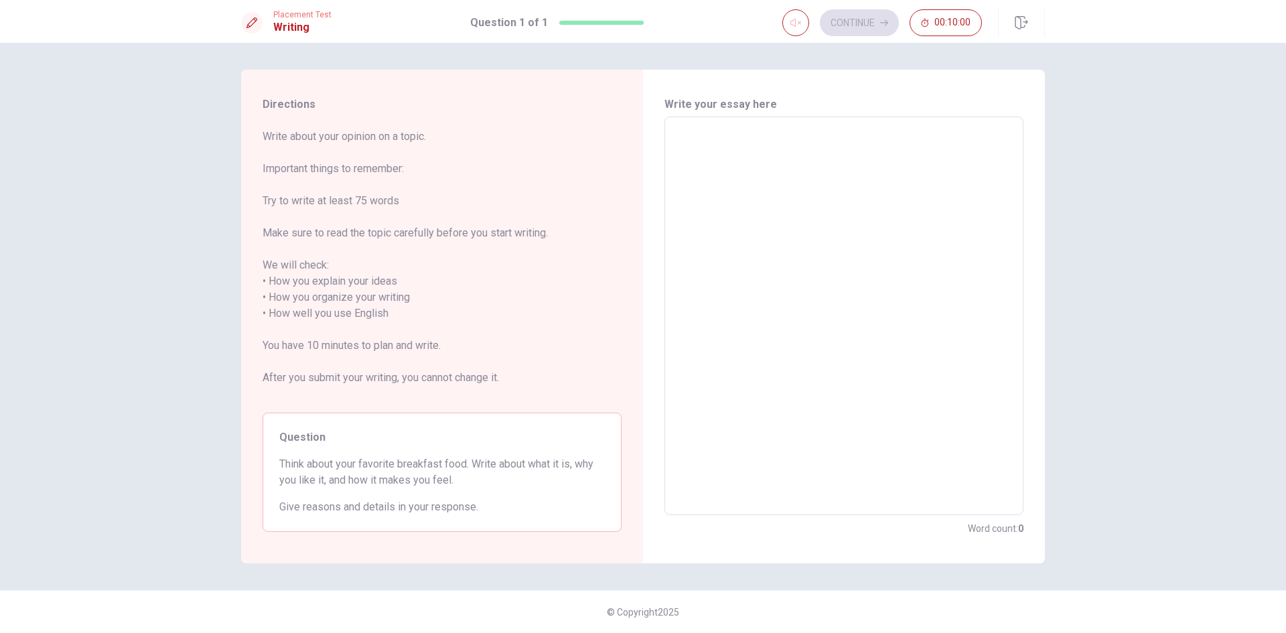
click at [859, 131] on textarea at bounding box center [844, 316] width 340 height 376
type textarea "q"
type textarea "x"
type textarea "qa"
type textarea "x"
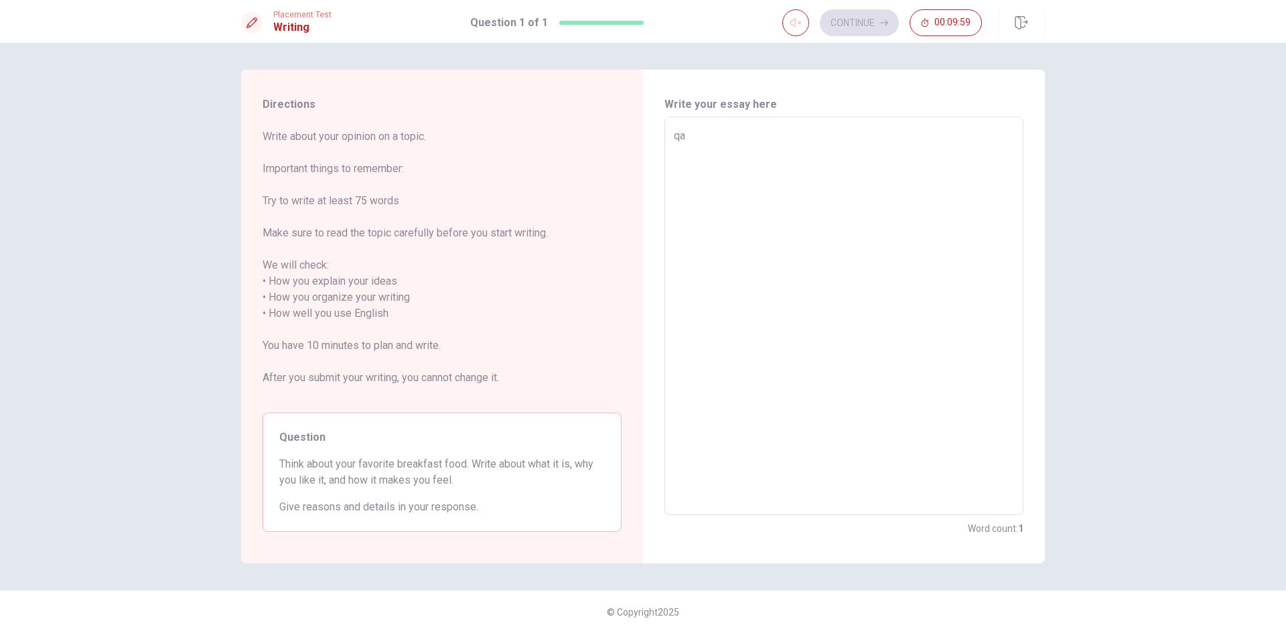
type textarea "qa"
type textarea "x"
type textarea "qa q"
type textarea "x"
type textarea "qa qa"
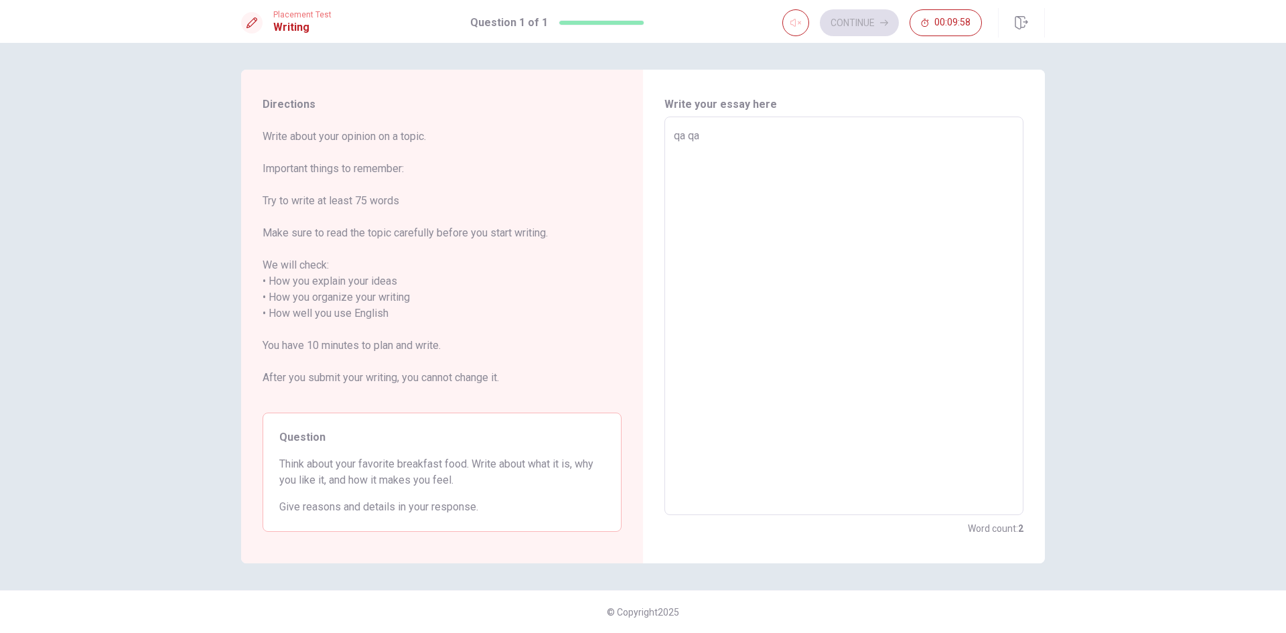
type textarea "x"
type textarea "qa qa"
type textarea "x"
type textarea "qa qa q"
type textarea "x"
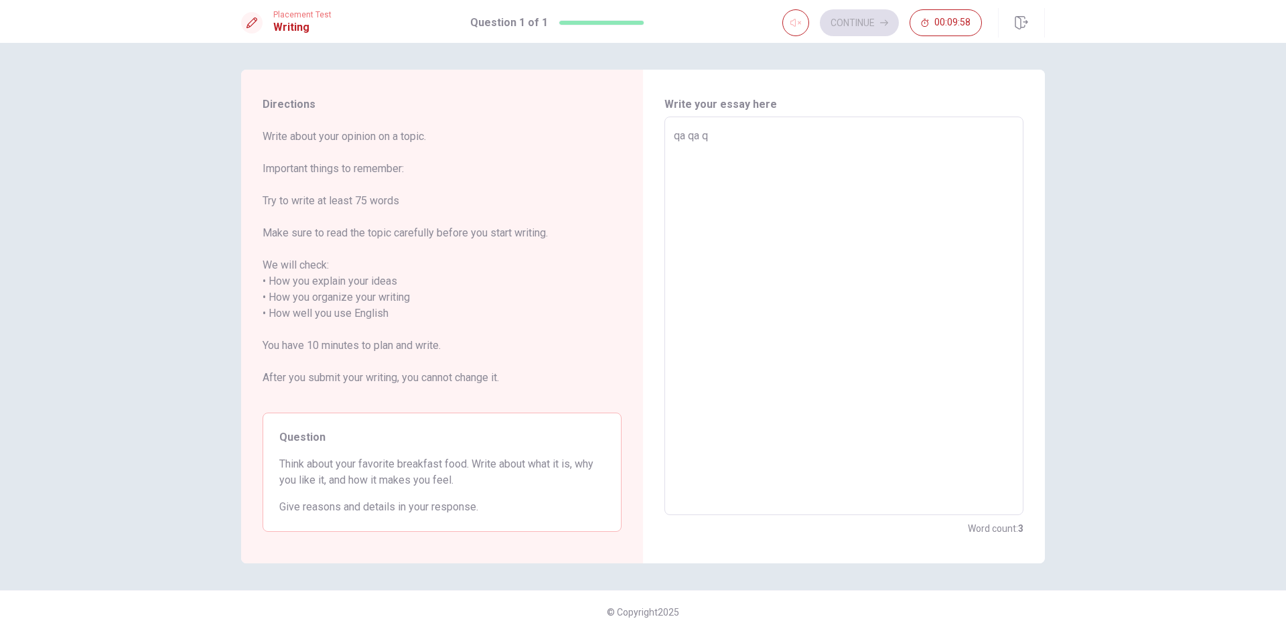
type textarea "qa qa qa"
type textarea "x"
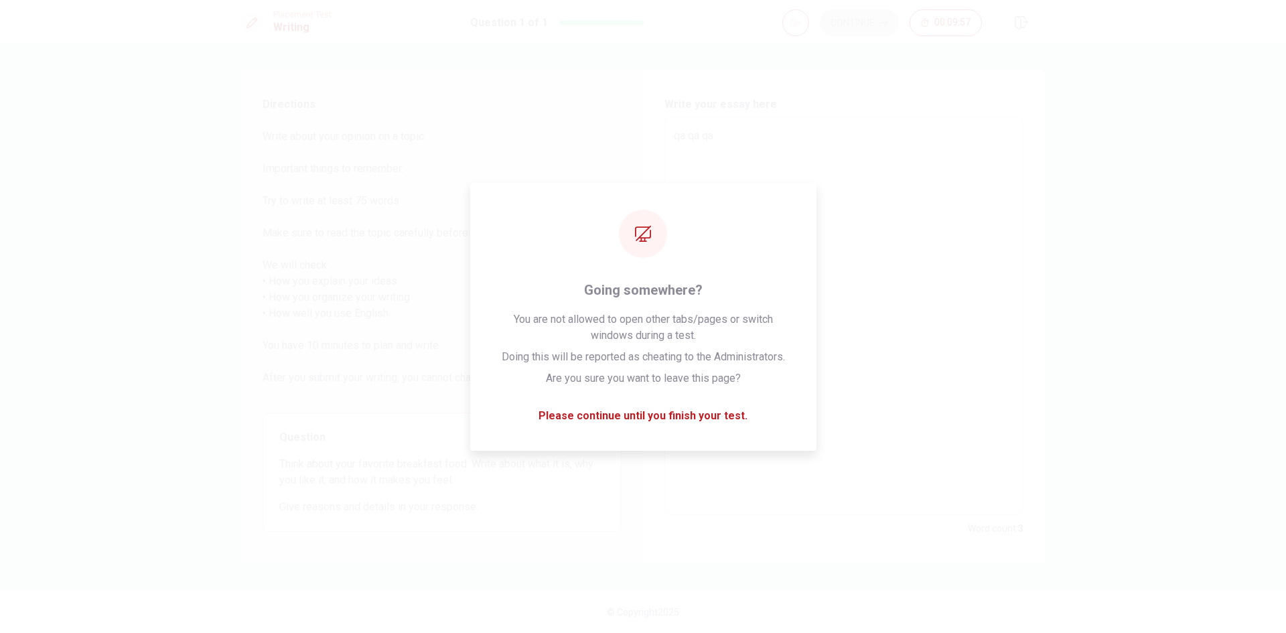
type textarea "qa qa qa"
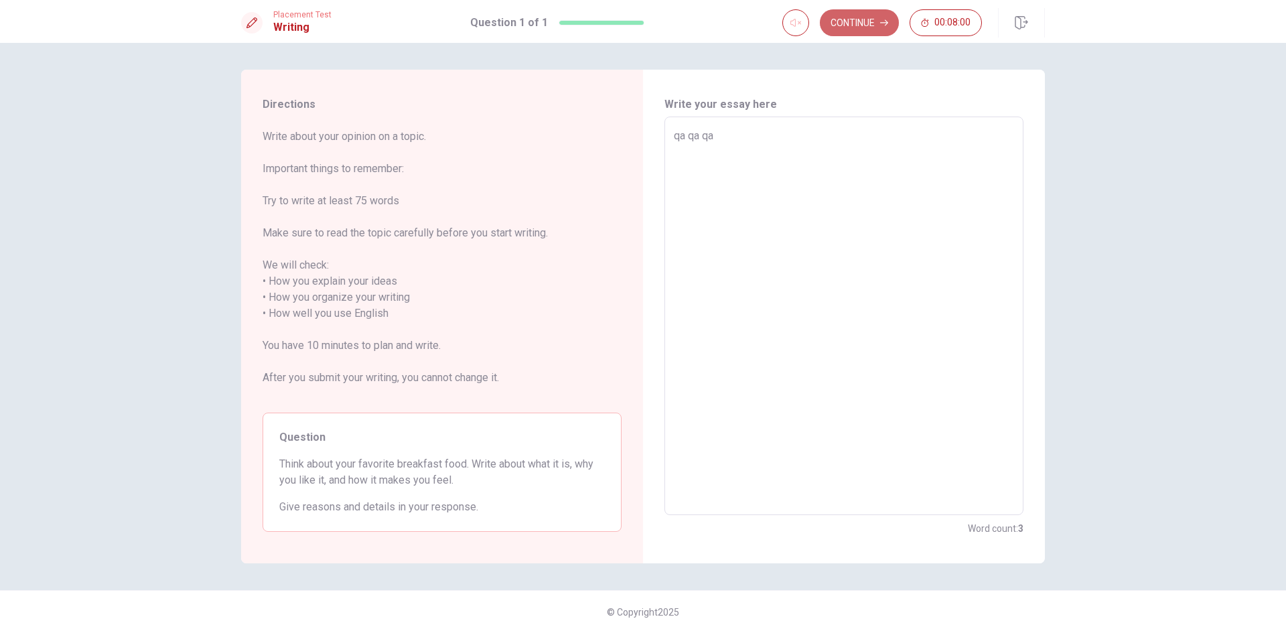
click at [856, 25] on button "Continue" at bounding box center [859, 22] width 79 height 27
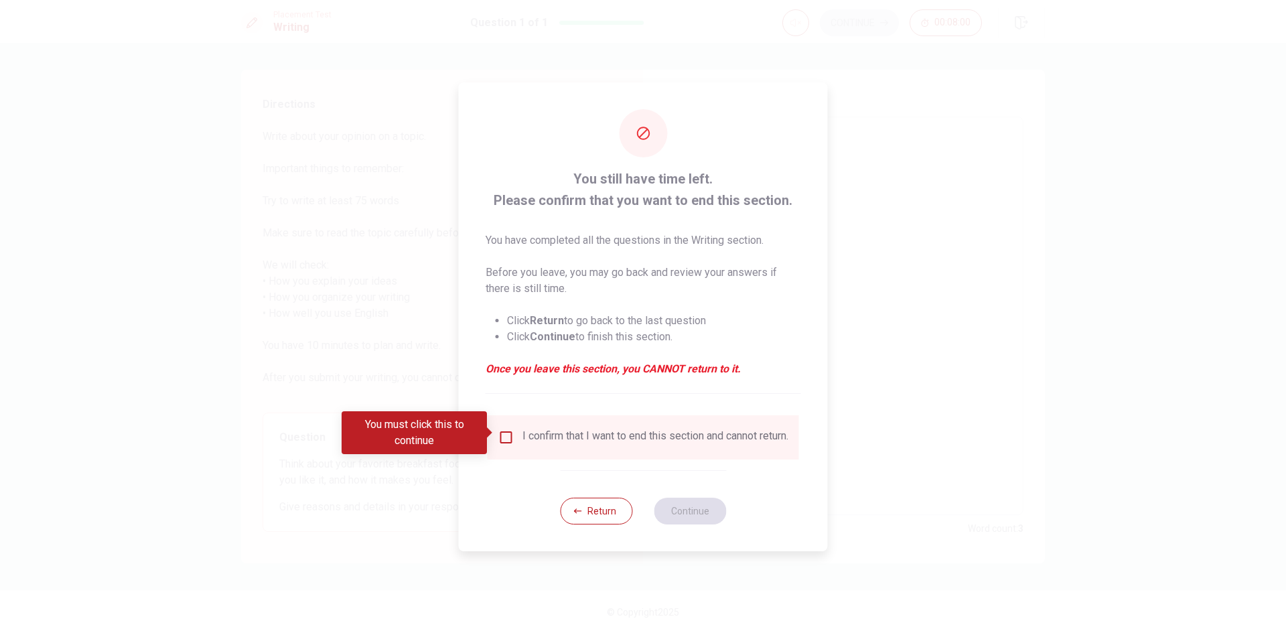
click at [504, 431] on input "You must click this to continue" at bounding box center [506, 437] width 16 height 16
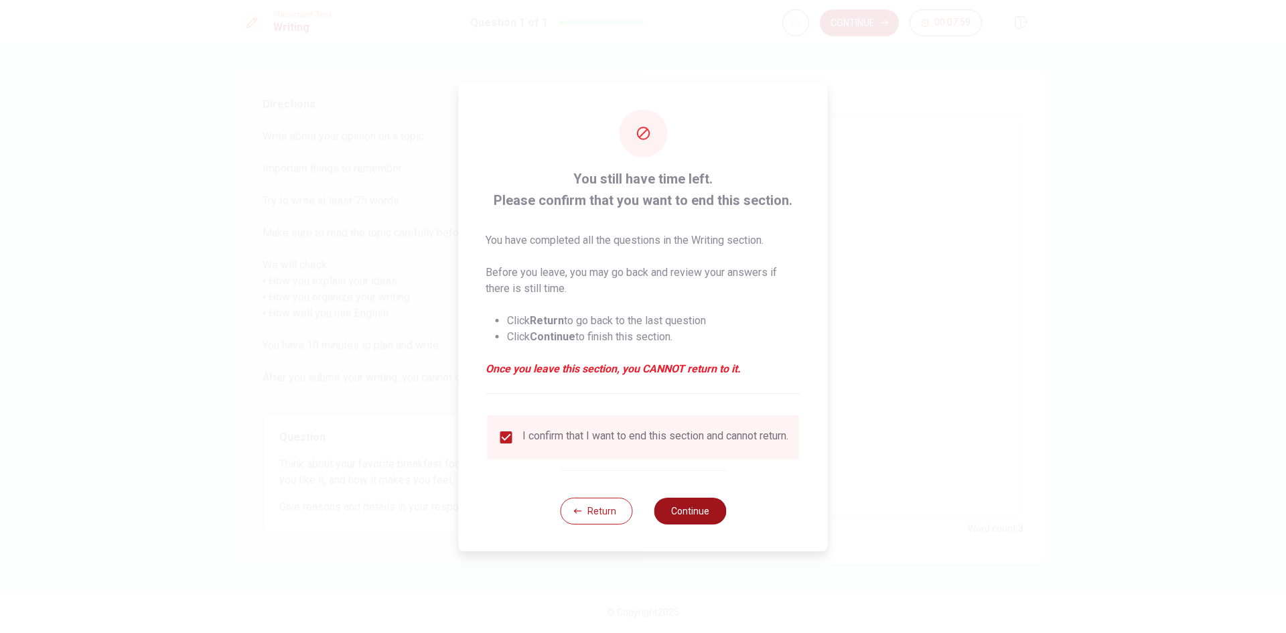
click at [716, 516] on button "Continue" at bounding box center [690, 511] width 72 height 27
type textarea "x"
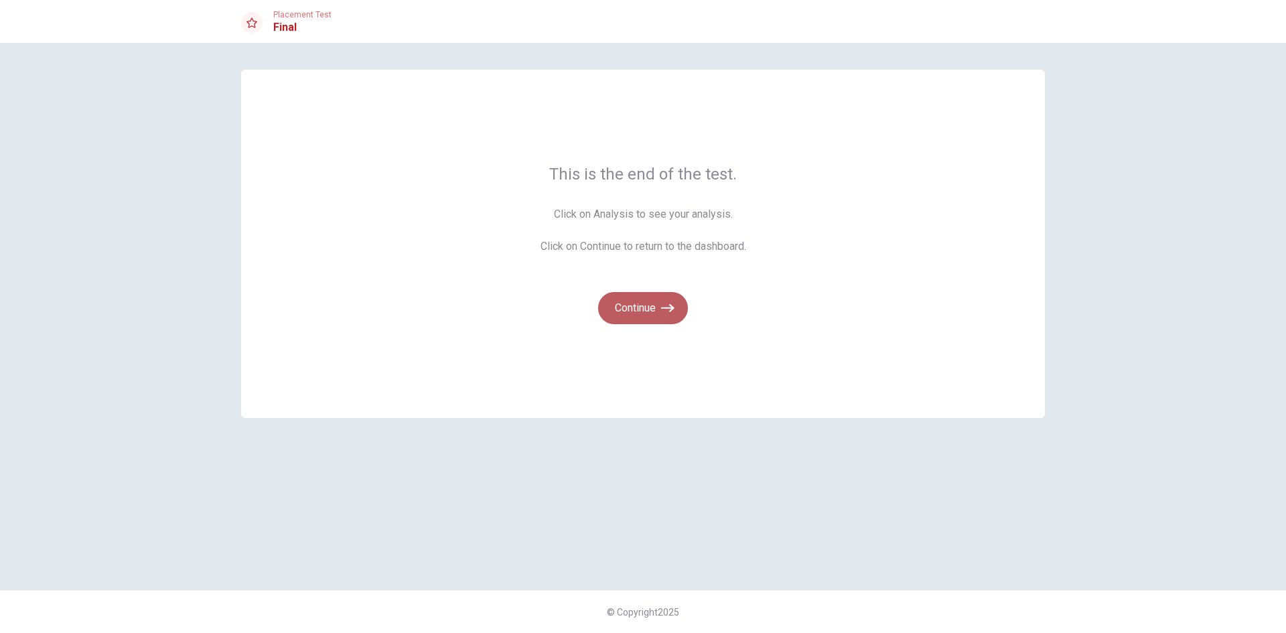
click at [655, 298] on button "Continue" at bounding box center [643, 308] width 90 height 32
